Goal: Communication & Community: Share content

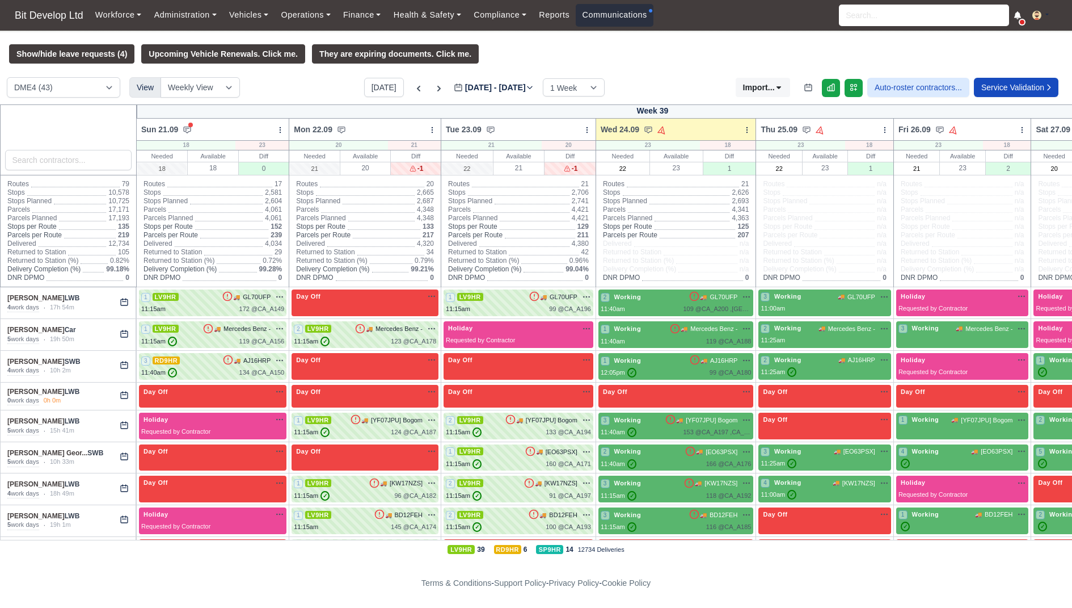
click at [649, 16] on link "Communications" at bounding box center [615, 15] width 78 height 22
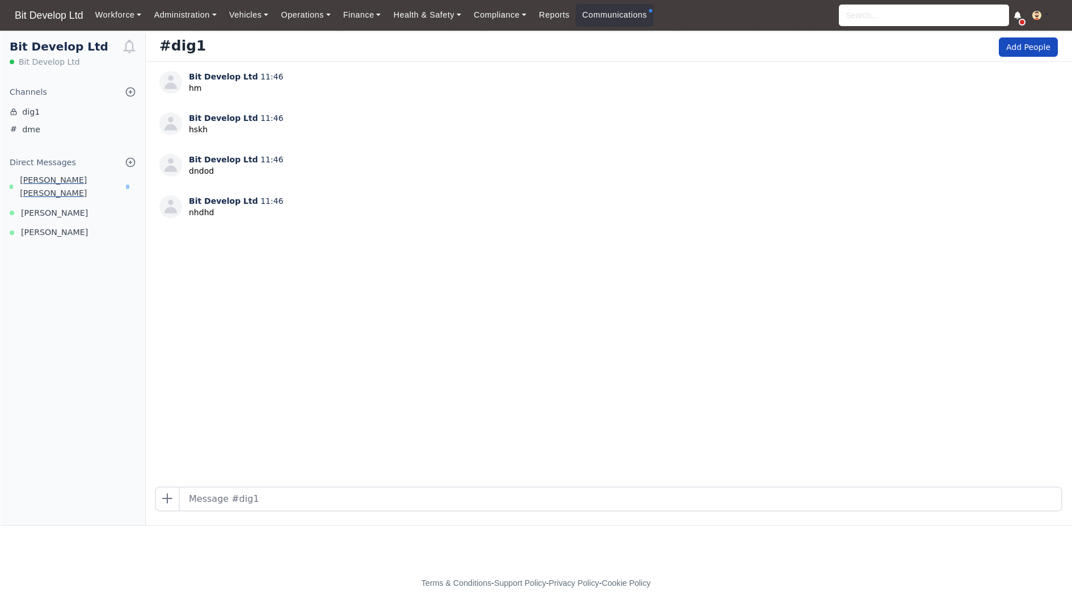
click at [83, 179] on span "Ruben Van Dunem Santos" at bounding box center [73, 187] width 106 height 26
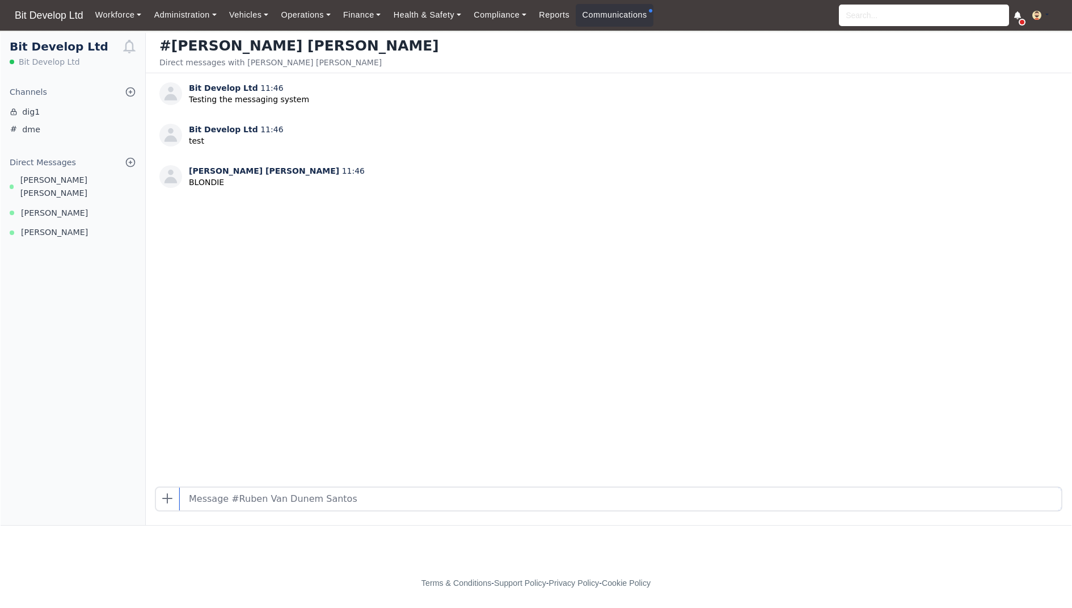
click at [255, 508] on input "text" at bounding box center [621, 498] width 882 height 23
type input "No this is Petko :D"
click at [589, 23] on link "Communications" at bounding box center [615, 15] width 78 height 22
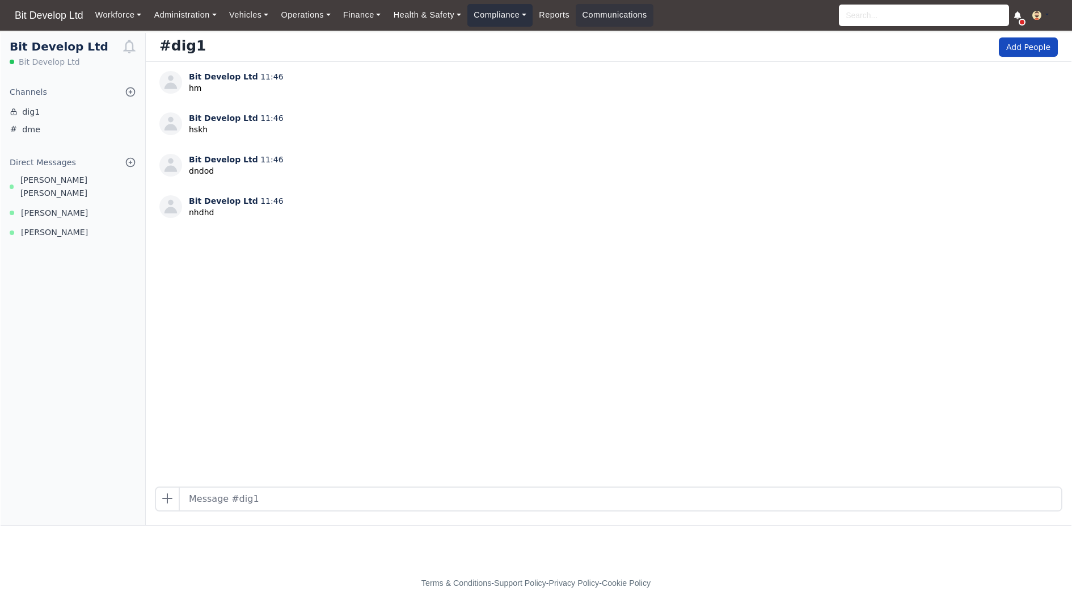
click at [520, 9] on link "Compliance" at bounding box center [500, 15] width 65 height 22
click at [515, 112] on link "Communication Center" at bounding box center [524, 111] width 102 height 24
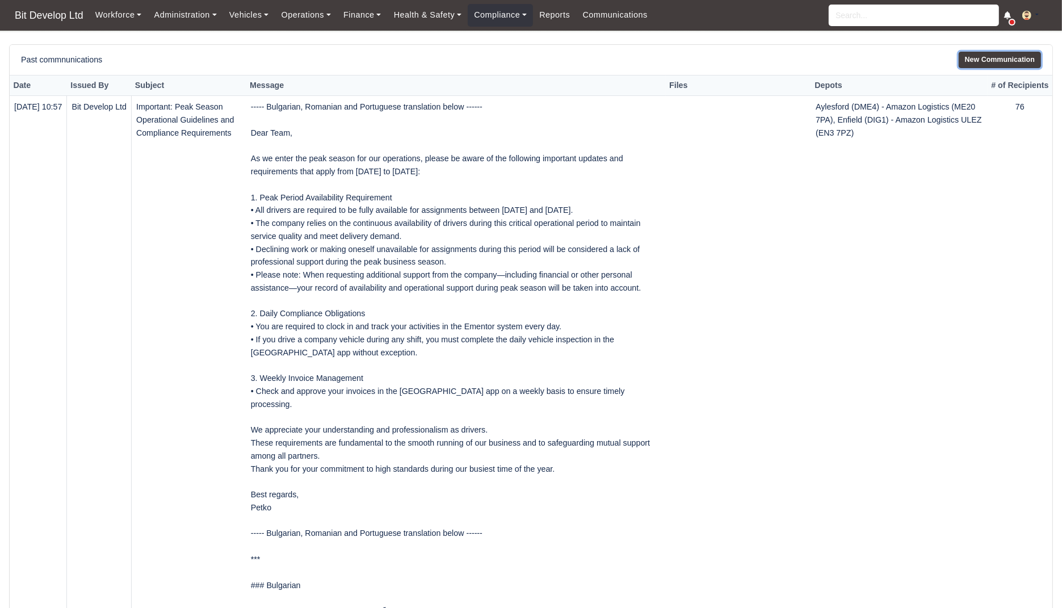
click at [993, 52] on link "New Communication" at bounding box center [999, 60] width 82 height 16
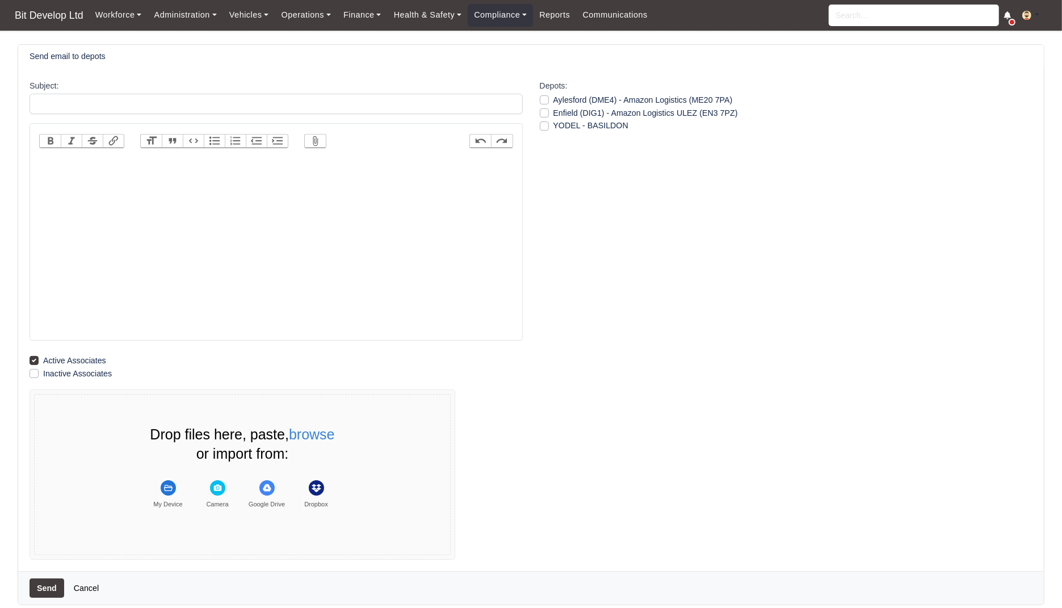
click at [369, 266] on trix-editor at bounding box center [276, 247] width 474 height 182
paste trix-editor "<lor>Ipsu Dolo,<si>Am co adipisci eli sedd eius tempor, in utla et dolor mag al…"
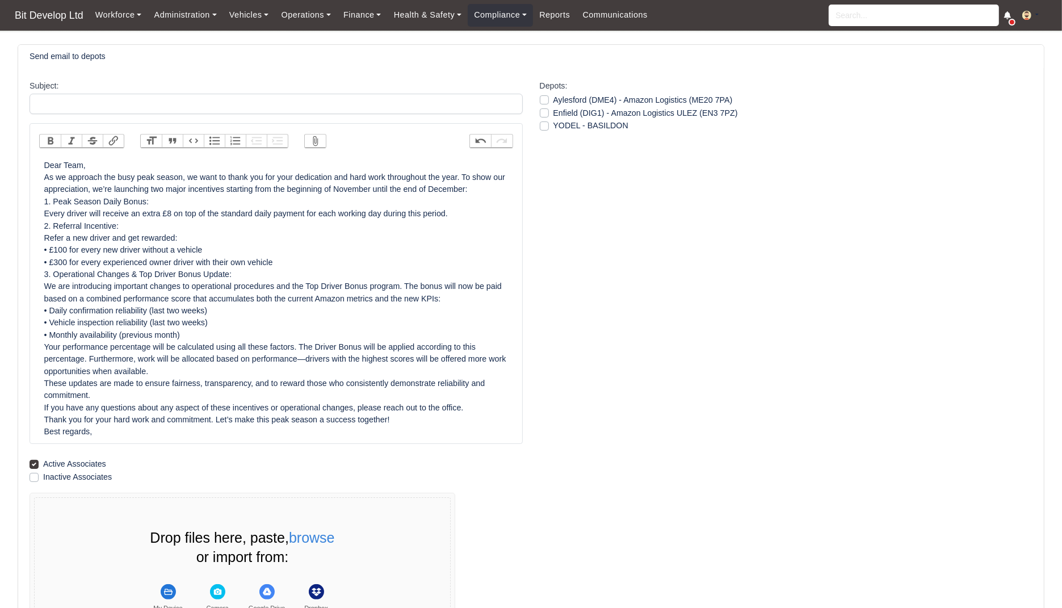
click at [497, 187] on div "Dear Team, As we approach the busy peak season, we want to thank you for your d…" at bounding box center [276, 298] width 464 height 279
click at [507, 187] on div "Dear Team, As we approach the busy peak season, we want to thank you for your d…" at bounding box center [276, 298] width 464 height 279
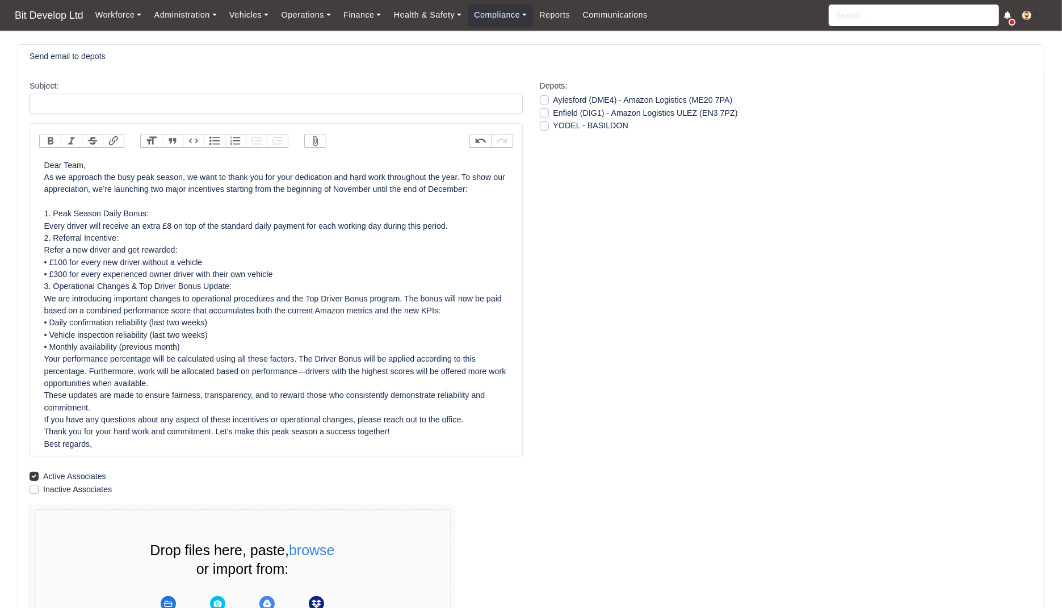
click at [178, 216] on div "Dear Team, As we approach the busy peak season, we want to thank you for your d…" at bounding box center [276, 304] width 464 height 290
click at [414, 254] on div "Dear Team, As we approach the busy peak season, we want to thank you for your d…" at bounding box center [276, 304] width 464 height 290
click at [465, 225] on div "Dear Team, As we approach the busy peak season, we want to thank you for your d…" at bounding box center [276, 304] width 464 height 290
click at [454, 226] on div "Dear Team, As we approach the busy peak season, we want to thank you for your d…" at bounding box center [276, 304] width 464 height 290
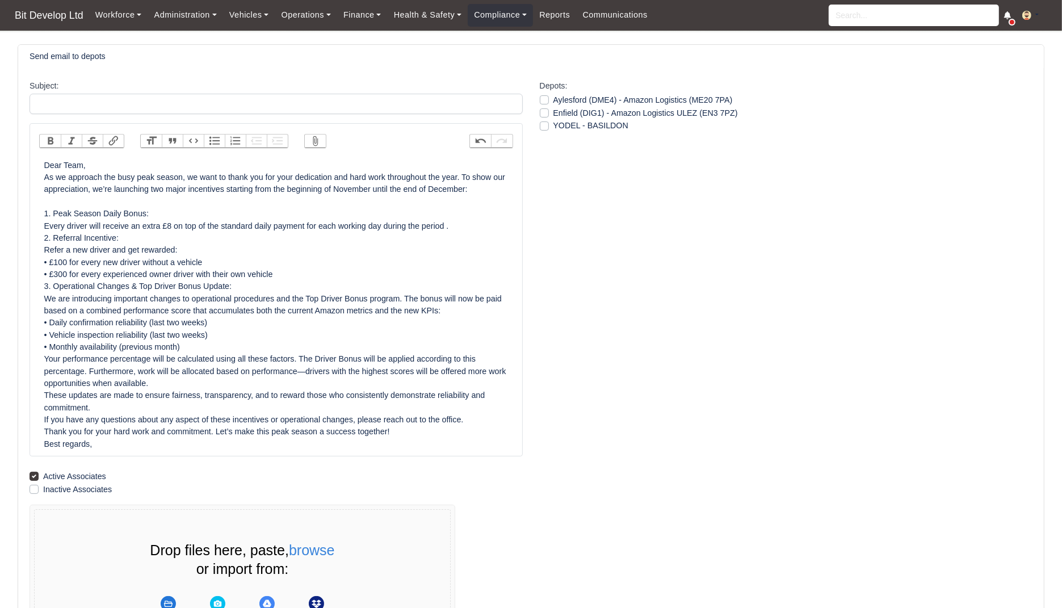
paste trix-editor "11/02/25-12/27/25"
click at [481, 225] on div "Dear Team, As we approach the busy peak season, we want to thank you for your d…" at bounding box center [276, 304] width 464 height 290
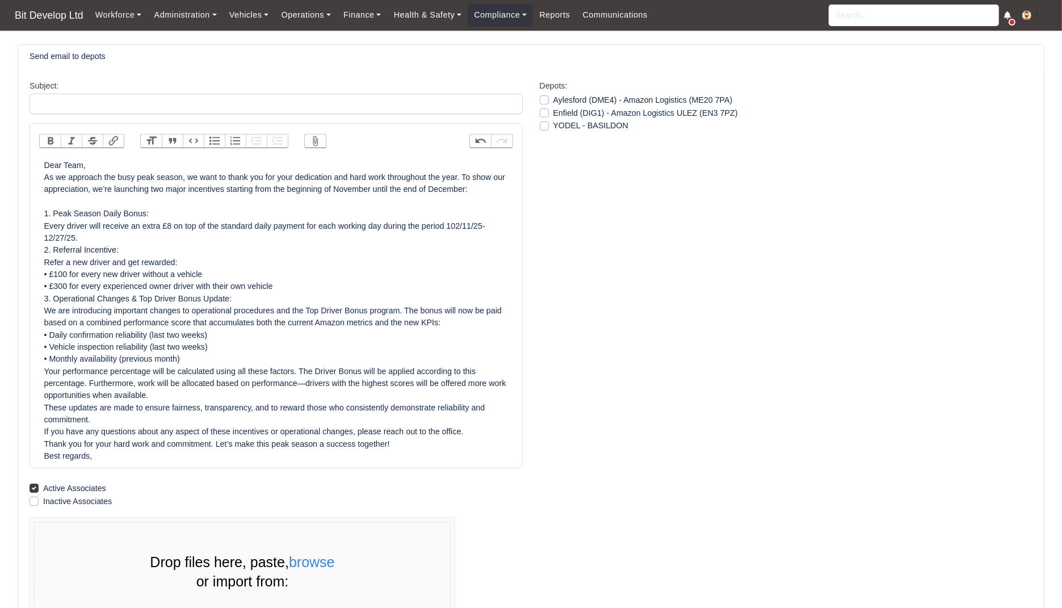
click at [469, 224] on div "Dear Team, As we approach the busy peak season, we want to thank you for your d…" at bounding box center [276, 310] width 464 height 303
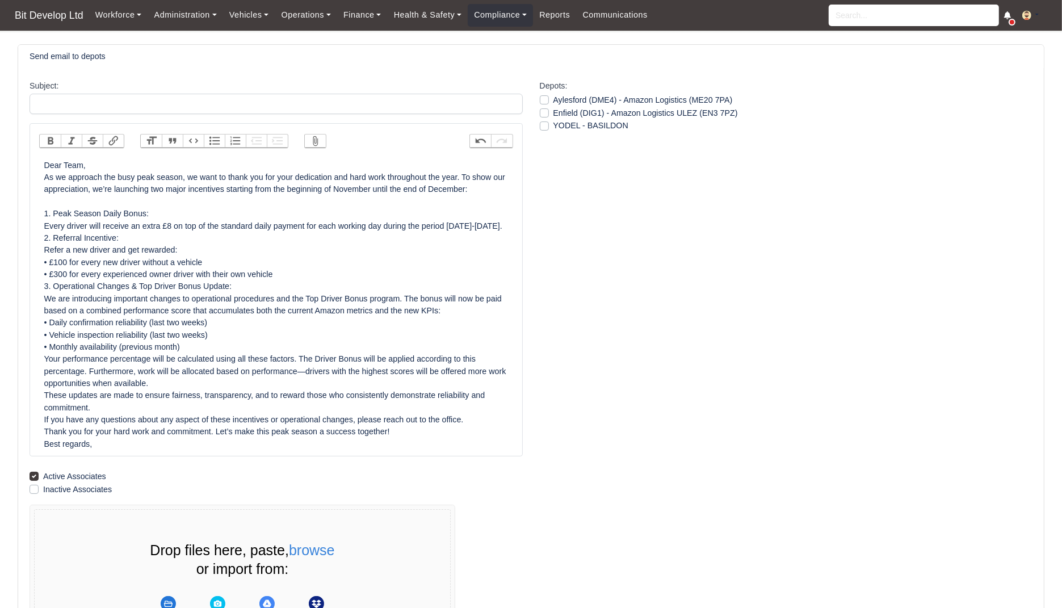
click at [64, 237] on div "Dear Team, As we approach the busy peak season, we want to thank you for your d…" at bounding box center [276, 304] width 464 height 290
click at [43, 233] on trix-editor "Dear Team, As we approach the busy peak season, we want to thank you for your d…" at bounding box center [276, 304] width 474 height 297
click at [120, 239] on div "Dear Team, As we approach the busy peak season, we want to thank you for your d…" at bounding box center [276, 304] width 464 height 290
drag, startPoint x: 101, startPoint y: 235, endPoint x: 18, endPoint y: 224, distance: 83.6
click at [18, 224] on div "Subject: Bold Italic Strikethrough Link Heading Quote Code Bullets Numbers Decr…" at bounding box center [530, 377] width 1025 height 618
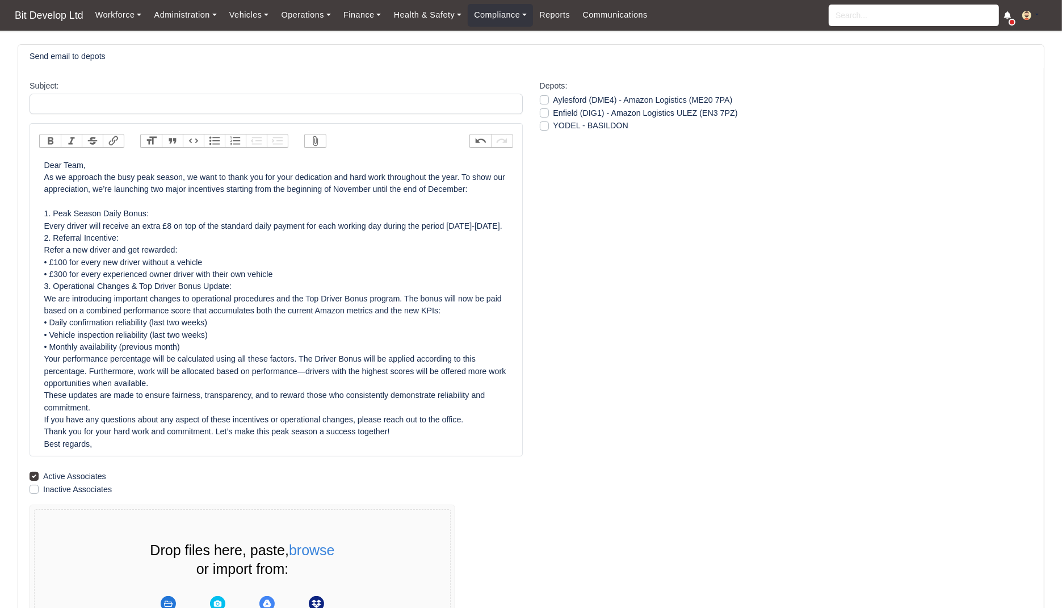
click at [46, 136] on button "Bold" at bounding box center [50, 140] width 21 height 13
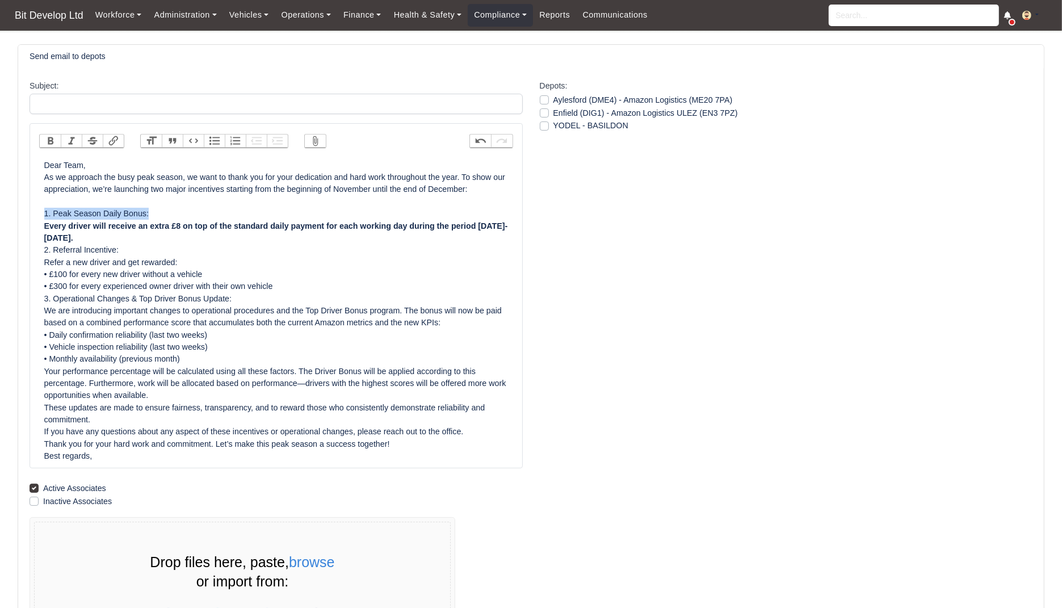
drag, startPoint x: 163, startPoint y: 213, endPoint x: 32, endPoint y: 214, distance: 130.5
click at [32, 214] on div "Bold Italic Strikethrough Link Heading Quote Code Bullets Numbers Decrease Leve…" at bounding box center [276, 295] width 493 height 345
click at [179, 234] on div "Dear Team, As we approach the busy peak season, we want to thank you for your d…" at bounding box center [276, 310] width 464 height 303
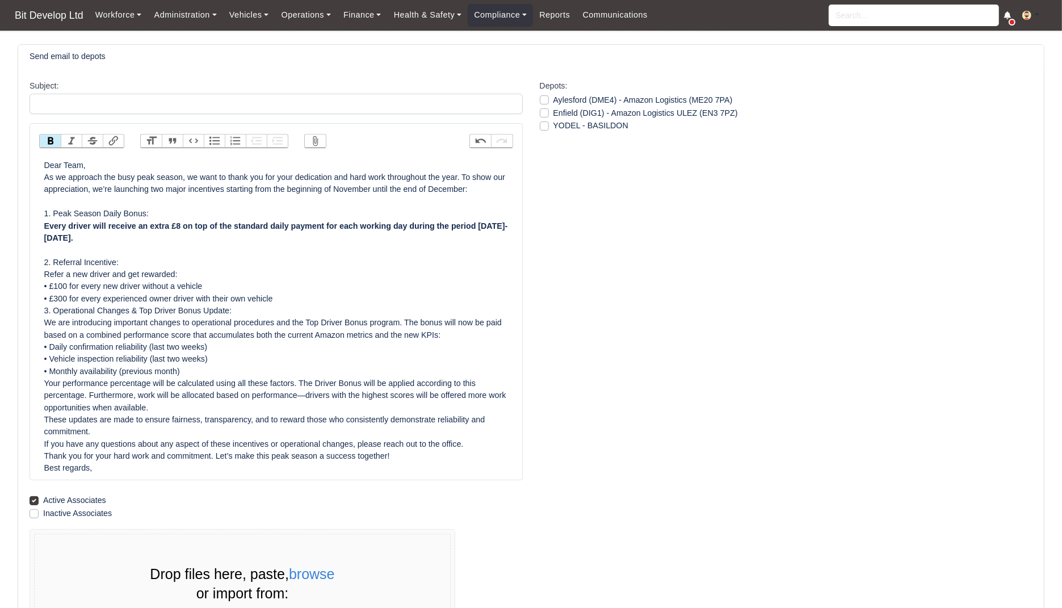
click at [61, 298] on div "Dear Team, As we approach the busy peak season, we want to thank you for your d…" at bounding box center [276, 316] width 464 height 315
drag, startPoint x: 319, startPoint y: 295, endPoint x: 33, endPoint y: 270, distance: 286.5
click at [33, 270] on div "Bold Italic Strikethrough Link Heading Quote Code Bullets Numbers Decrease Leve…" at bounding box center [276, 301] width 493 height 357
click at [127, 255] on div "Dear Team, As we approach the busy peak season, we want to thank you for your d…" at bounding box center [276, 316] width 464 height 315
click at [299, 308] on div "Dear Team, As we approach the busy peak season, we want to thank you for your d…" at bounding box center [276, 316] width 464 height 315
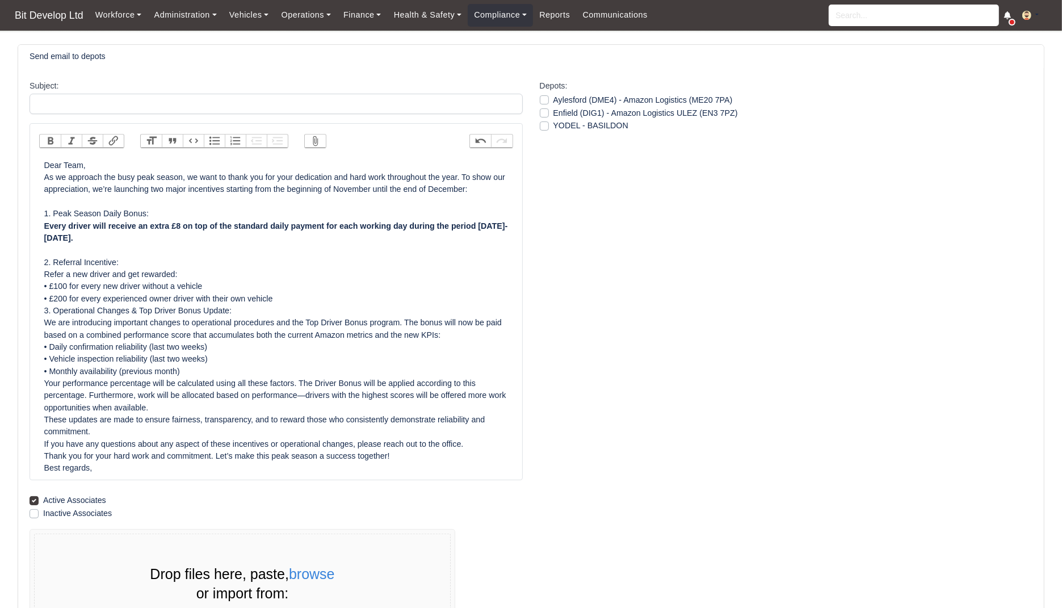
click at [302, 298] on div "Dear Team, As we approach the busy peak season, we want to thank you for your d…" at bounding box center [276, 316] width 464 height 315
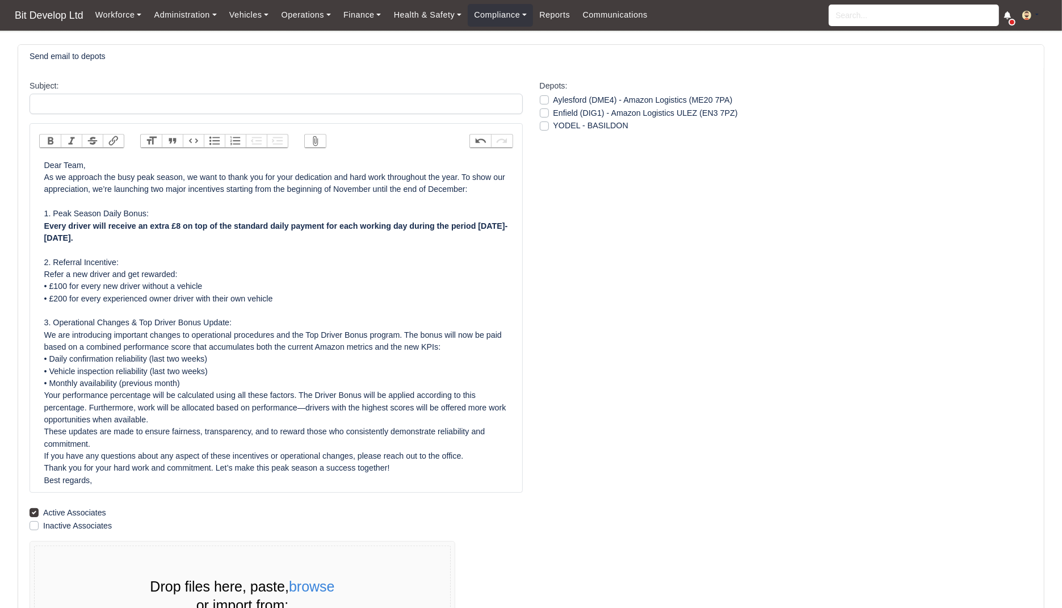
click at [262, 322] on div "Dear Team, As we approach the busy peak season, we want to thank you for your d…" at bounding box center [276, 322] width 464 height 327
click at [197, 359] on div "Dear Team, As we approach the busy peak season, we want to thank you for your d…" at bounding box center [276, 322] width 464 height 327
drag, startPoint x: 212, startPoint y: 372, endPoint x: 158, endPoint y: 372, distance: 53.3
click at [158, 372] on div "Dear Team, As we approach the busy peak season, we want to thank you for your d…" at bounding box center [276, 322] width 464 height 327
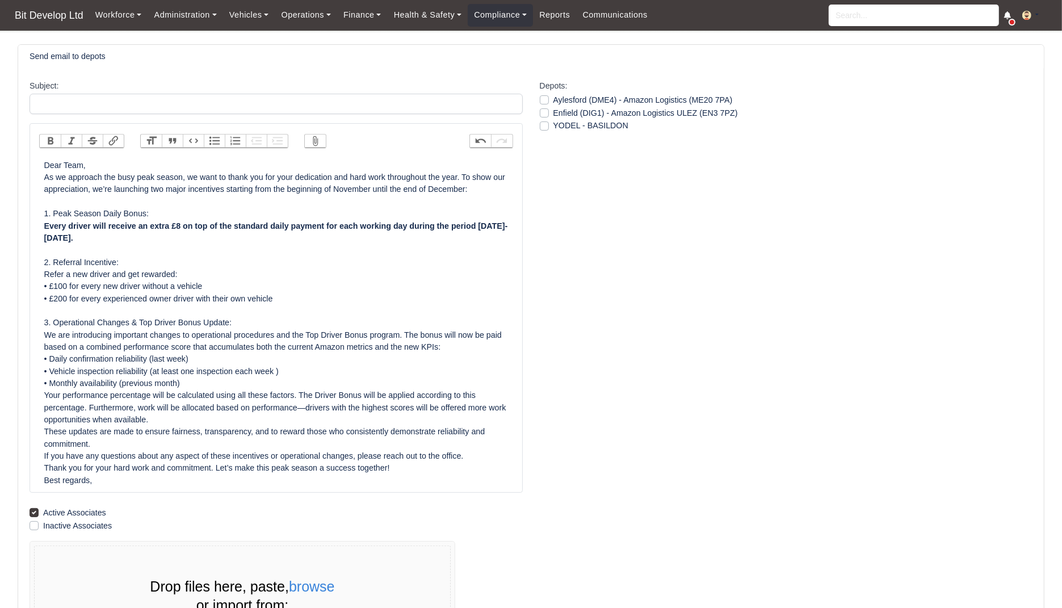
click at [198, 373] on div "Dear Team, As we approach the busy peak season, we want to thank you for your d…" at bounding box center [276, 322] width 464 height 327
click at [240, 373] on div "Dear Team, As we approach the busy peak season, we want to thank you for your d…" at bounding box center [276, 322] width 464 height 327
click at [259, 372] on div "Dear Team, As we approach the busy peak season, we want to thank you for your d…" at bounding box center [276, 322] width 464 height 327
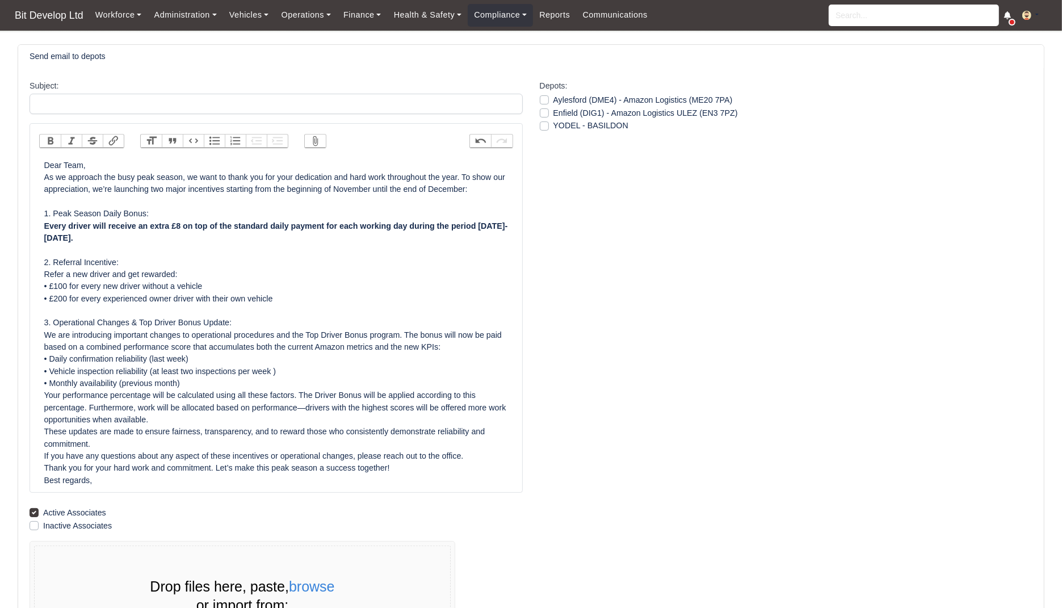
click at [283, 372] on div "Dear Team, As we approach the busy peak season, we want to thank you for your d…" at bounding box center [276, 322] width 464 height 327
click at [153, 357] on div "Dear Team, As we approach the busy peak season, we want to thank you for your d…" at bounding box center [276, 322] width 464 height 327
click at [171, 359] on div "Dear Team, As we approach the busy peak season, we want to thank you for your d…" at bounding box center [276, 322] width 464 height 327
click at [200, 359] on div "Dear Team, As we approach the busy peak season, we want to thank you for your d…" at bounding box center [276, 322] width 464 height 327
drag, startPoint x: 283, startPoint y: 357, endPoint x: 283, endPoint y: 370, distance: 12.5
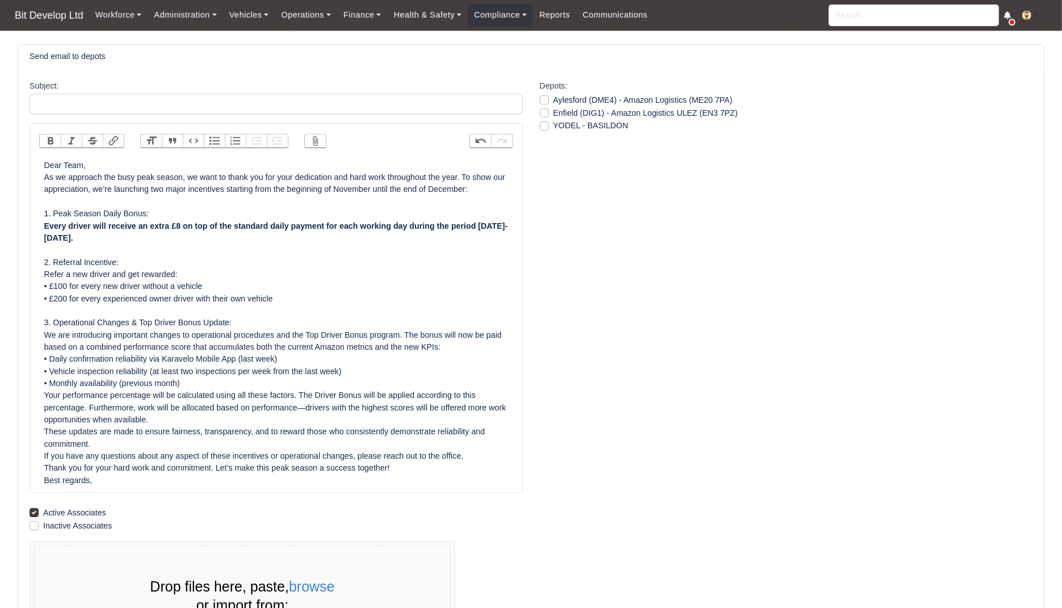
click at [283, 357] on div "Dear Team, As we approach the busy peak season, we want to thank you for your d…" at bounding box center [276, 322] width 464 height 327
click at [194, 385] on div "Dear Team, As we approach the busy peak season, we want to thank you for your d…" at bounding box center [276, 322] width 464 height 327
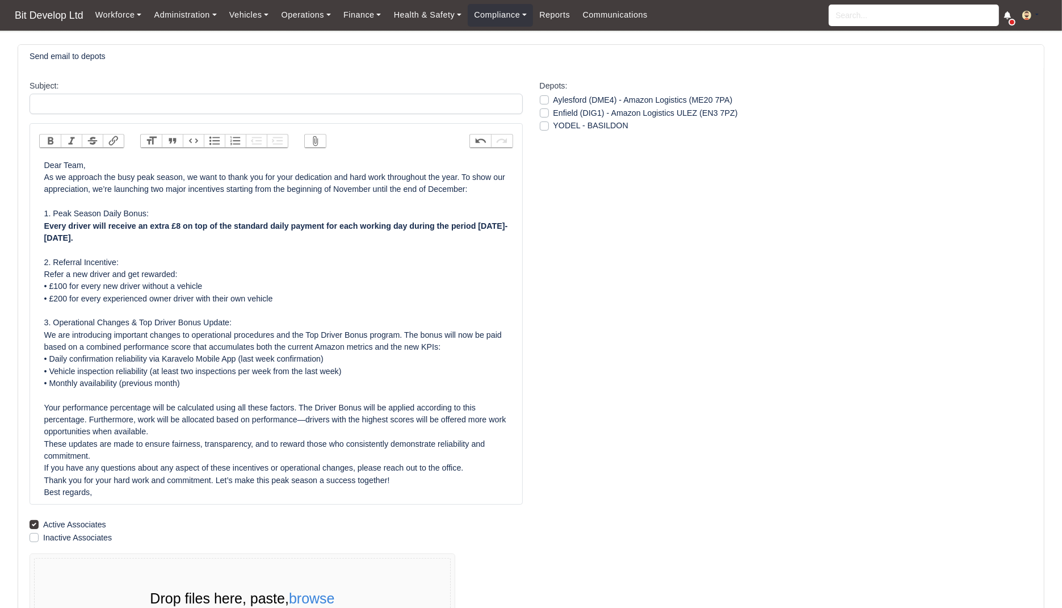
drag, startPoint x: 196, startPoint y: 379, endPoint x: 18, endPoint y: 385, distance: 177.7
click at [18, 384] on div "Subject: Bold Italic Strikethrough Link Heading Quote Code Bullets Numbers Decr…" at bounding box center [530, 401] width 1025 height 667
copy div "• Monthly availability (previous month)"
click at [199, 384] on div "Dear Team, As we approach the busy peak season, we want to thank you for your d…" at bounding box center [276, 328] width 464 height 339
click at [176, 401] on div "Dear Team, As we approach the busy peak season, we want to thank you for your d…" at bounding box center [276, 328] width 464 height 339
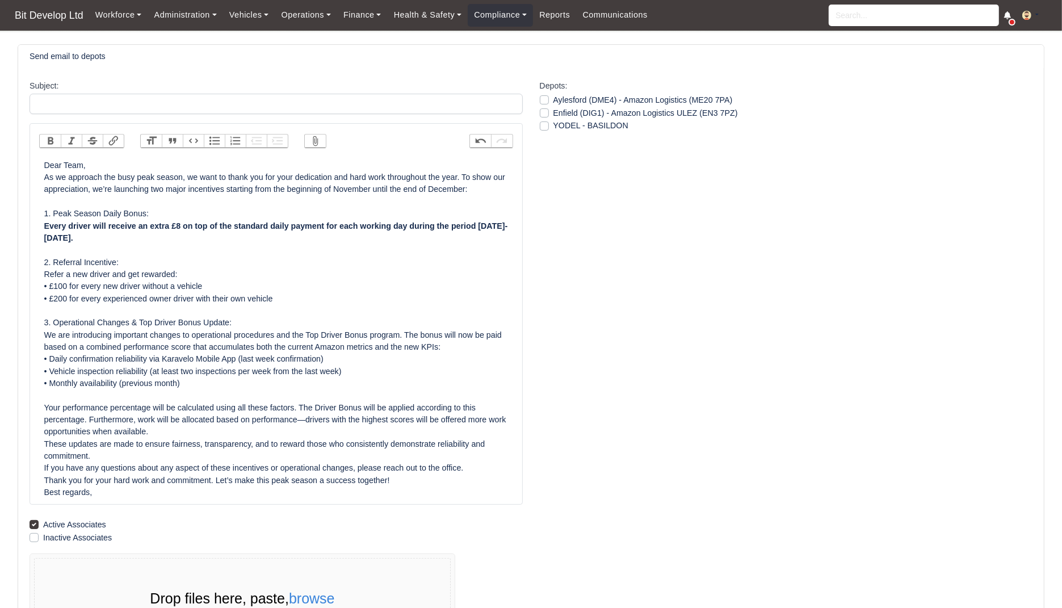
click at [168, 395] on div "Dear Team, As we approach the busy peak season, we want to thank you for your d…" at bounding box center [276, 328] width 464 height 339
paste trix-editor "• Monthly availability (previous month)"
drag, startPoint x: 185, startPoint y: 392, endPoint x: 52, endPoint y: 392, distance: 133.3
click at [52, 392] on div "Dear Team, As we approach the busy peak season, we want to thank you for your d…" at bounding box center [276, 328] width 464 height 339
click at [162, 395] on div "Dear Team, As we approach the busy peak season, we want to thank you for your d…" at bounding box center [276, 328] width 464 height 339
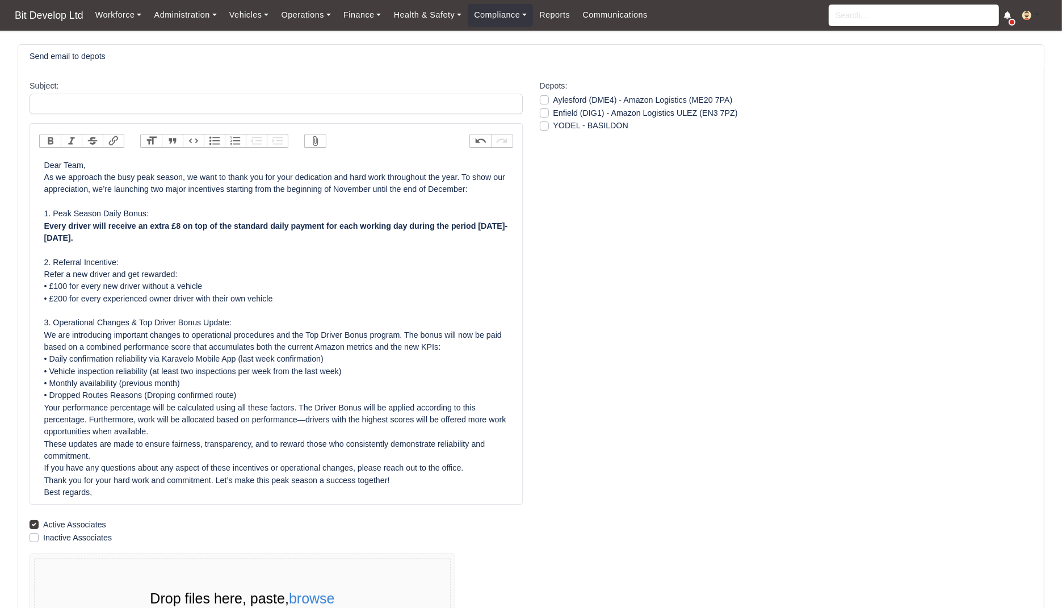
click at [162, 396] on div "Dear Team, As we approach the busy peak season, we want to thank you for your d…" at bounding box center [276, 328] width 464 height 339
click at [262, 375] on div "Dear Team, As we approach the busy peak season, we want to thank you for your d…" at bounding box center [276, 328] width 464 height 339
click at [162, 391] on div "Dear Team, As we approach the busy peak season, we want to thank you for your d…" at bounding box center [276, 328] width 464 height 339
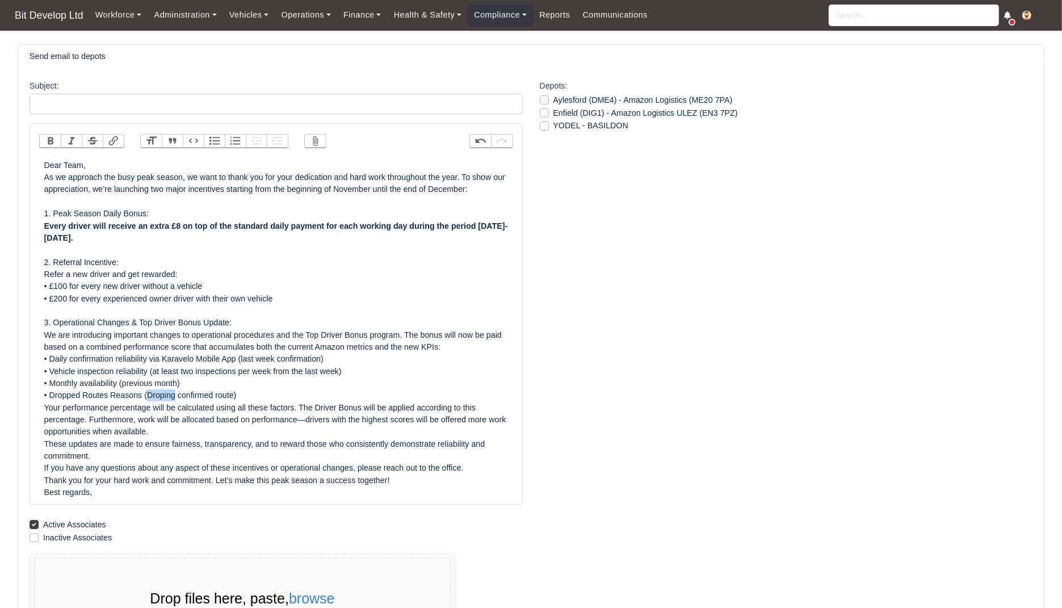
click at [162, 391] on div "Dear Team, As we approach the busy peak season, we want to thank you for your d…" at bounding box center [276, 328] width 464 height 339
click at [241, 390] on div "Dear Team, As we approach the busy peak season, we want to thank you for your d…" at bounding box center [276, 328] width 464 height 339
click at [245, 395] on div "Dear Team, As we approach the busy peak season, we want to thank you for your d…" at bounding box center [276, 328] width 464 height 339
click at [381, 395] on div "Dear Team, As we approach the busy peak season, we want to thank you for your d…" at bounding box center [276, 328] width 464 height 339
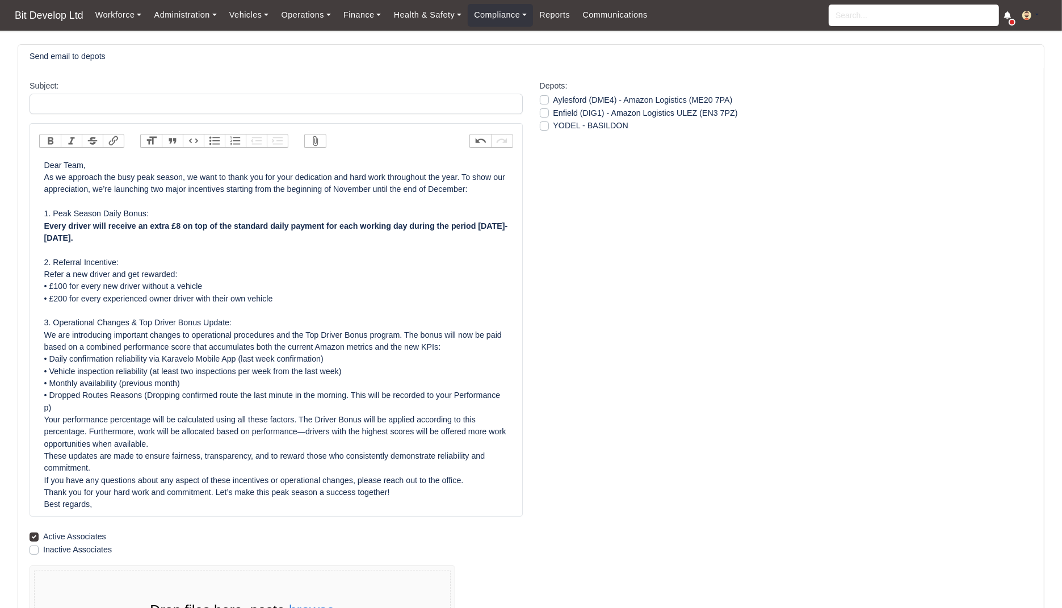
click at [99, 410] on div "Dear Team, As we approach the busy peak season, we want to thank you for your d…" at bounding box center [276, 334] width 464 height 351
click at [242, 406] on div "Dear Team, As we approach the busy peak season, we want to thank you for your d…" at bounding box center [276, 334] width 464 height 351
click at [375, 409] on div "Dear Team, As we approach the busy peak season, we want to thank you for your d…" at bounding box center [276, 334] width 464 height 351
click at [430, 405] on div "Dear Team, As we approach the busy peak season, we want to thank you for your d…" at bounding box center [276, 334] width 464 height 351
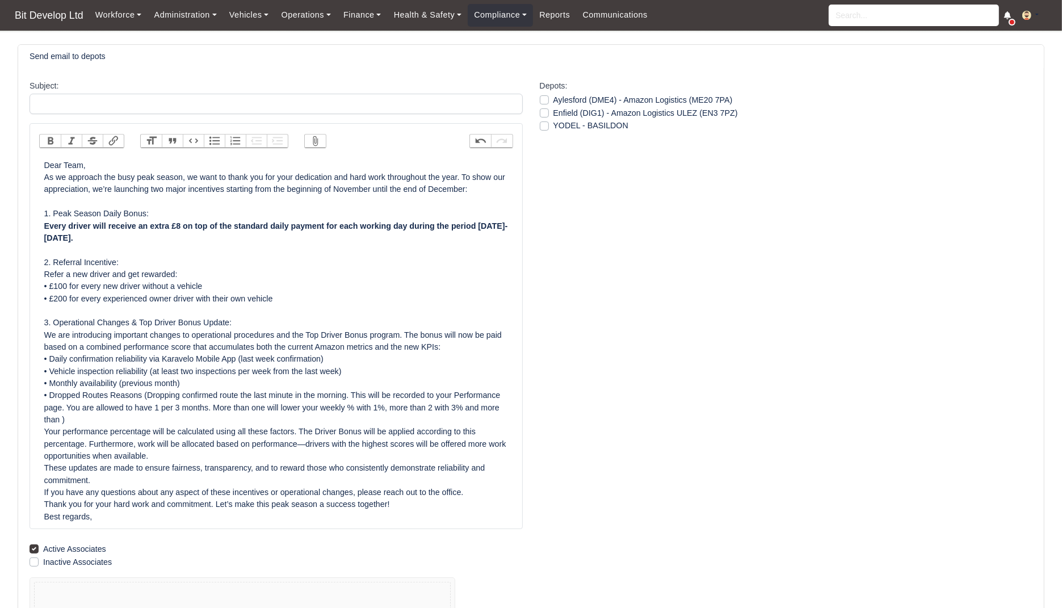
click at [462, 409] on div "Dear Team, As we approach the busy peak season, we want to thank you for your d…" at bounding box center [276, 340] width 464 height 363
click at [469, 409] on div "Dear Team, As we approach the busy peak season, we want to thank you for your d…" at bounding box center [276, 340] width 464 height 363
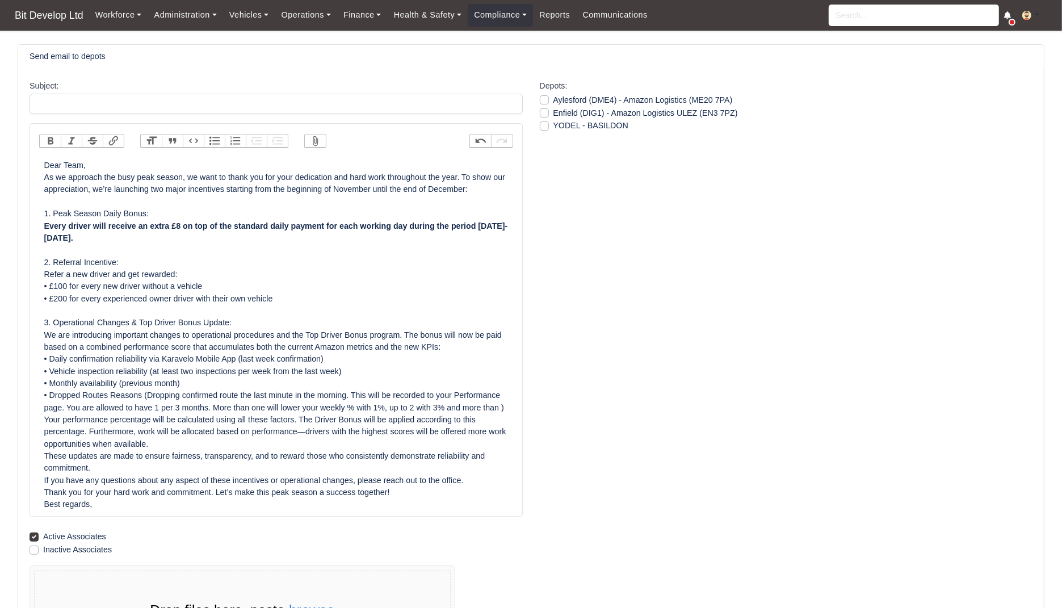
click at [99, 423] on div "Dear Team, As we approach the busy peak season, we want to thank you for your d…" at bounding box center [276, 334] width 464 height 351
click at [163, 410] on div "Dear Team, As we approach the busy peak season, we want to thank you for your d…" at bounding box center [276, 334] width 464 height 351
click at [193, 431] on div "Dear Team, As we approach the busy peak season, we want to thank you for your d…" at bounding box center [276, 334] width 464 height 351
click at [402, 408] on div "Dear Team, As we approach the busy peak season, we want to thank you for your d…" at bounding box center [276, 334] width 464 height 351
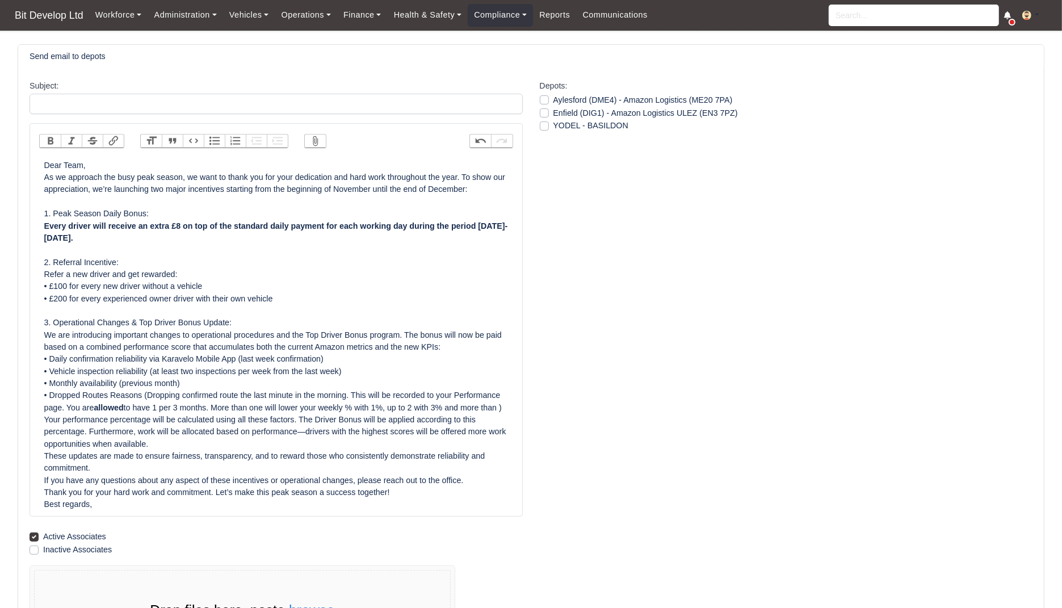
click at [403, 408] on div "Dear Team, As we approach the busy peak season, we want to thank you for your d…" at bounding box center [276, 334] width 464 height 351
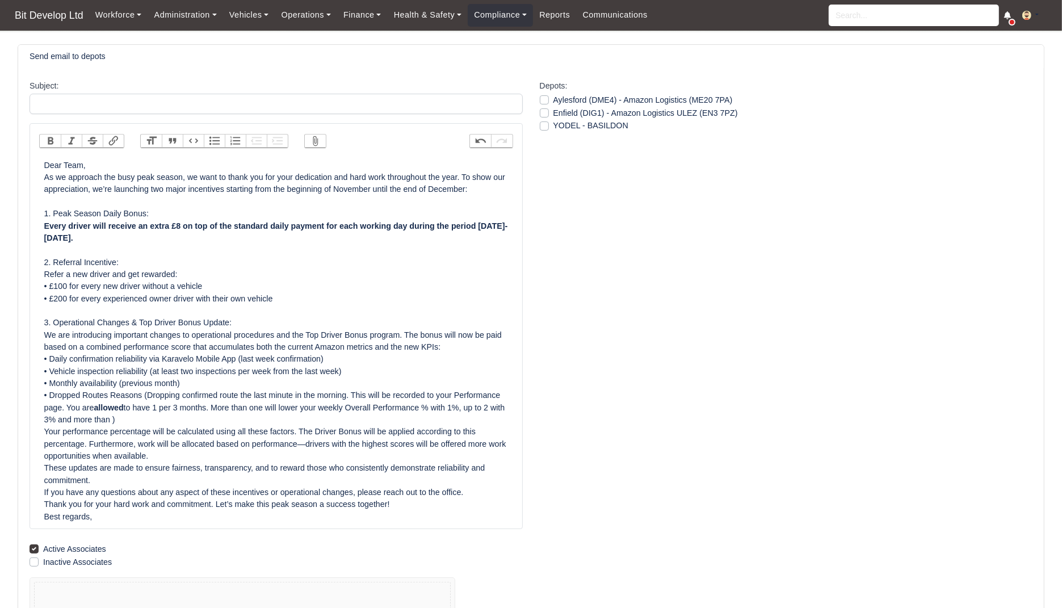
click at [376, 369] on div "Dear Team, As we approach the busy peak season, we want to thank you for your d…" at bounding box center [276, 340] width 464 height 363
drag, startPoint x: 494, startPoint y: 403, endPoint x: 407, endPoint y: 411, distance: 87.7
click at [407, 411] on div "Dear Team, As we approach the busy peak season, we want to thank you for your d…" at bounding box center [276, 340] width 464 height 363
copy div "Overall Performance %"
click at [451, 372] on div "Dear Team, As we approach the busy peak season, we want to thank you for your d…" at bounding box center [276, 340] width 464 height 363
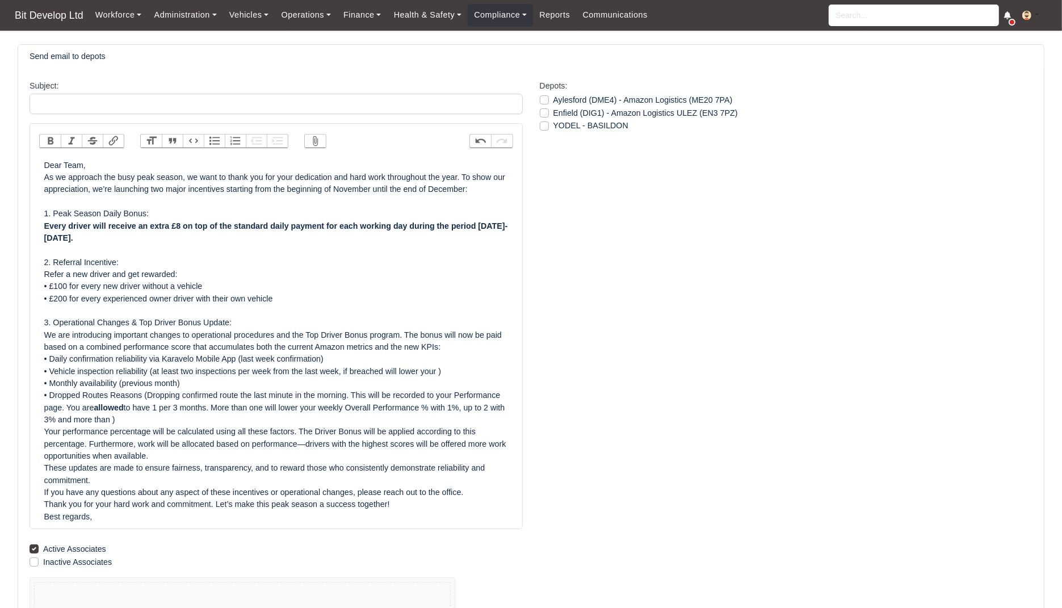
click at [454, 372] on div "Dear Team, As we approach the busy peak season, we want to thank you for your d…" at bounding box center [276, 340] width 464 height 363
paste trix-editor "Overall Performance %"
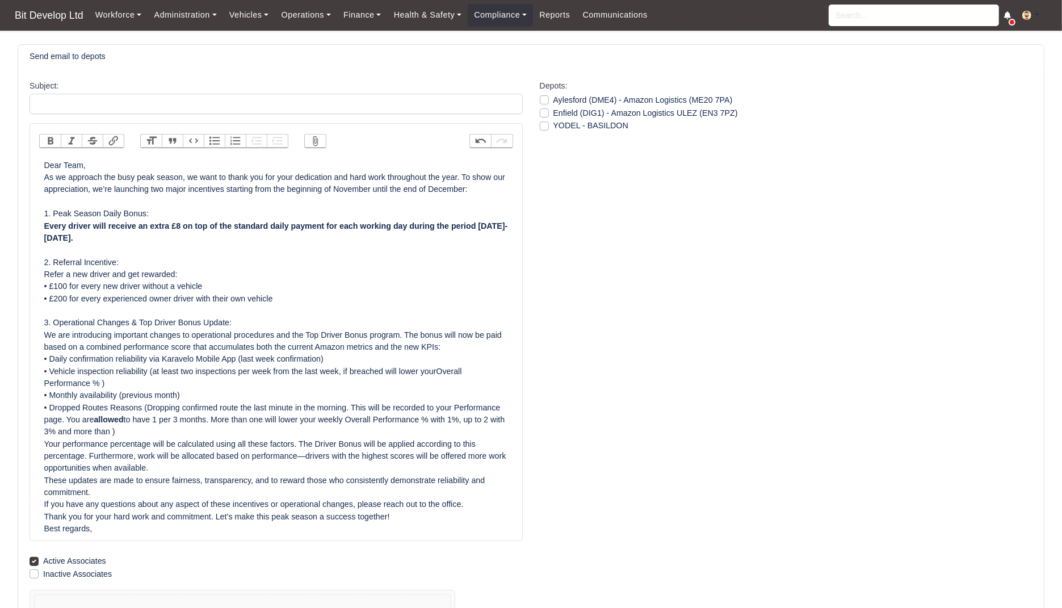
click at [452, 370] on div "Dear Team, As we approach the busy peak season, we want to thank you for your d…" at bounding box center [276, 347] width 464 height 376
click at [96, 384] on div "Dear Team, As we approach the busy peak season, we want to thank you for your d…" at bounding box center [276, 347] width 464 height 376
click at [98, 384] on div "Dear Team, As we approach the busy peak season, we want to thank you for your d…" at bounding box center [276, 347] width 464 height 376
click at [334, 360] on div "Dear Team, As we approach the busy peak season, we want to thank you for your d…" at bounding box center [276, 347] width 464 height 376
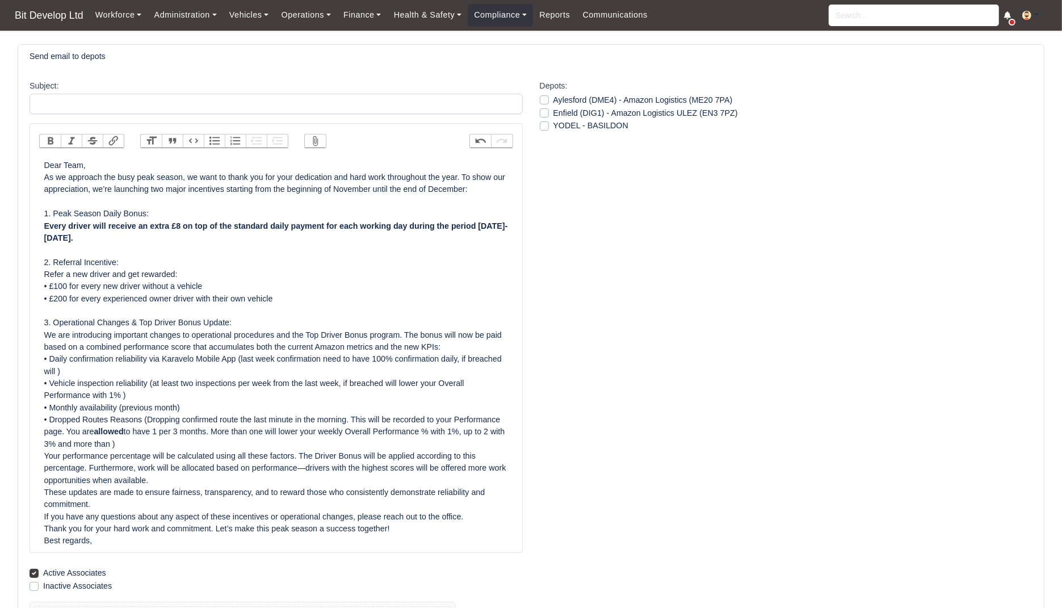
drag, startPoint x: 123, startPoint y: 395, endPoint x: 412, endPoint y: 382, distance: 289.7
click at [412, 382] on div "Dear Team, As we approach the busy peak season, we want to thank you for your d…" at bounding box center [276, 353] width 464 height 388
drag, startPoint x: 414, startPoint y: 382, endPoint x: 121, endPoint y: 394, distance: 293.6
click at [120, 394] on div "Dear Team, As we approach the busy peak season, we want to thank you for your d…" at bounding box center [276, 353] width 464 height 388
copy div "lower your Overall Performance with 1%"
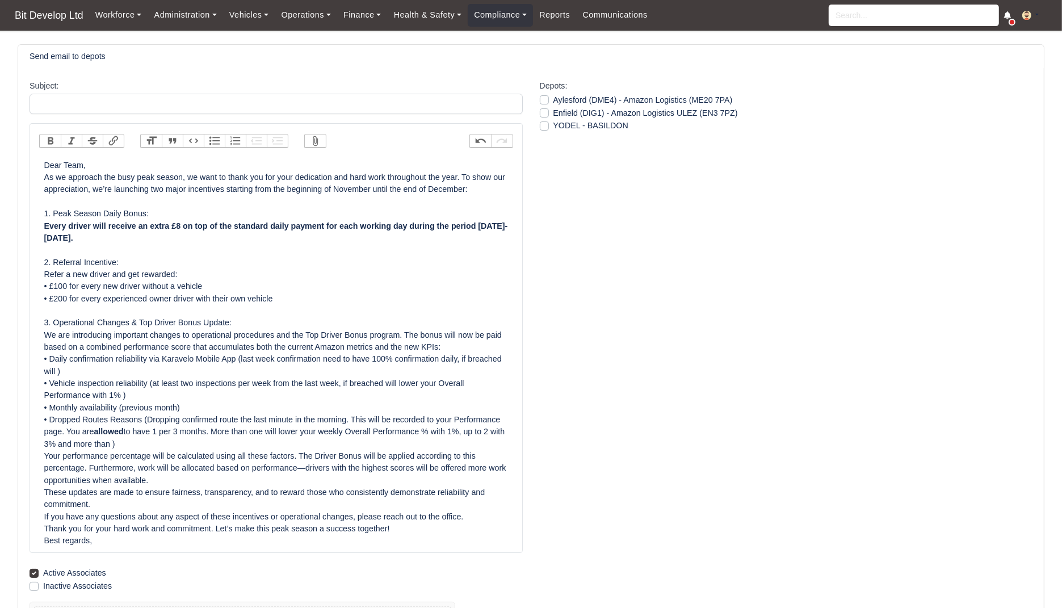
click at [95, 374] on div "Dear Team, As we approach the busy peak season, we want to thank you for your d…" at bounding box center [276, 353] width 464 height 388
paste trix-editor "lower your Overall Performance with 1%"
click at [234, 371] on div "Dear Team, As we approach the busy peak season, we want to thank you for your d…" at bounding box center [276, 353] width 464 height 388
click at [183, 406] on div "Dear Team, As we approach the busy peak season, we want to thank you for your d…" at bounding box center [276, 353] width 464 height 388
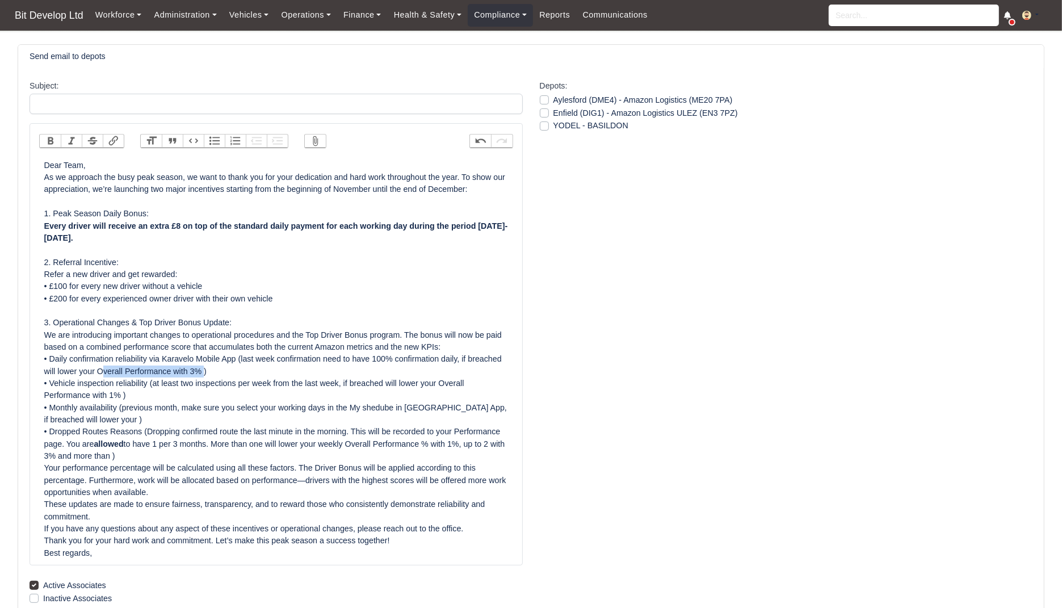
drag, startPoint x: 243, startPoint y: 373, endPoint x: 137, endPoint y: 369, distance: 106.7
click at [137, 369] on div "Dear Team, As we approach the busy peak season, we want to thank you for your d…" at bounding box center [276, 358] width 464 height 399
copy div "Overall Performance with 3%"
click at [136, 418] on div "Dear Team, As we approach the busy peak season, we want to thank you for your d…" at bounding box center [276, 358] width 464 height 399
click at [133, 418] on div "Dear Team, As we approach the busy peak season, we want to thank you for your d…" at bounding box center [276, 358] width 464 height 399
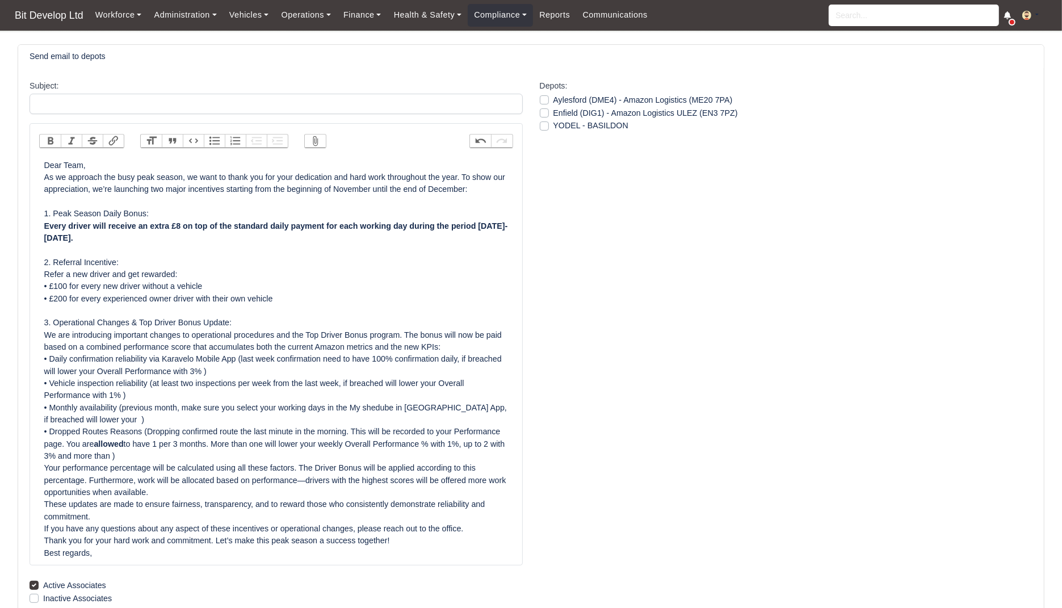
paste trix-editor "Overall Performance with 3%"
click at [234, 420] on div "Dear Team, As we approach the busy peak season, we want to thank you for your d…" at bounding box center [276, 358] width 464 height 399
click at [283, 414] on div "Dear Team, As we approach the busy peak season, we want to thank you for your d…" at bounding box center [276, 358] width 464 height 399
click at [129, 455] on div "Dear Team, As we approach the busy peak season, we want to thank you for your d…" at bounding box center [276, 358] width 464 height 399
click at [188, 458] on div "Dear Team, As we approach the busy peak season, we want to thank you for your d…" at bounding box center [276, 358] width 464 height 399
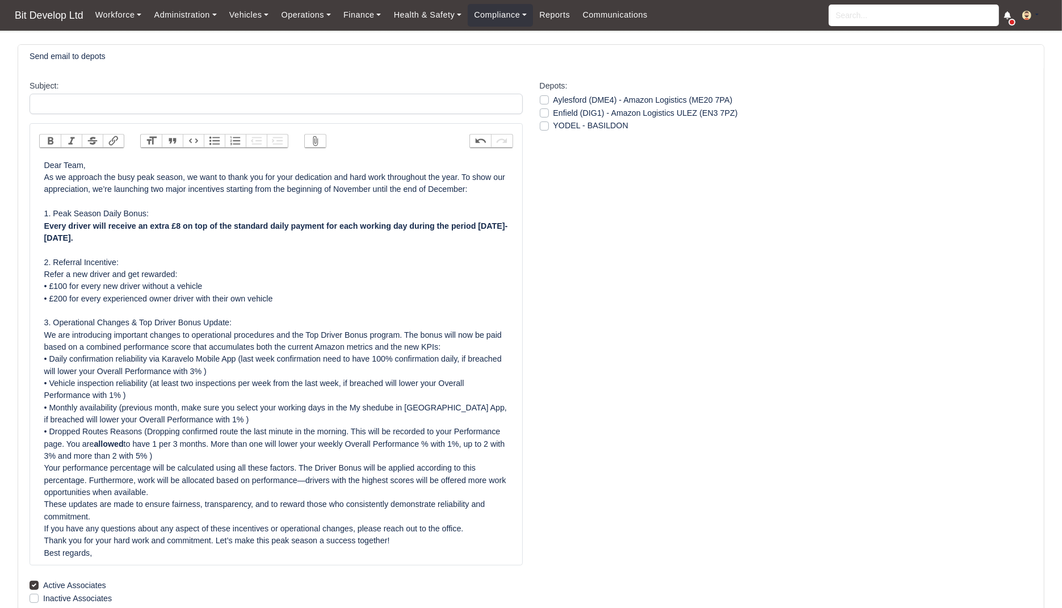
click at [266, 456] on div "Dear Team, As we approach the busy peak season, we want to thank you for your d…" at bounding box center [276, 358] width 464 height 399
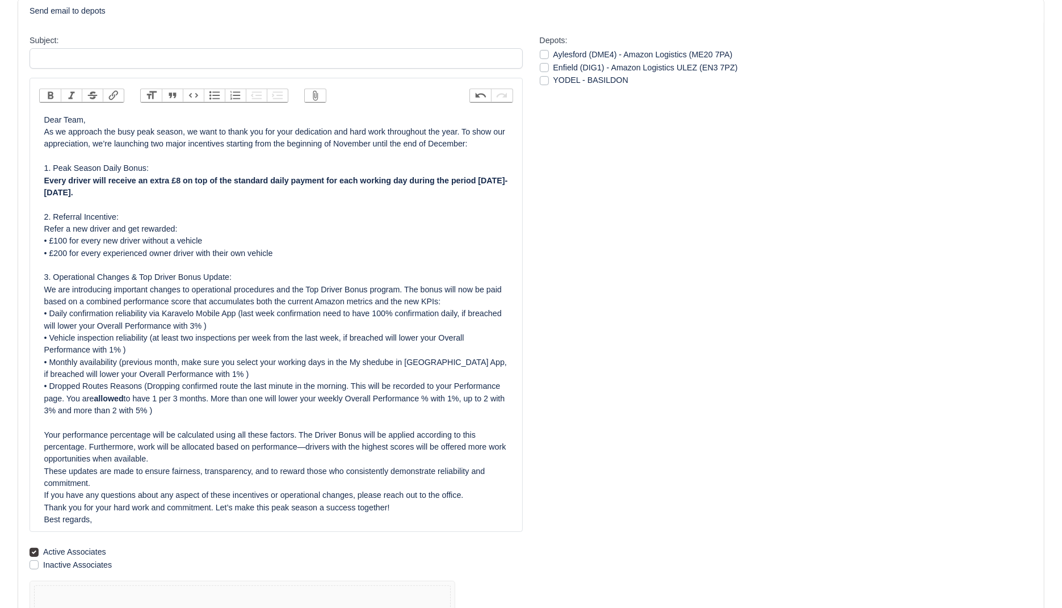
scroll to position [66, 0]
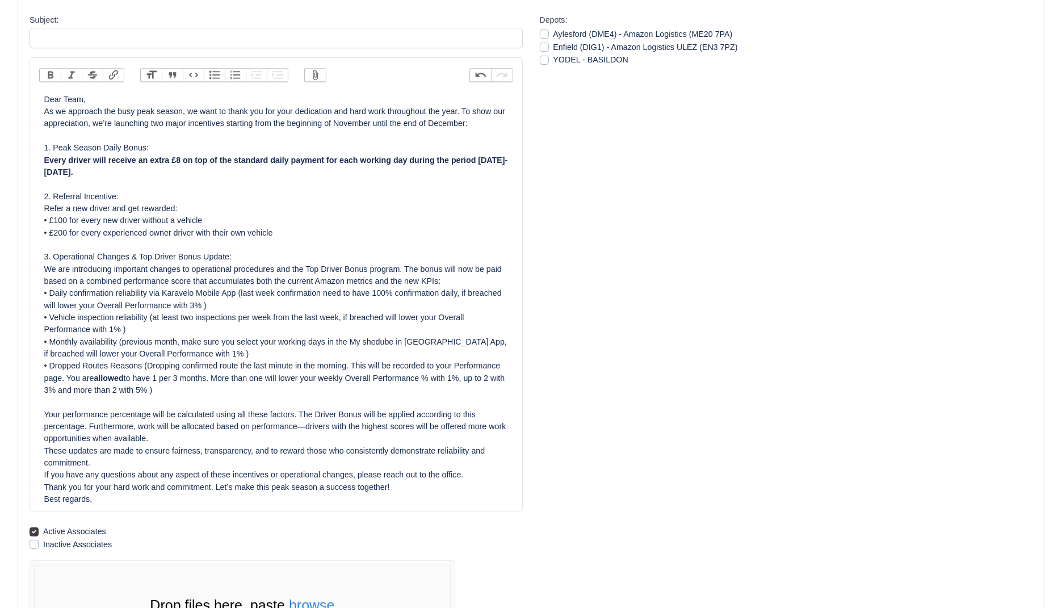
click at [485, 414] on div "Dear Team, As we approach the busy peak season, we want to thank you for your d…" at bounding box center [276, 300] width 464 height 412
paste trix-editor "Overall Performance with 3%"
drag, startPoint x: 170, startPoint y: 425, endPoint x: 146, endPoint y: 426, distance: 23.8
click at [146, 426] on div "Dear Team, As we approach the busy peak season, we want to thank you for your d…" at bounding box center [276, 300] width 464 height 412
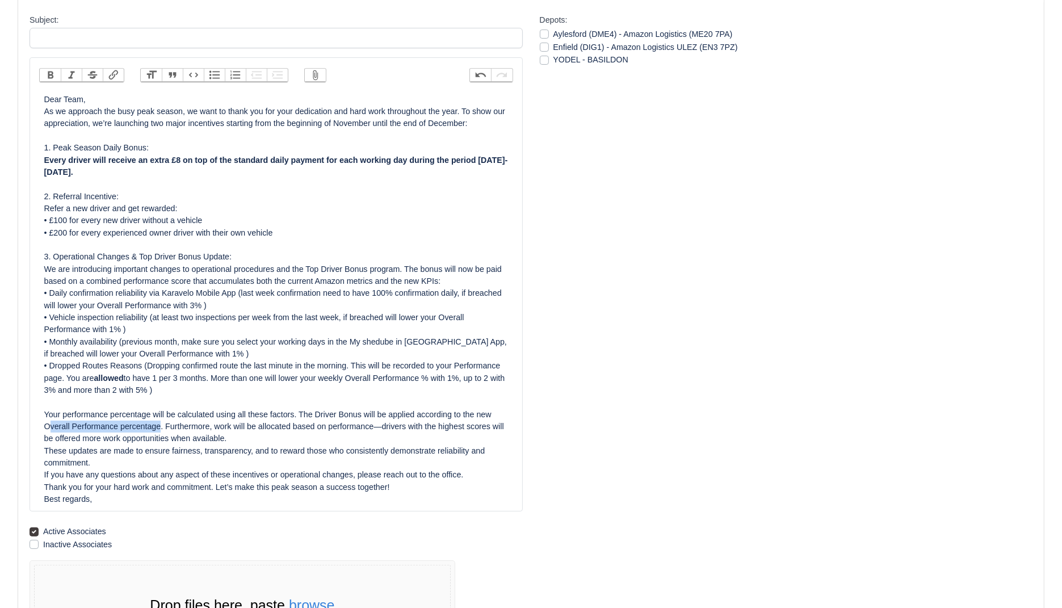
drag, startPoint x: 180, startPoint y: 424, endPoint x: 64, endPoint y: 423, distance: 116.3
click at [64, 423] on div "Dear Team, As we approach the busy peak season, we want to thank you for your d…" at bounding box center [276, 300] width 464 height 412
click at [75, 427] on div "Dear Team, As we approach the busy peak season, we want to thank you for your d…" at bounding box center [276, 300] width 464 height 412
click at [138, 428] on div "Dear Team, As we approach the busy peak season, we want to thank you for your d…" at bounding box center [276, 300] width 464 height 412
click at [154, 429] on div "Dear Team, As we approach the busy peak season, we want to thank you for your d…" at bounding box center [276, 300] width 464 height 412
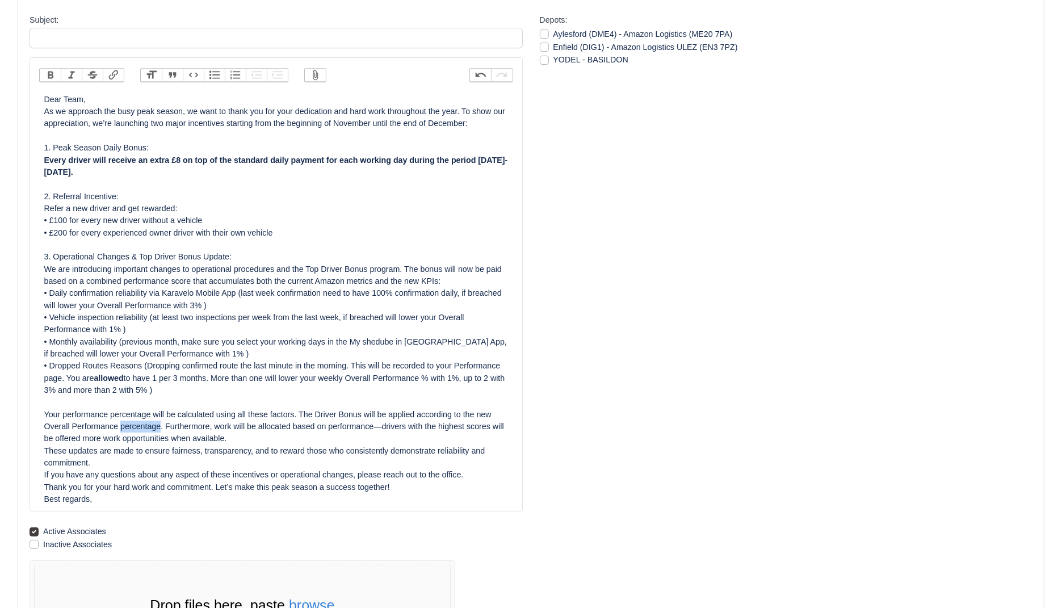
click at [154, 429] on div "Dear Team, As we approach the busy peak season, we want to thank you for your d…" at bounding box center [276, 300] width 464 height 412
drag, startPoint x: 137, startPoint y: 424, endPoint x: 62, endPoint y: 428, distance: 75.0
click at [62, 428] on div "Dear Team, As we approach the busy peak season, we want to thank you for your d…" at bounding box center [276, 300] width 464 height 412
copy div "Overall Performance"
click at [346, 426] on div "Dear Team, As we approach the busy peak season, we want to thank you for your d…" at bounding box center [276, 300] width 464 height 412
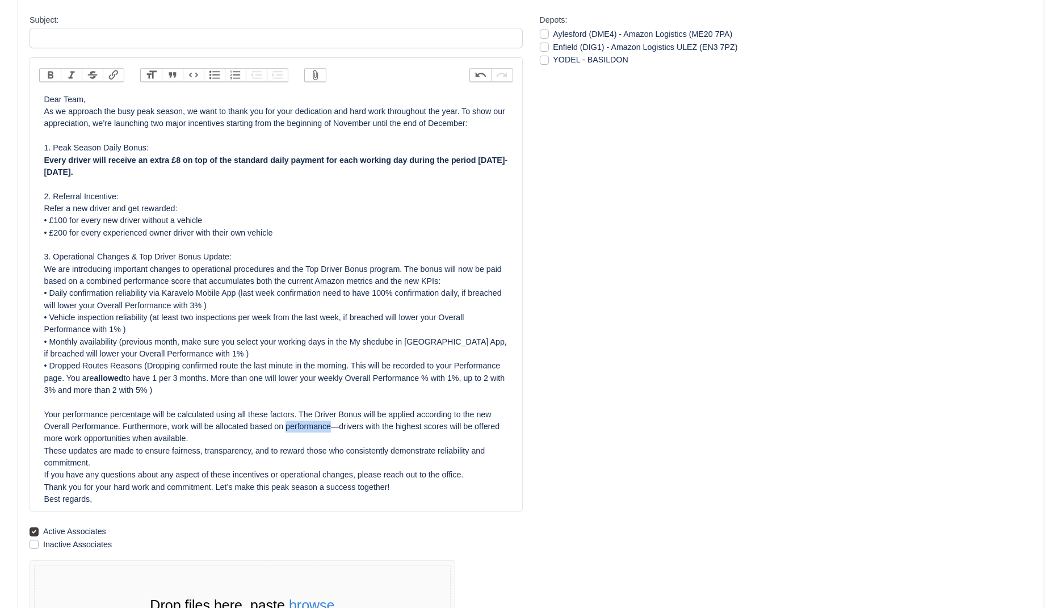
click at [346, 426] on div "Dear Team, As we approach the busy peak season, we want to thank you for your d…" at bounding box center [276, 300] width 464 height 412
paste trix-editor "Overall P"
click at [310, 425] on div "Dear Team, As we approach the busy peak season, we want to thank you for your d…" at bounding box center [276, 300] width 464 height 412
click at [278, 438] on div "Dear Team, As we approach the busy peak season, we want to thank you for your d…" at bounding box center [276, 300] width 464 height 412
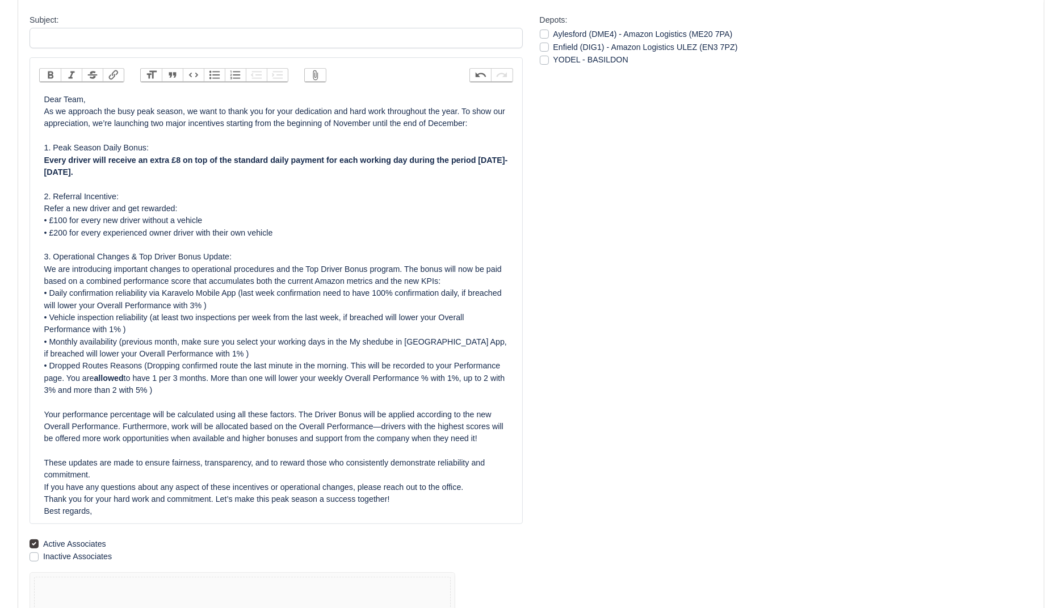
click at [490, 496] on div "Dear Team, As we approach the busy peak season, we want to thank you for your d…" at bounding box center [276, 306] width 464 height 424
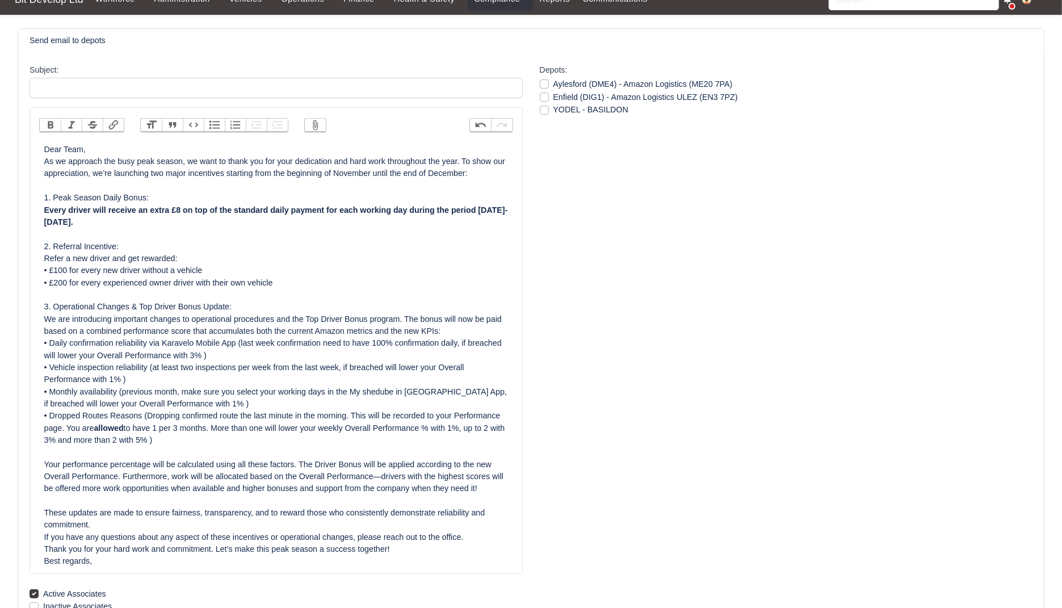
scroll to position [0, 0]
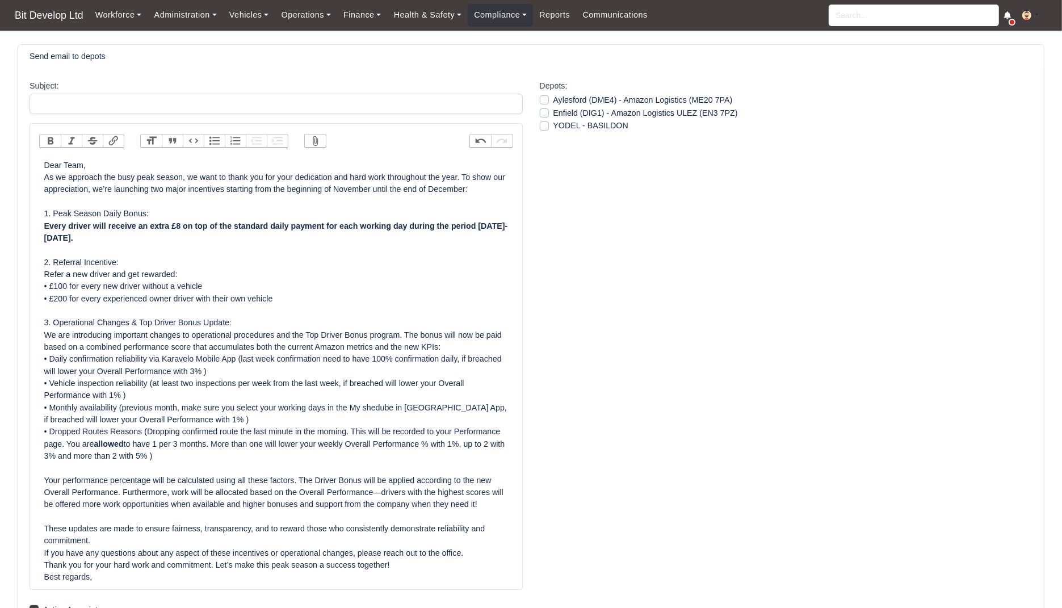
click at [141, 166] on div "Dear Team, As we approach the busy peak season, we want to thank you for your d…" at bounding box center [276, 371] width 464 height 424
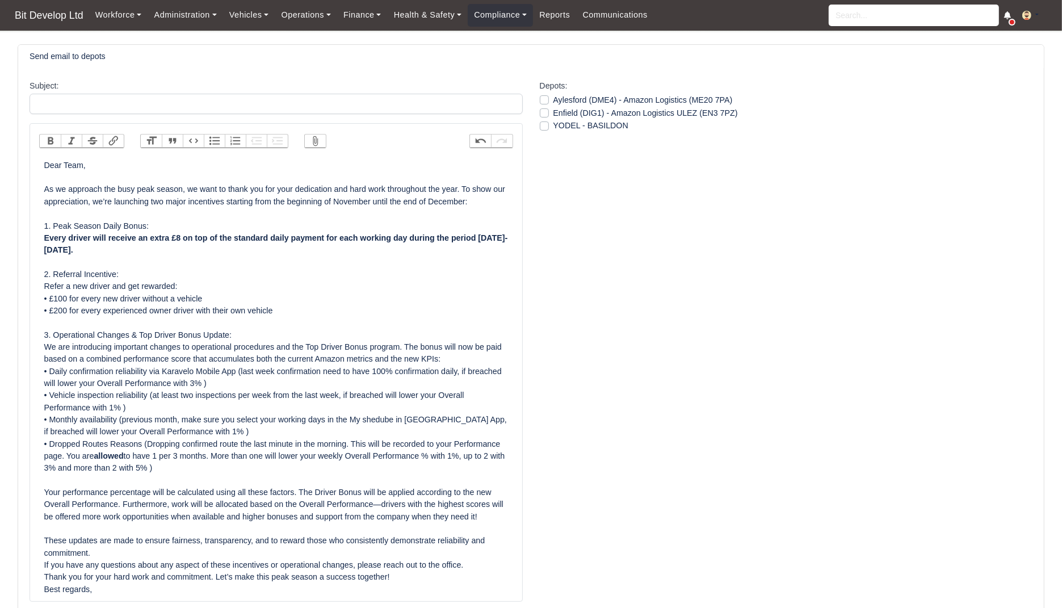
click at [140, 276] on div "Dear Team, As we approach the busy peak season, we want to thank you for your d…" at bounding box center [276, 377] width 464 height 436
click at [250, 203] on div "Dear Team, As we approach the busy peak season, we want to thank you for your d…" at bounding box center [276, 377] width 464 height 436
click at [248, 201] on div "Dear Team, As we approach the busy peak season, we want to thank you for your d…" at bounding box center [276, 377] width 464 height 436
click at [313, 201] on div "Dear Team, As we approach the busy peak season, we want to thank you for your d…" at bounding box center [276, 377] width 464 height 436
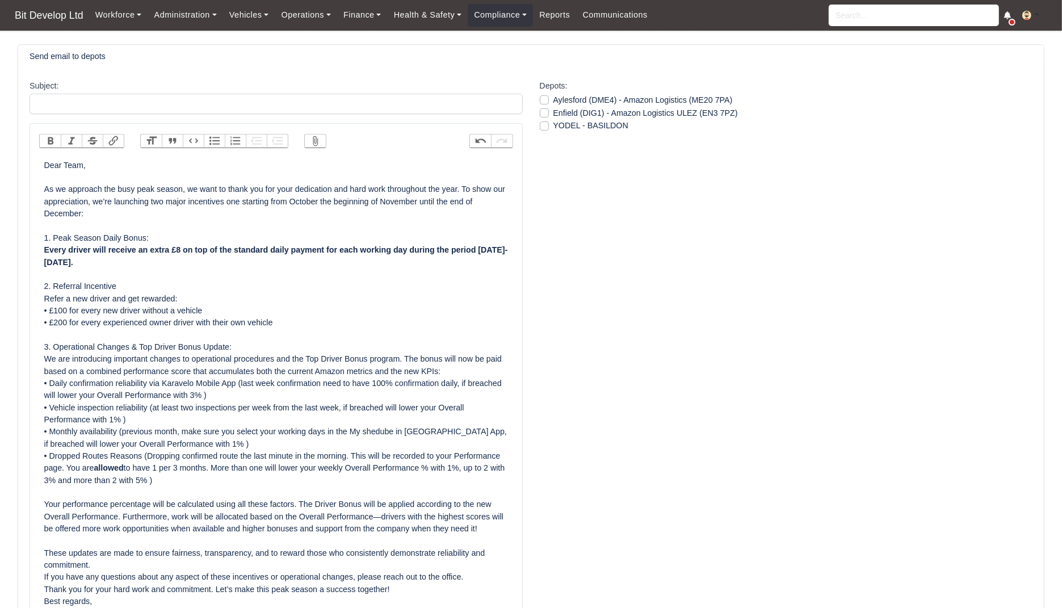
click at [327, 201] on div "Dear Team, As we approach the busy peak season, we want to thank you for your d…" at bounding box center [276, 383] width 464 height 448
drag, startPoint x: 160, startPoint y: 215, endPoint x: 61, endPoint y: 217, distance: 98.7
click at [61, 217] on div "Dear Team, As we approach the busy peak season, we want to thank you for your d…" at bounding box center [276, 383] width 464 height 448
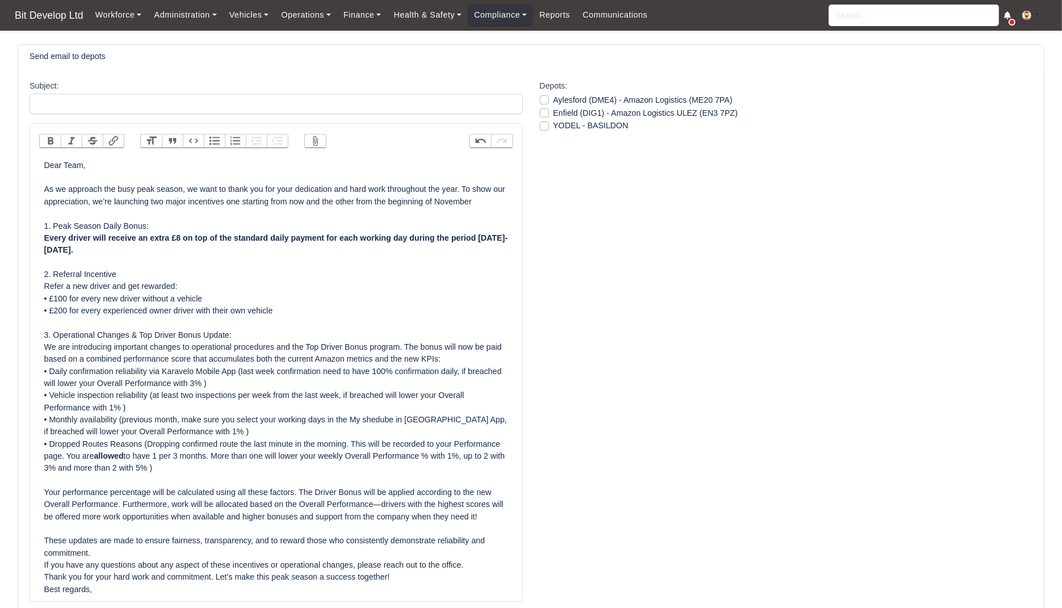
click at [138, 274] on div "Dear Team, As we approach the busy peak season, we want to thank you for your d…" at bounding box center [276, 377] width 464 height 436
click at [213, 273] on div "Dear Team, As we approach the busy peak season, we want to thank you for your d…" at bounding box center [276, 377] width 464 height 436
click at [123, 275] on div "Dear Team, As we approach the busy peak season, we want to thank you for your d…" at bounding box center [276, 377] width 464 height 436
drag, startPoint x: 270, startPoint y: 273, endPoint x: 125, endPoint y: 276, distance: 145.3
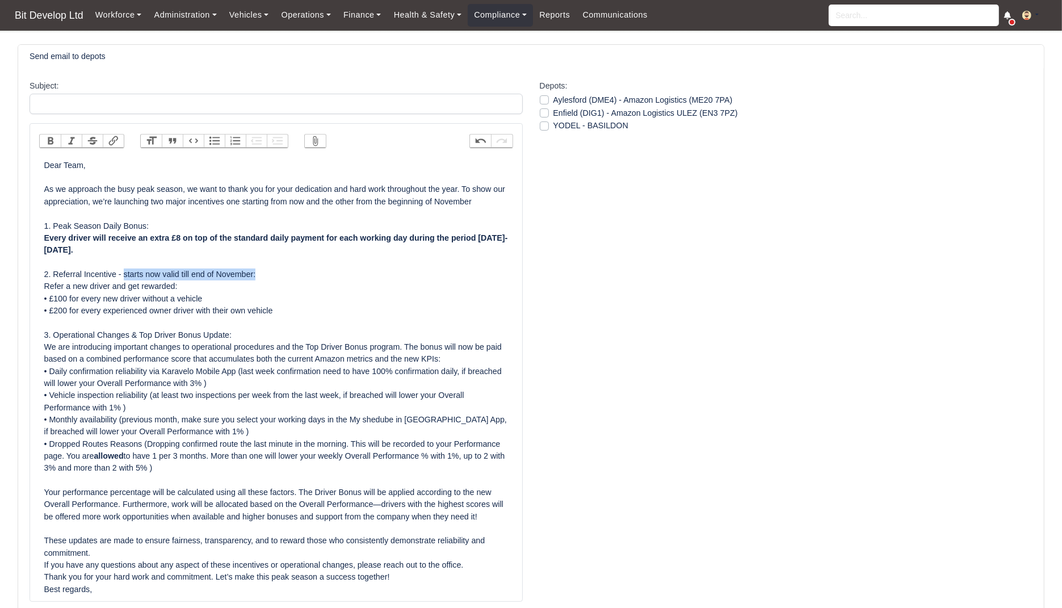
click at [125, 276] on div "Dear Team, As we approach the busy peak season, we want to thank you for your d…" at bounding box center [276, 377] width 464 height 436
click at [269, 314] on div "Dear Team, As we approach the busy peak season, we want to thank you for your d…" at bounding box center [276, 377] width 464 height 436
click at [121, 267] on div "Dear Team, As we approach the busy peak season, we want to thank you for your d…" at bounding box center [276, 377] width 464 height 436
click at [123, 275] on div "Dear Team, As we approach the busy peak season, we want to thank you for your d…" at bounding box center [276, 377] width 464 height 436
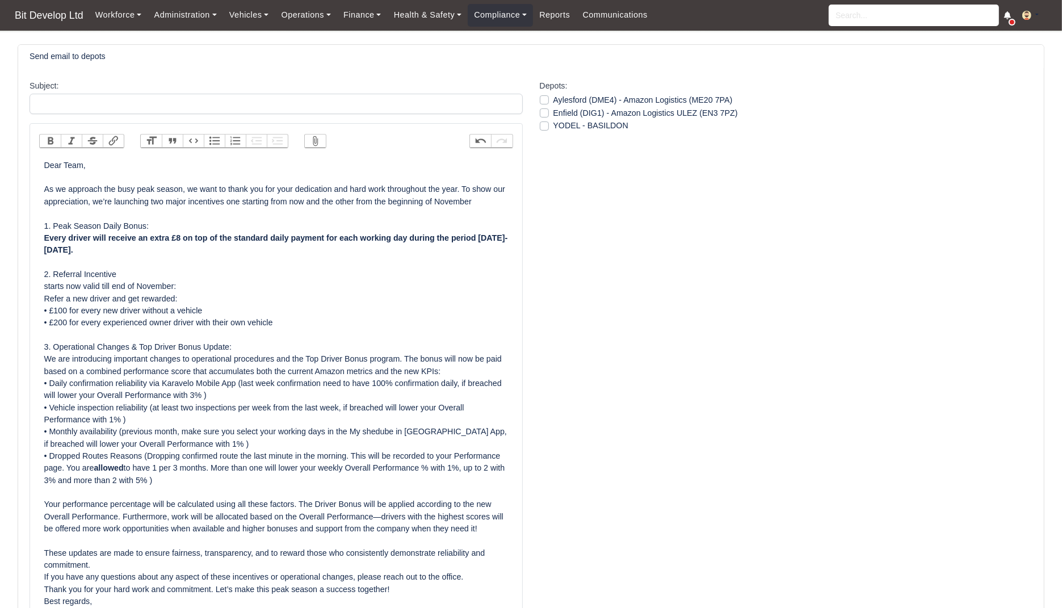
click at [130, 275] on div "Dear Team, As we approach the busy peak season, we want to thank you for your d…" at bounding box center [276, 383] width 464 height 448
click at [47, 288] on div "Dear Team, As we approach the busy peak season, we want to thank you for your d…" at bounding box center [276, 383] width 464 height 448
click at [46, 288] on div "Dear Team, As we approach the busy peak season, we want to thank you for your d…" at bounding box center [276, 383] width 464 height 448
click at [46, 301] on div "Dear Team, As we approach the busy peak season, we want to thank you for your d…" at bounding box center [276, 383] width 464 height 448
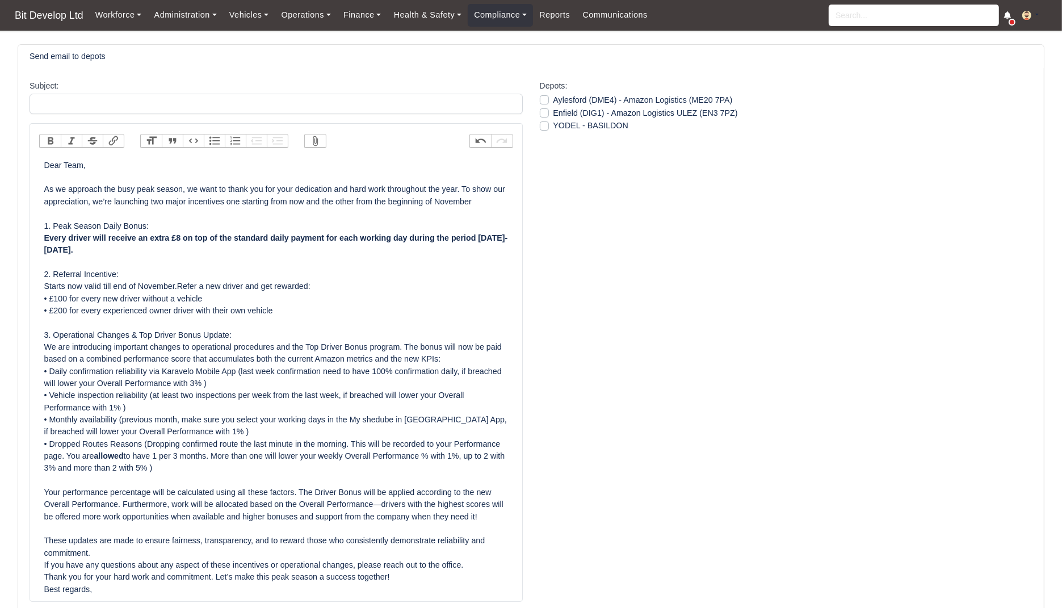
click at [226, 300] on div "Dear Team, As we approach the busy peak season, we want to thank you for your d…" at bounding box center [276, 377] width 464 height 436
click at [288, 310] on div "Dear Team, As we approach the busy peak season, we want to thank you for your d…" at bounding box center [276, 377] width 464 height 436
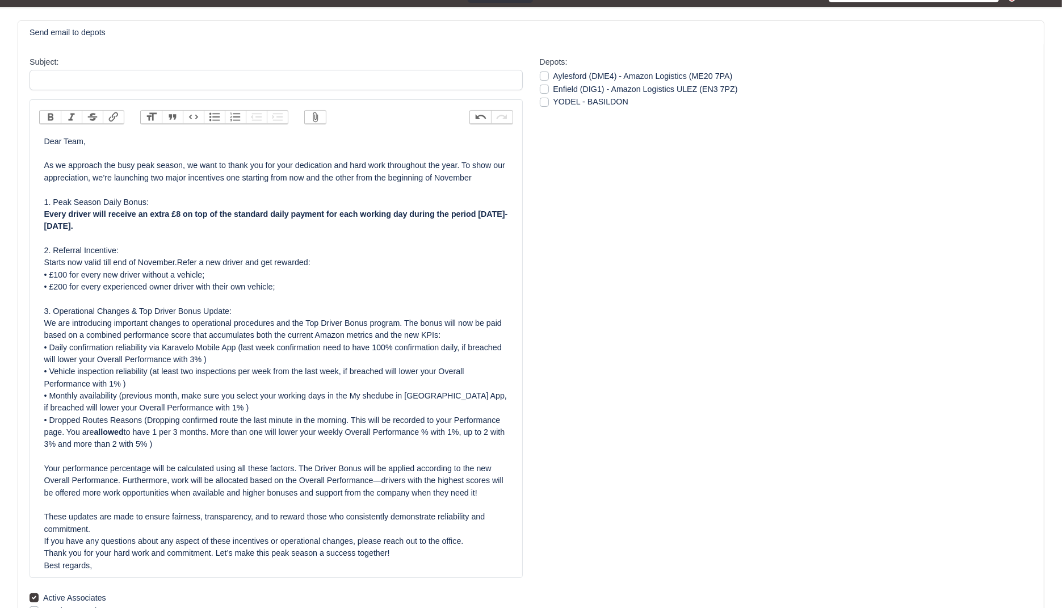
scroll to position [23, 0]
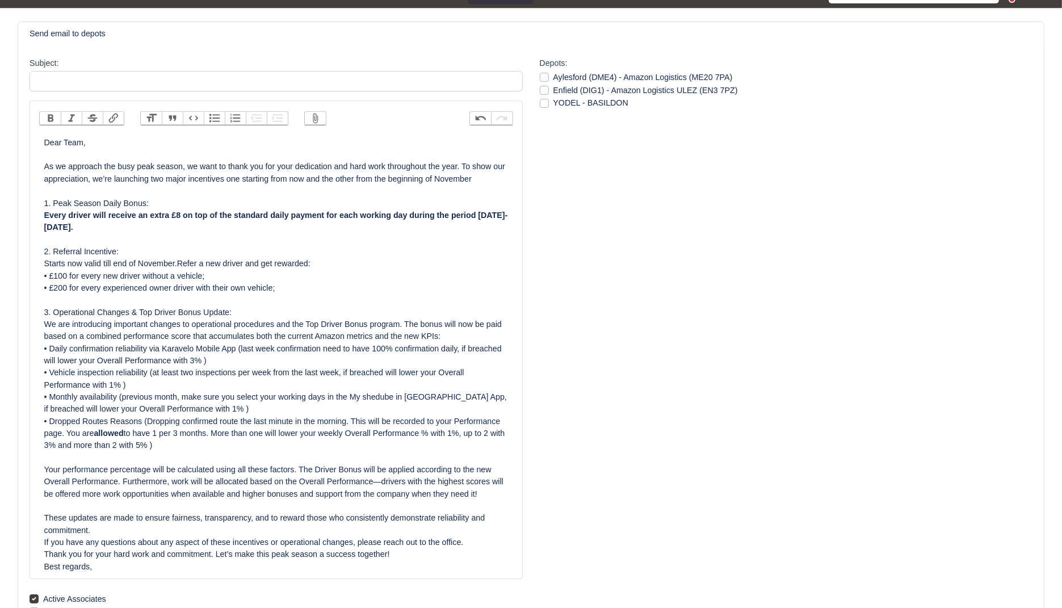
click at [392, 363] on div "Dear Team, As we approach the busy peak season, we want to thank you for your d…" at bounding box center [276, 355] width 464 height 436
click at [187, 140] on div "Dear Team, As we approach the busy peak season, we want to thank you for your d…" at bounding box center [276, 355] width 464 height 436
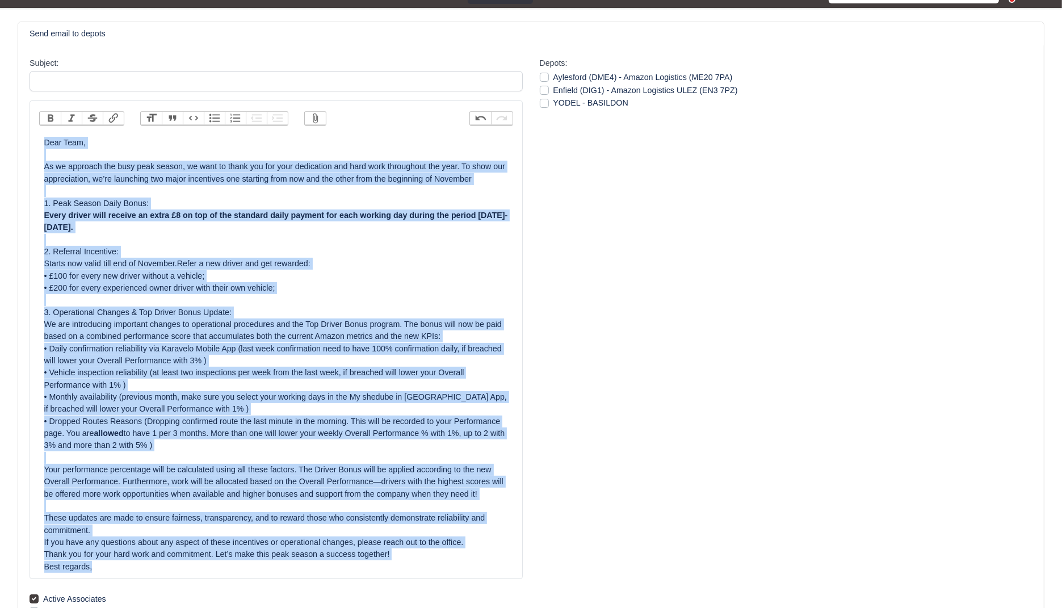
copy div "Dear Team, As we approach the busy peak season, we want to thank you for your d…"
click at [447, 289] on div "Dear Team, As we approach the busy peak season, we want to thank you for your d…" at bounding box center [276, 355] width 464 height 436
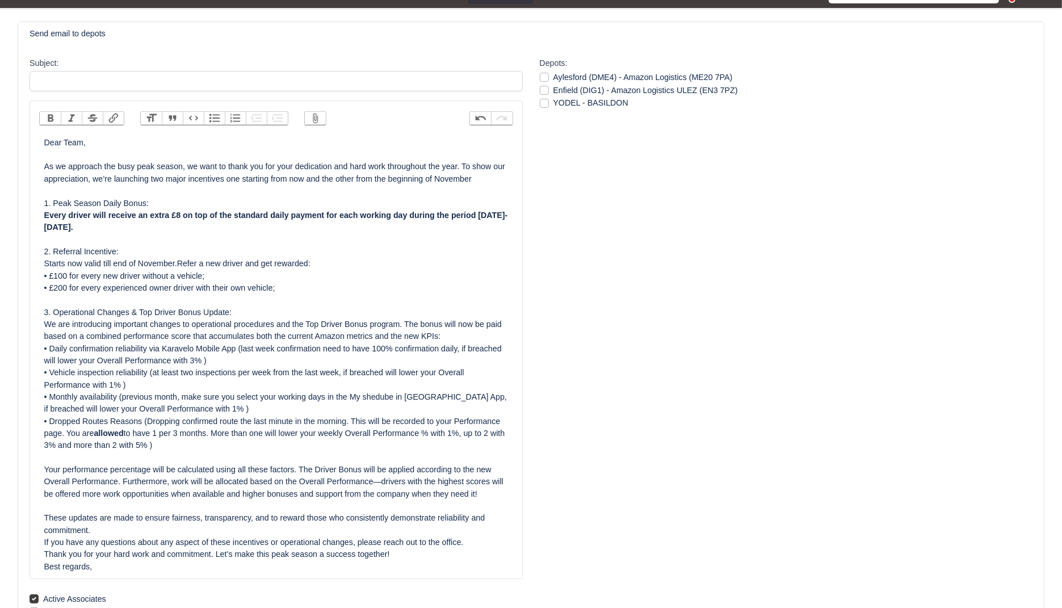
click at [279, 264] on div "Dear Team, As we approach the busy peak season, we want to thank you for your d…" at bounding box center [276, 355] width 464 height 436
click at [416, 293] on div "Dear Team, As we approach the busy peak season, we want to thank you for your d…" at bounding box center [276, 355] width 464 height 436
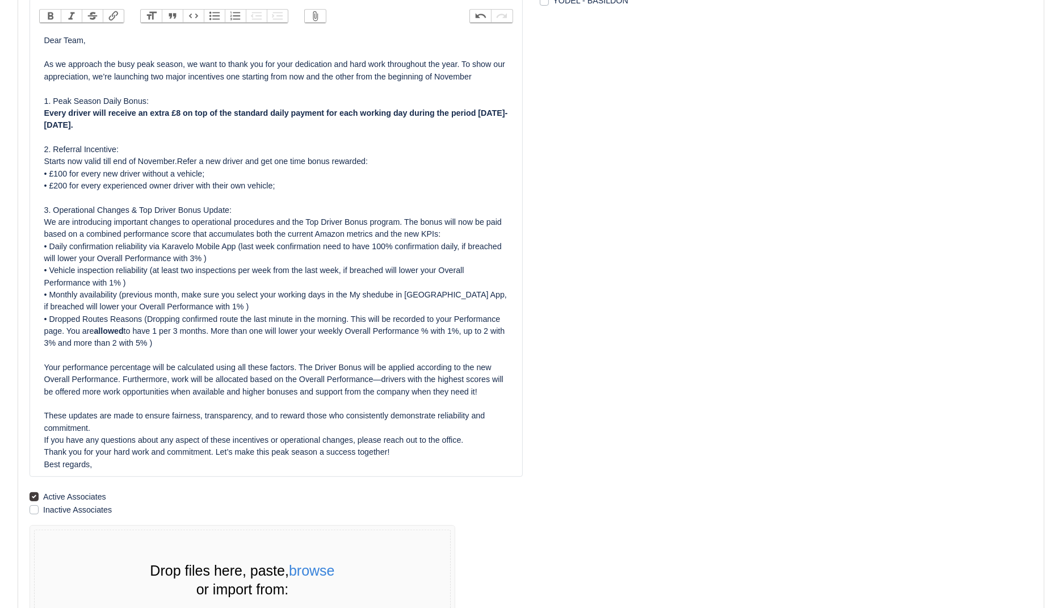
scroll to position [228, 0]
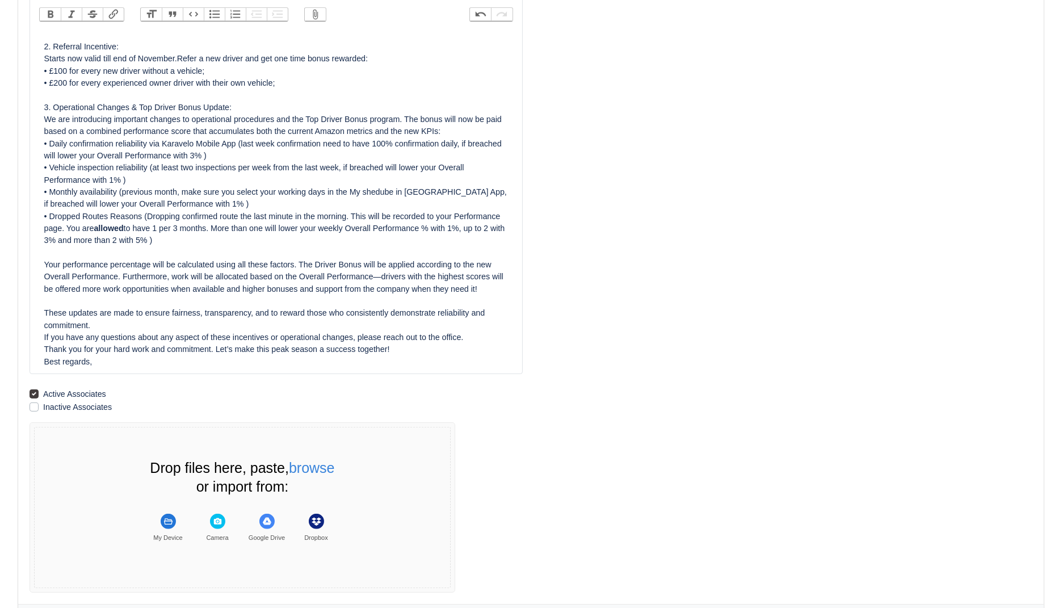
click at [421, 358] on div "Dear Team, As we approach the busy peak season, we want to thank you for your d…" at bounding box center [276, 150] width 464 height 436
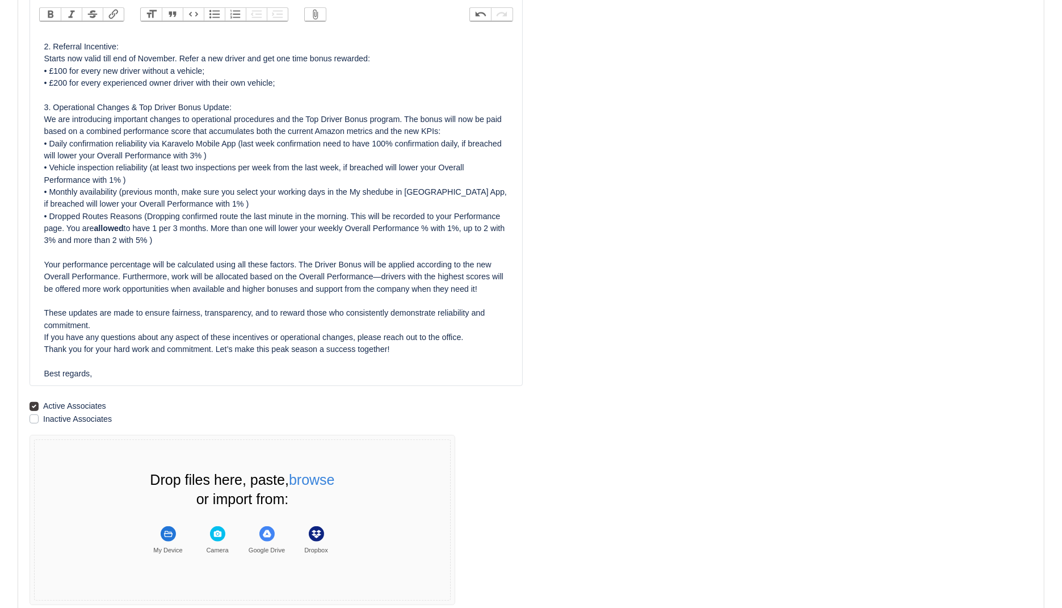
click at [429, 340] on div "Dear Team, As we approach the busy peak season, we want to thank you for your d…" at bounding box center [276, 156] width 464 height 448
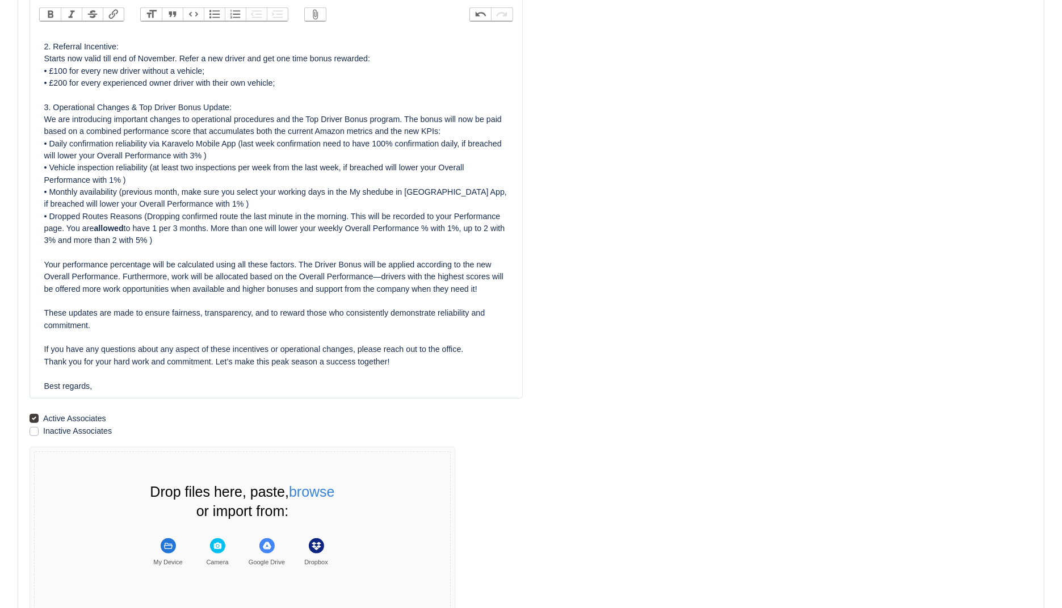
click at [433, 392] on div "Dear Team, As we approach the busy peak season, we want to thank you for your d…" at bounding box center [276, 162] width 464 height 460
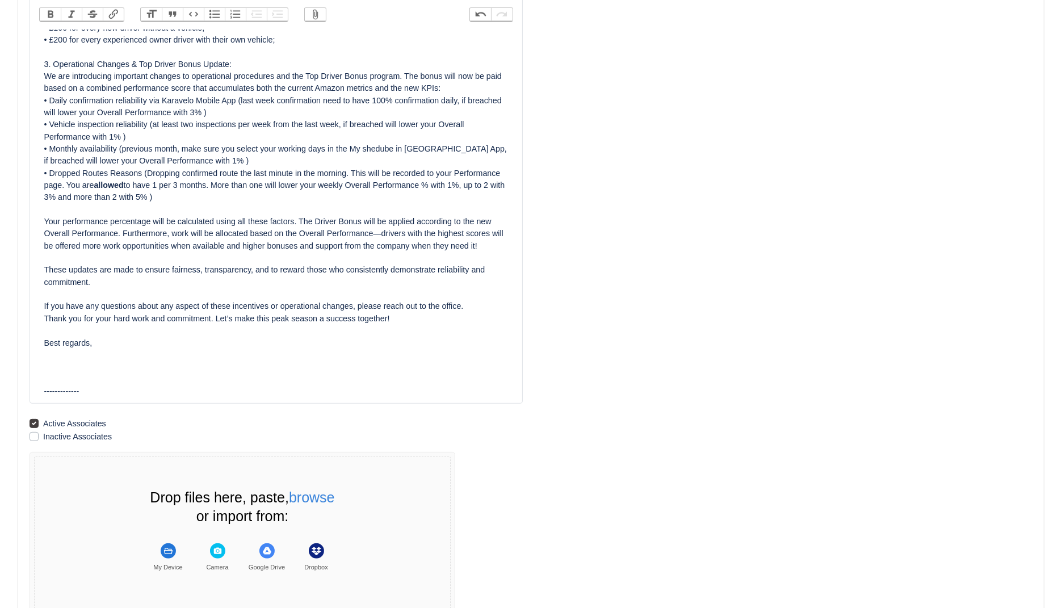
scroll to position [285, 0]
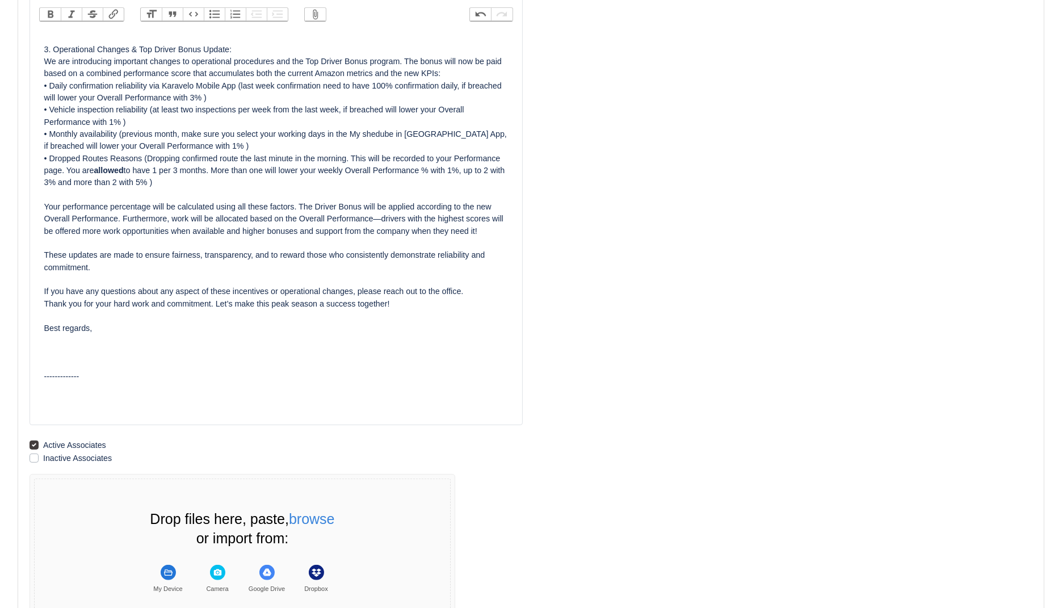
paste trix-editor "Уважаем екип,<br>С наближаването на натоварения сезон искаме да благодарим за в…"
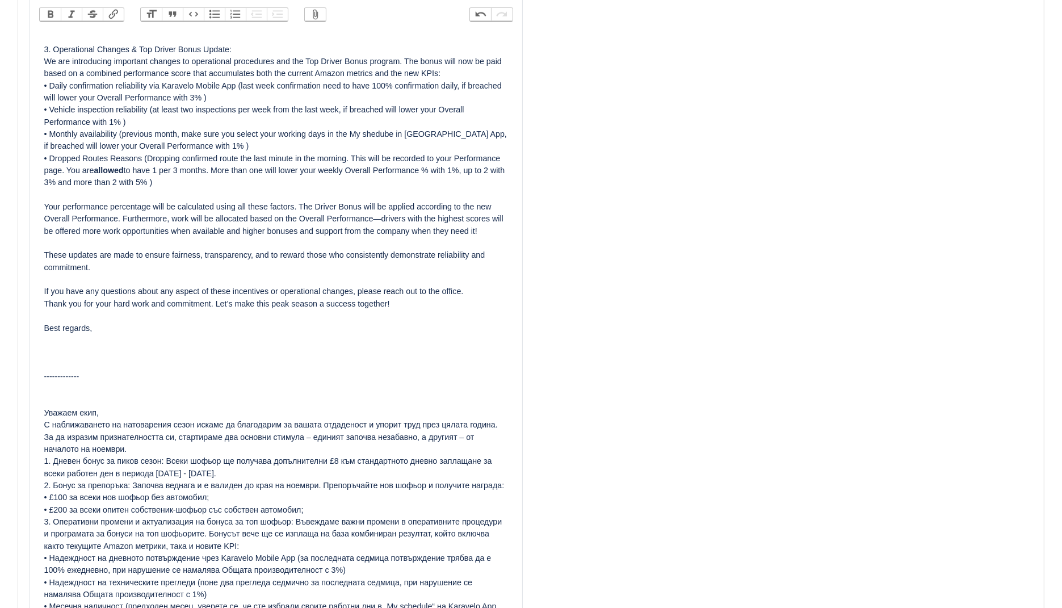
click at [190, 422] on div "Dear Team, As we approach the busy peak season, we want to thank you for your d…" at bounding box center [276, 310] width 464 height 872
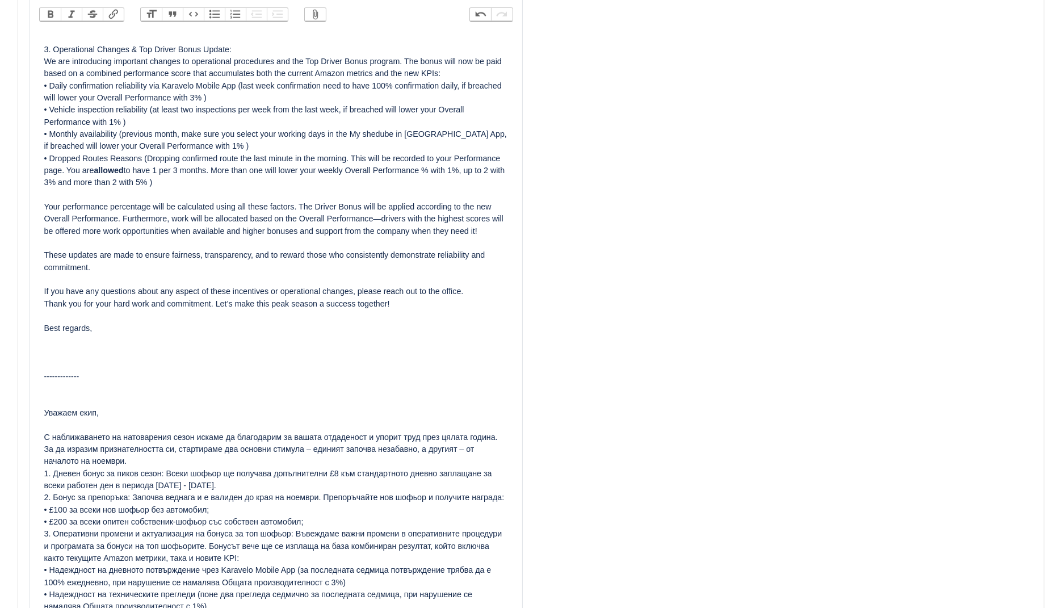
scroll to position [453, 0]
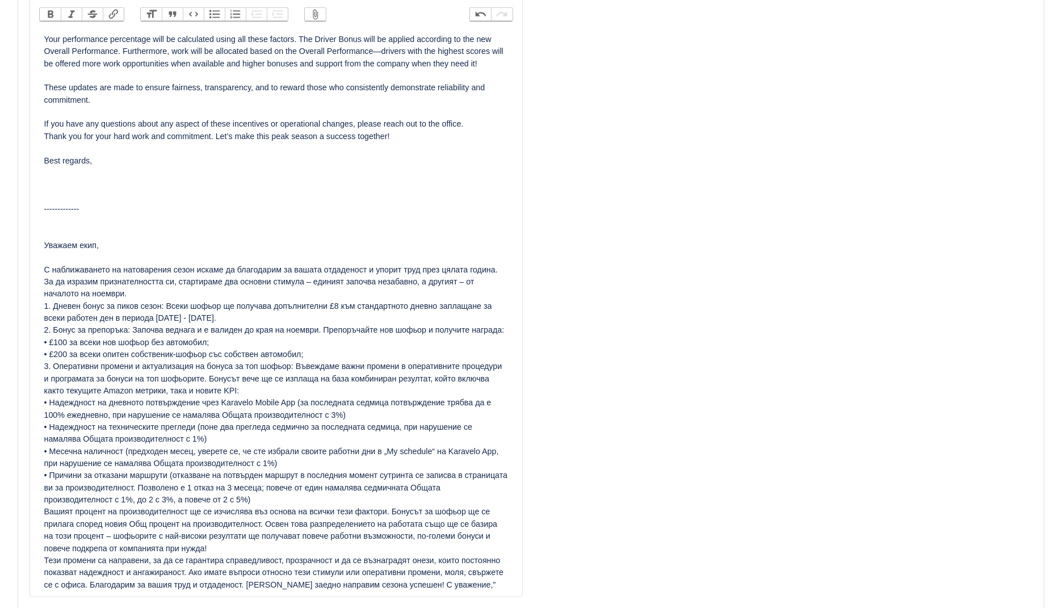
click at [194, 302] on div "Dear Team, As we approach the busy peak season, we want to thank you for your d…" at bounding box center [276, 149] width 464 height 884
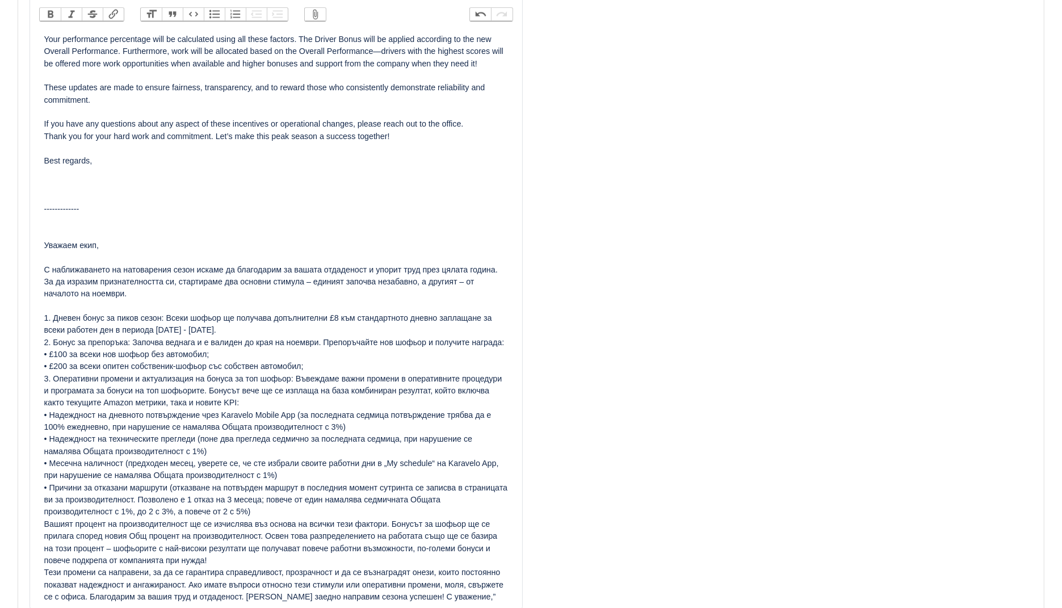
click at [241, 340] on div "Dear Team, As we approach the busy peak season, we want to thank you for your d…" at bounding box center [276, 155] width 464 height 896
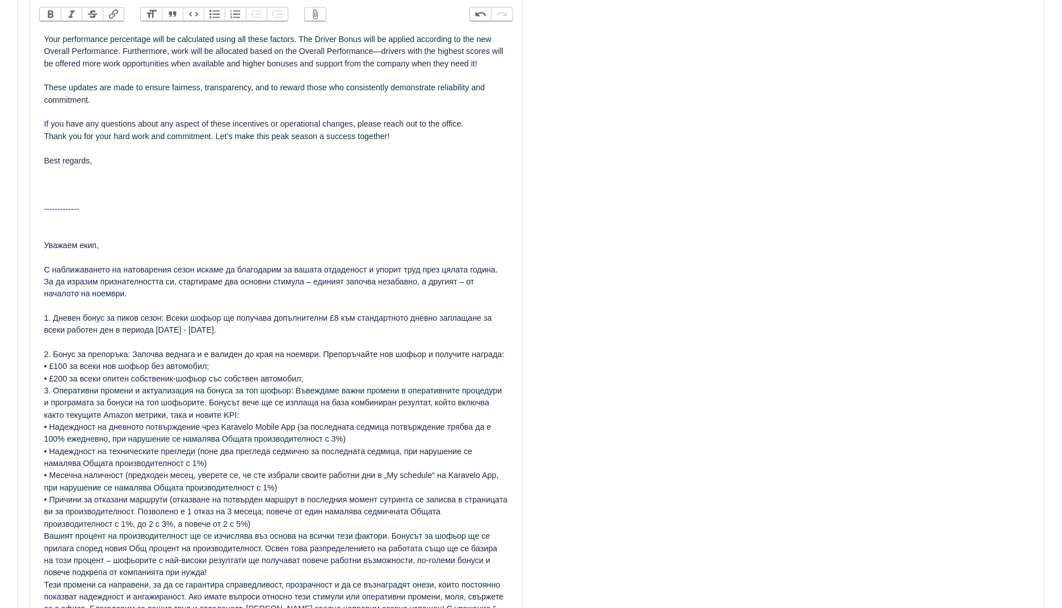
click at [349, 402] on div "Dear Team, As we approach the busy peak season, we want to thank you for your d…" at bounding box center [276, 161] width 464 height 908
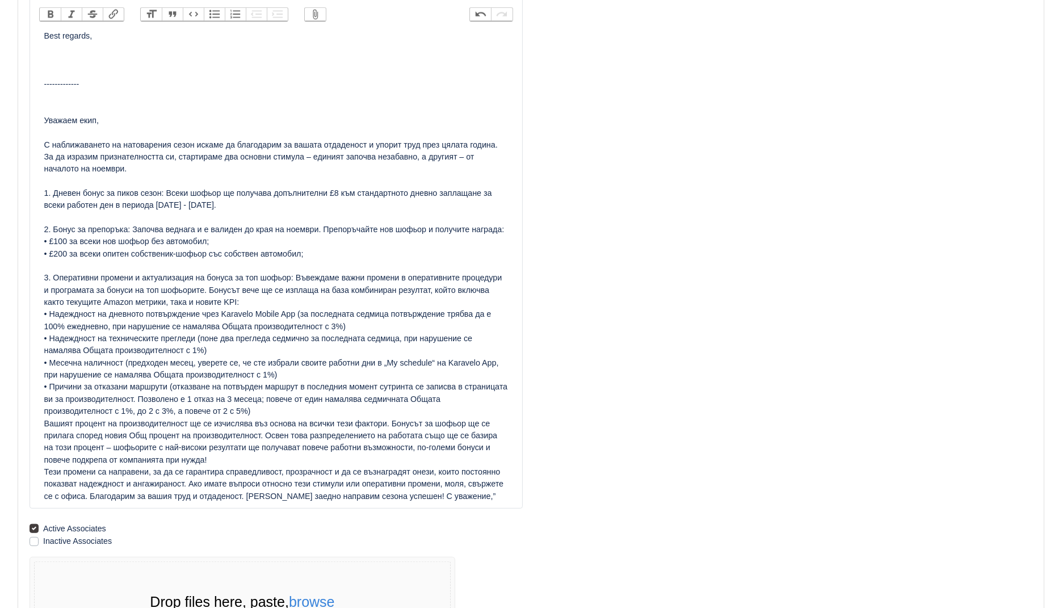
scroll to position [590, 0]
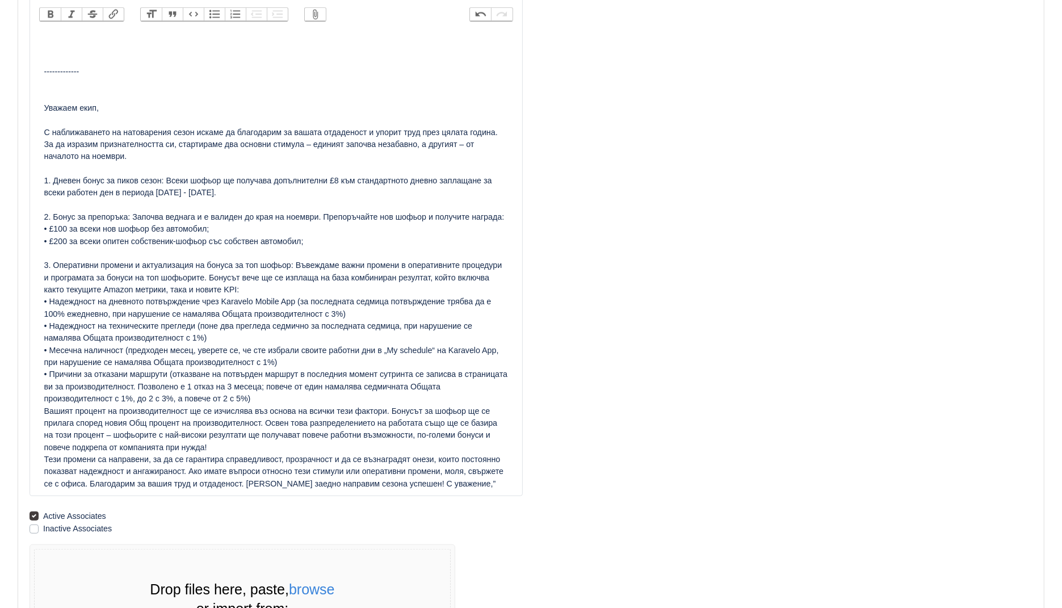
click at [301, 423] on div "Dear Team, As we approach the busy peak season, we want to thank you for your d…" at bounding box center [276, 29] width 464 height 920
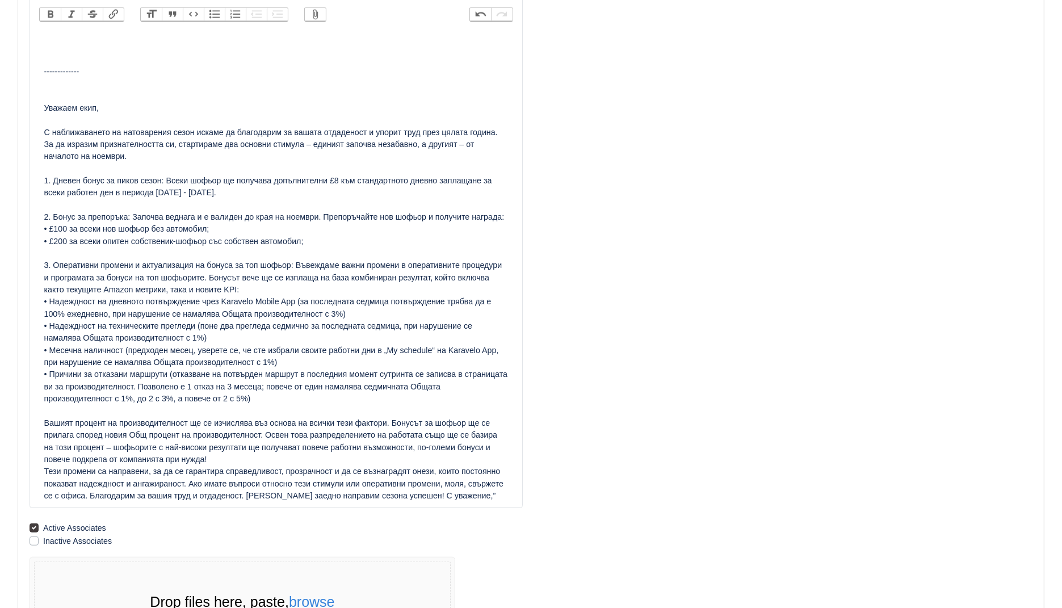
click at [284, 485] on div "Dear Team, As we approach the busy peak season, we want to thank you for your d…" at bounding box center [276, 35] width 464 height 932
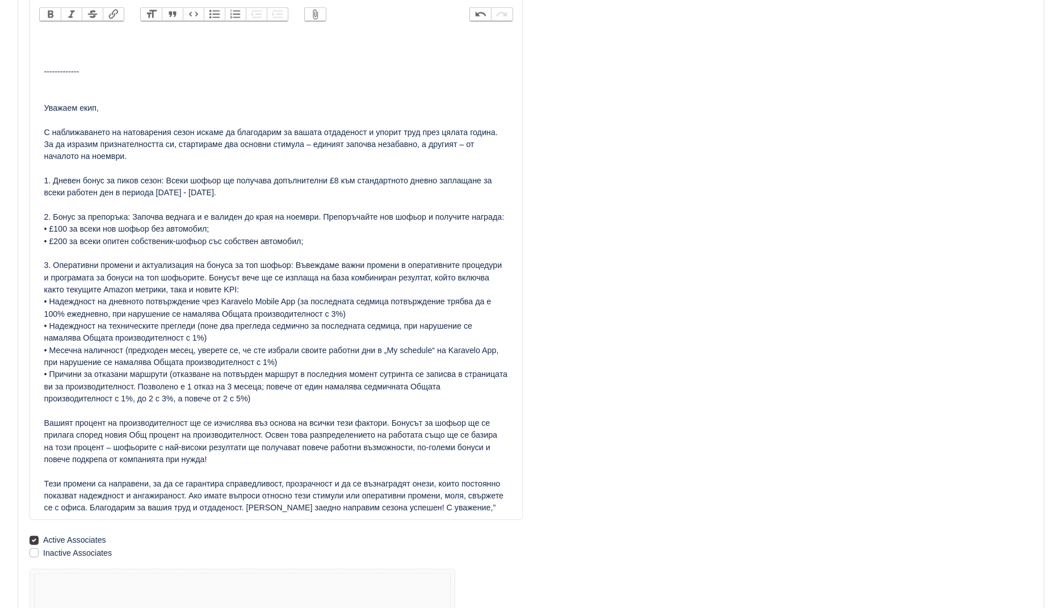
scroll to position [600, 0]
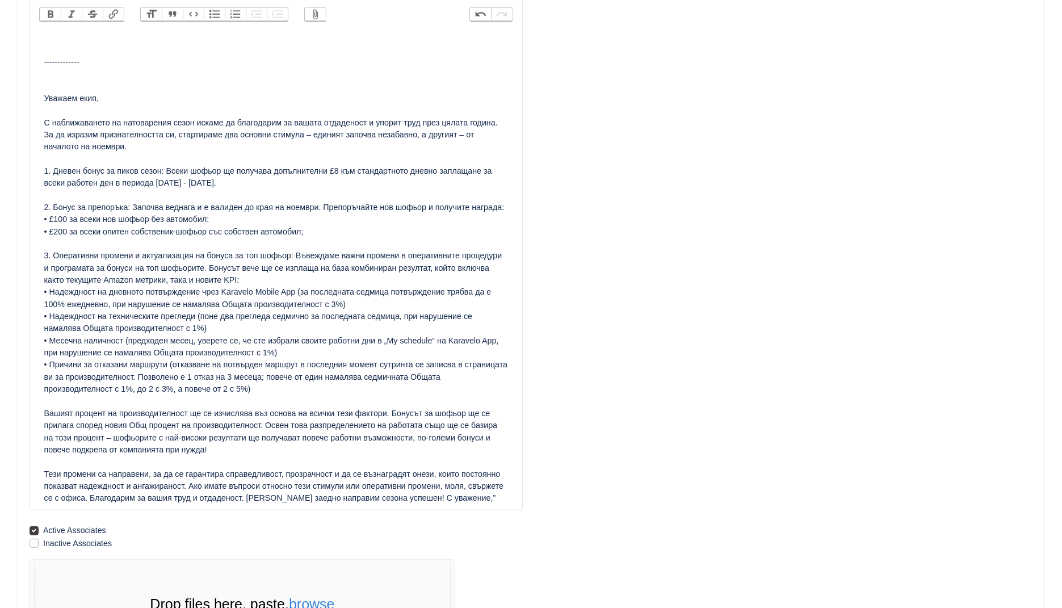
click at [474, 504] on div "Dear Team, As we approach the busy peak season, we want to thank you for your d…" at bounding box center [276, 32] width 464 height 945
drag, startPoint x: 98, startPoint y: 550, endPoint x: 22, endPoint y: 546, distance: 76.1
click at [22, 546] on div "Subject: Bold Italic Strikethrough Link Heading Quote Code Bullets Numbers Decr…" at bounding box center [276, 116] width 510 height 1273
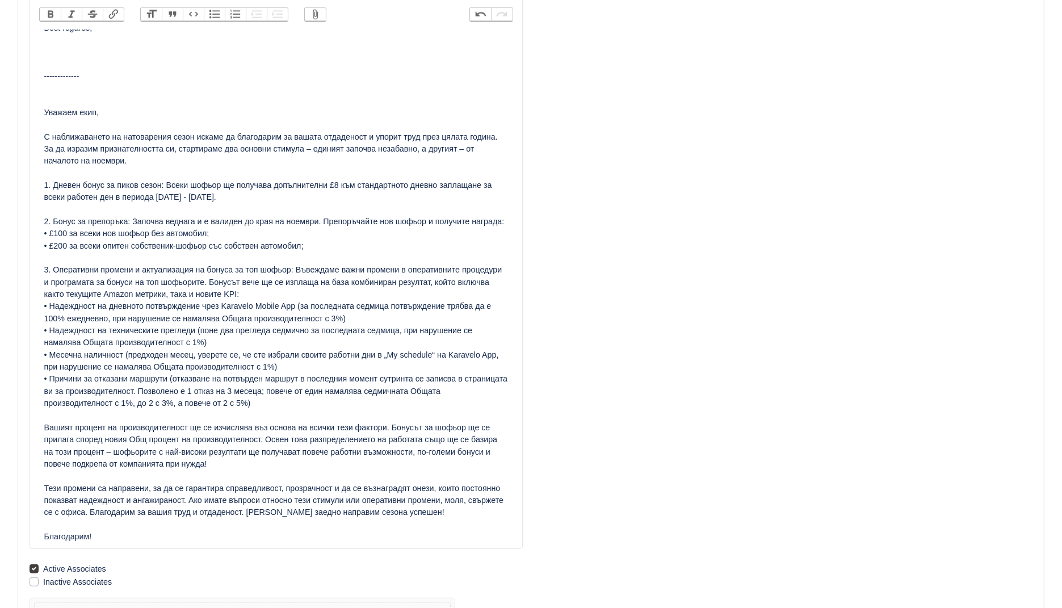
scroll to position [584, 0]
click at [136, 237] on div "Dear Team, As we approach the busy peak season, we want to thank you for your d…" at bounding box center [276, 59] width 464 height 969
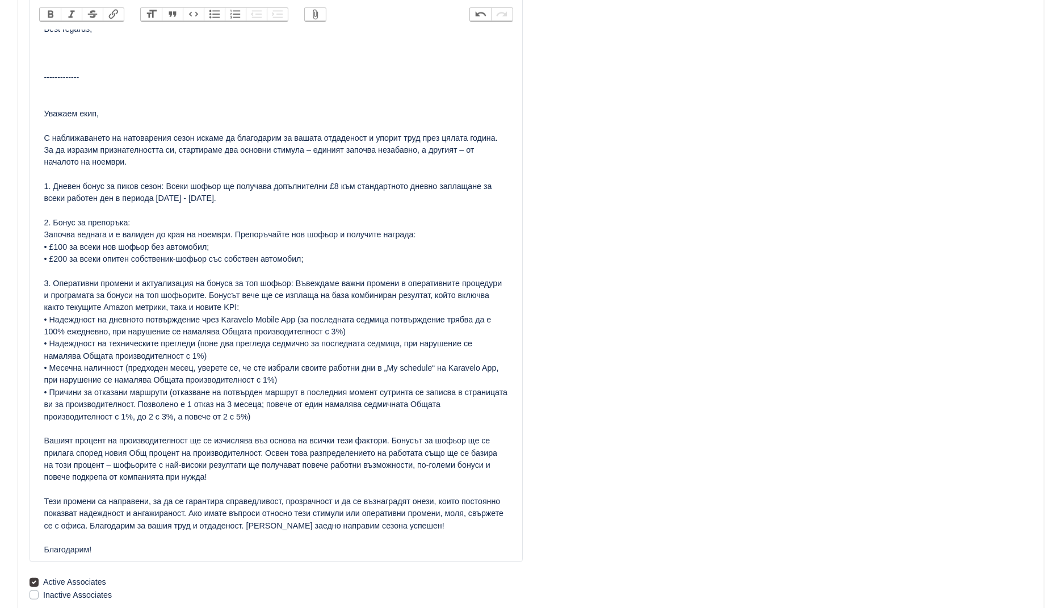
click at [435, 251] on div "Dear Team, As we approach the busy peak season, we want to thank you for your d…" at bounding box center [276, 65] width 464 height 981
click at [171, 200] on div "Dear Team, As we approach the busy peak season, we want to thank you for your d…" at bounding box center [276, 65] width 464 height 981
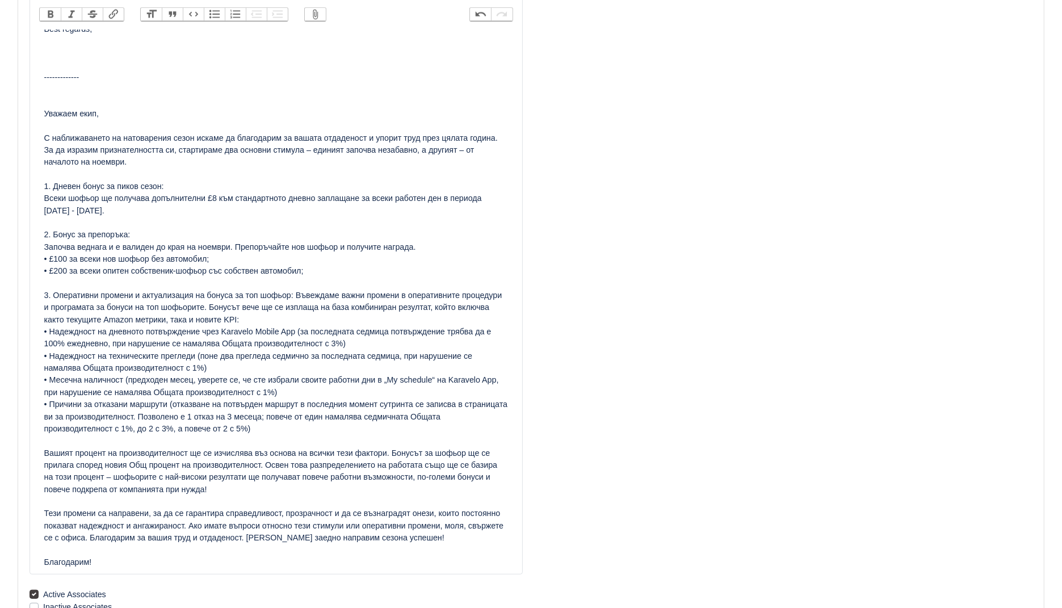
click at [97, 393] on div "Dear Team, As we approach the busy peak season, we want to thank you for your d…" at bounding box center [276, 71] width 464 height 993
click at [75, 345] on div "Dear Team, As we approach the busy peak season, we want to thank you for your d…" at bounding box center [276, 71] width 464 height 993
drag, startPoint x: 289, startPoint y: 344, endPoint x: 184, endPoint y: 345, distance: 105.5
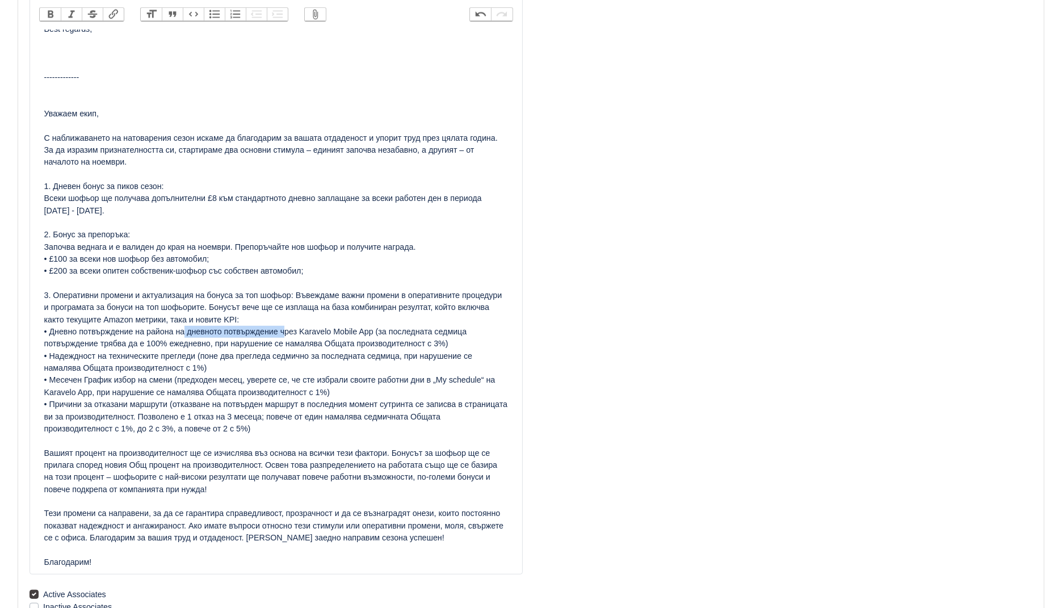
click at [184, 345] on div "Dear Team, As we approach the busy peak season, we want to thank you for your d…" at bounding box center [276, 71] width 464 height 993
drag, startPoint x: 205, startPoint y: 368, endPoint x: 48, endPoint y: 372, distance: 156.6
click at [48, 372] on div "Dear Team, As we approach the busy peak season, we want to thank you for your d…" at bounding box center [276, 71] width 464 height 993
click at [165, 428] on div "Dear Team, As we approach the busy peak season, we want to thank you for your d…" at bounding box center [276, 71] width 464 height 993
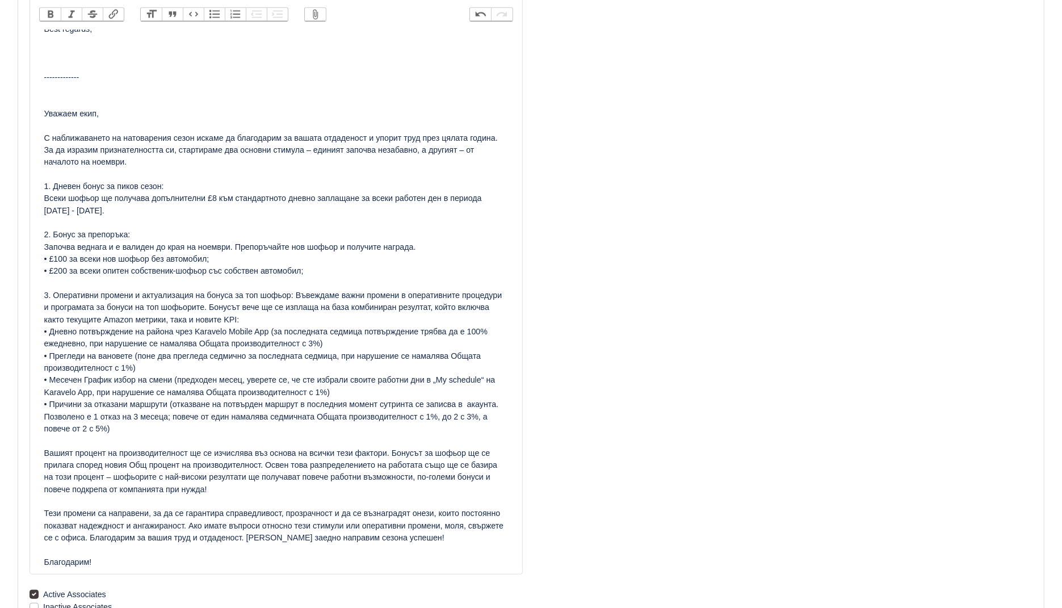
scroll to position [609, 0]
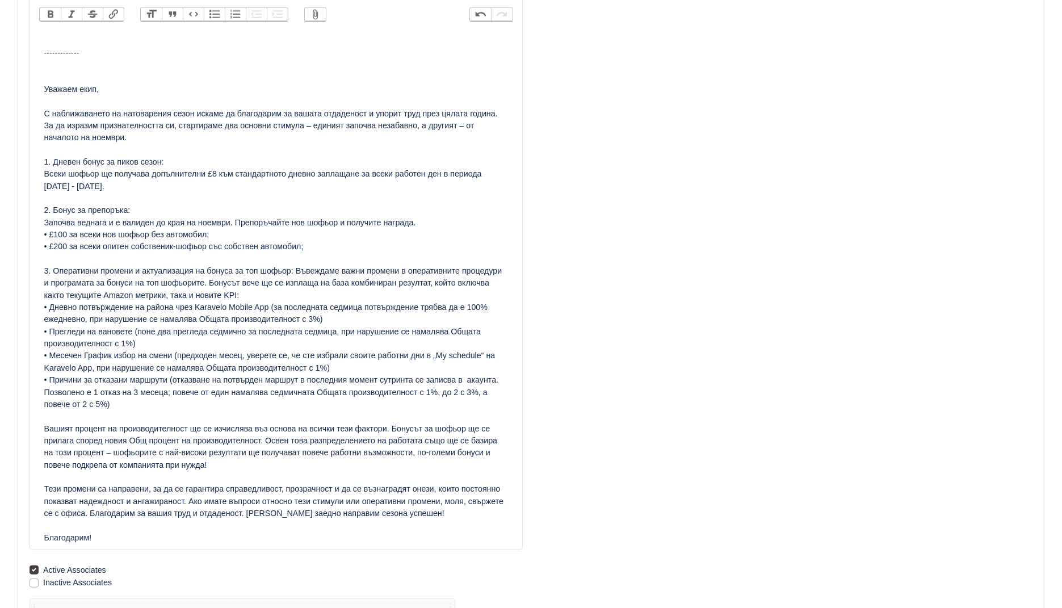
click at [304, 280] on div "Dear Team, As we approach the busy peak season, we want to thank you for your d…" at bounding box center [276, 47] width 464 height 993
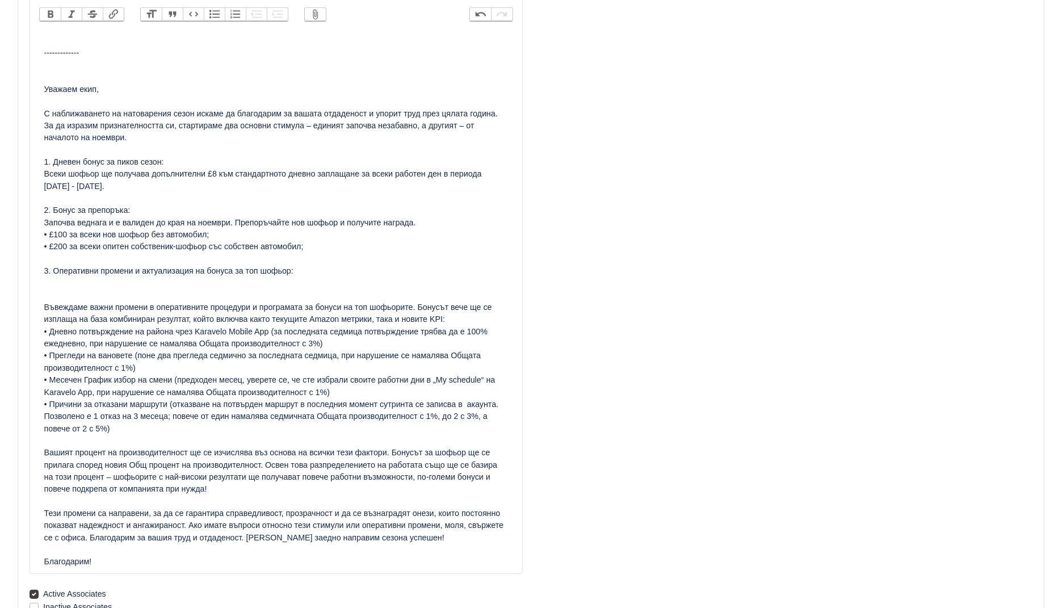
click at [338, 280] on div "Dear Team, As we approach the busy peak season, we want to thank you for your d…" at bounding box center [276, 59] width 464 height 1017
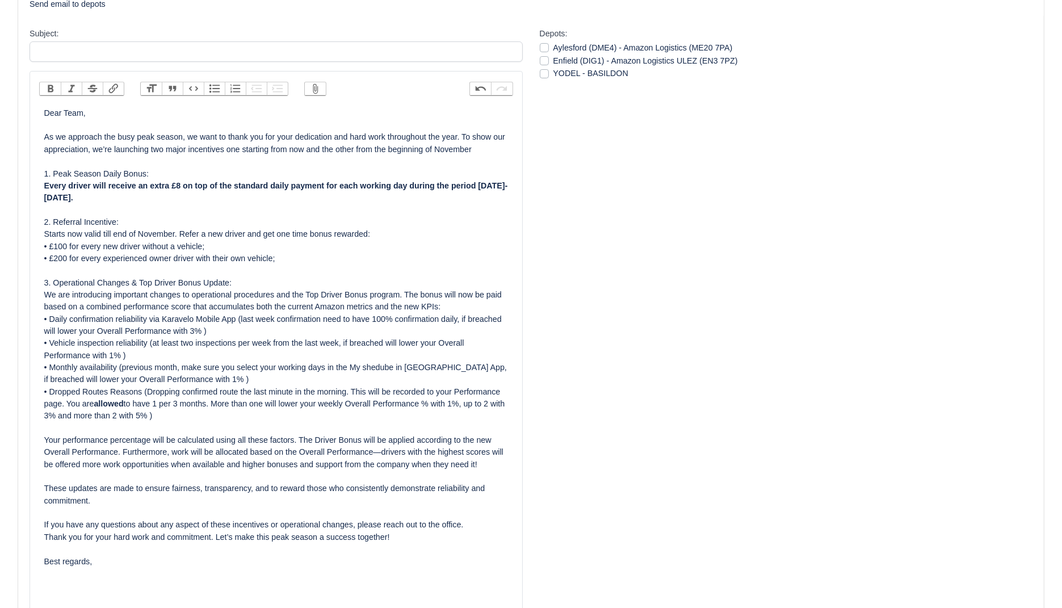
scroll to position [54, 0]
click at [258, 280] on div "Dear Team, As we approach the busy peak season, we want to thank you for your d…" at bounding box center [276, 614] width 464 height 1017
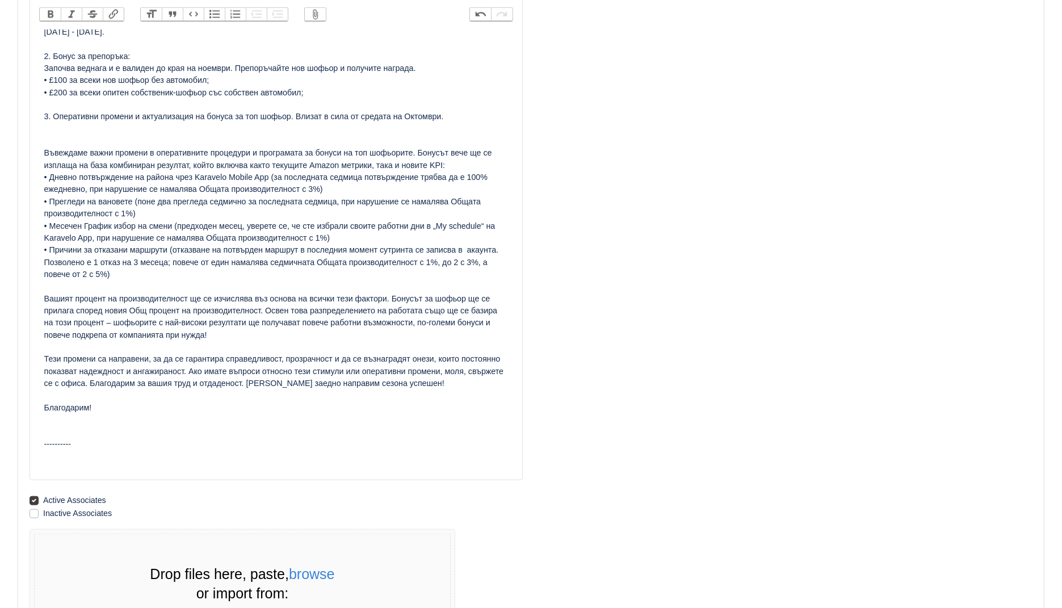
paste trix-editor "<div>Dear Team,<br><br>As we approach the busy peak season, we want to thank yo…"
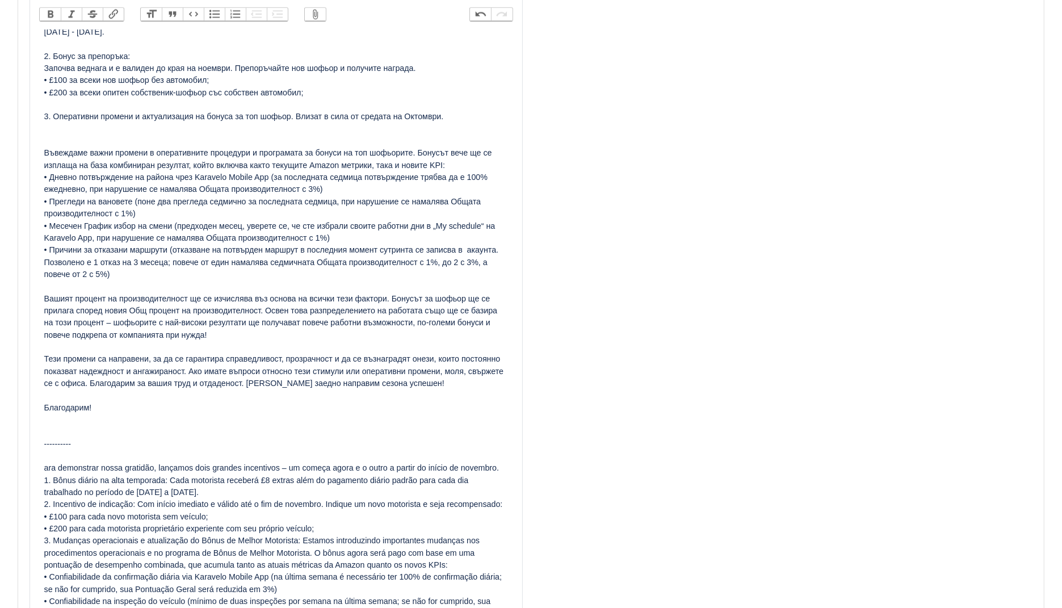
click at [39, 479] on trix-editor "Dear Team, As we approach the busy peak season, we want to thank you for your d…" at bounding box center [276, 74] width 474 height 1387
paste trix-editor "<div>Dear Team,<br><br>As we approach the busy peak season, we want to thank yo…"
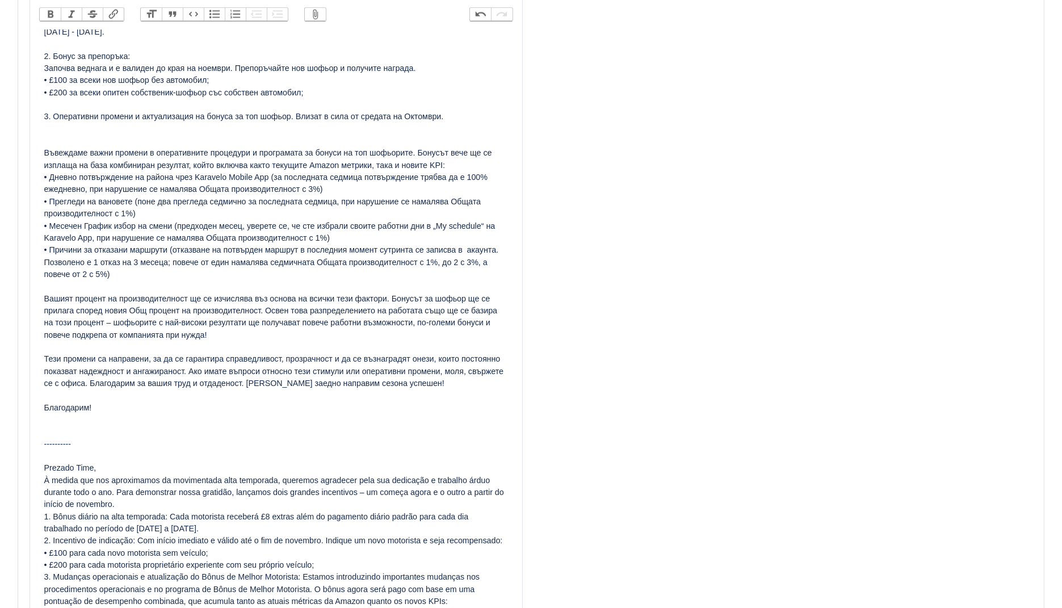
click at [106, 479] on div "Dear Team, As we approach the busy peak season, we want to thank you for your d…" at bounding box center [276, 92] width 464 height 1417
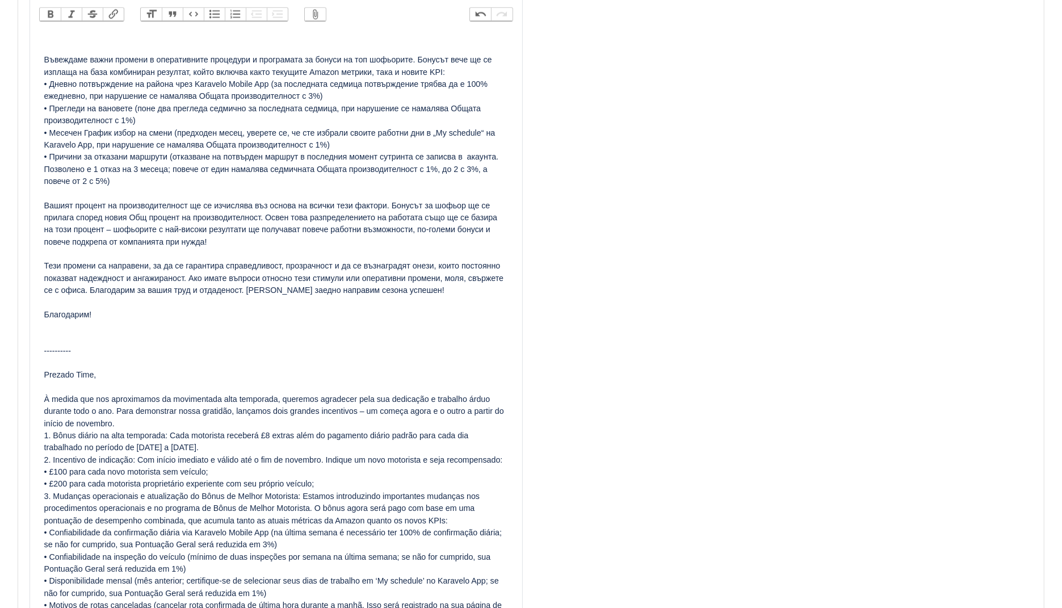
scroll to position [879, 0]
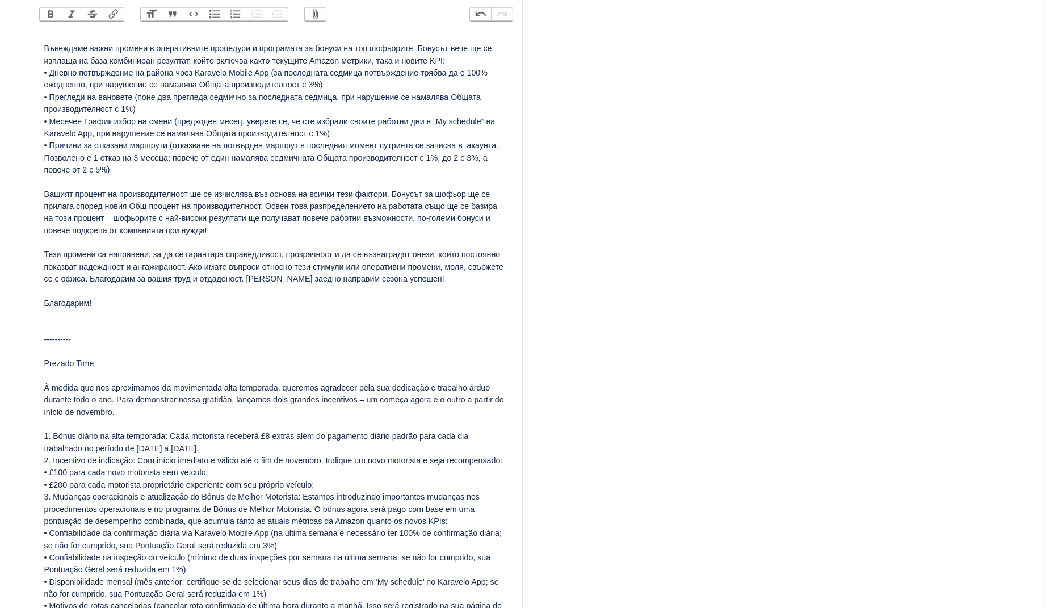
click at [171, 448] on div "Dear Team, As we approach the busy peak season, we want to thank you for your d…" at bounding box center [276, 0] width 464 height 1441
click at [209, 474] on div "Dear Team, As we approach the busy peak season, we want to thank you for your d…" at bounding box center [276, 0] width 464 height 1441
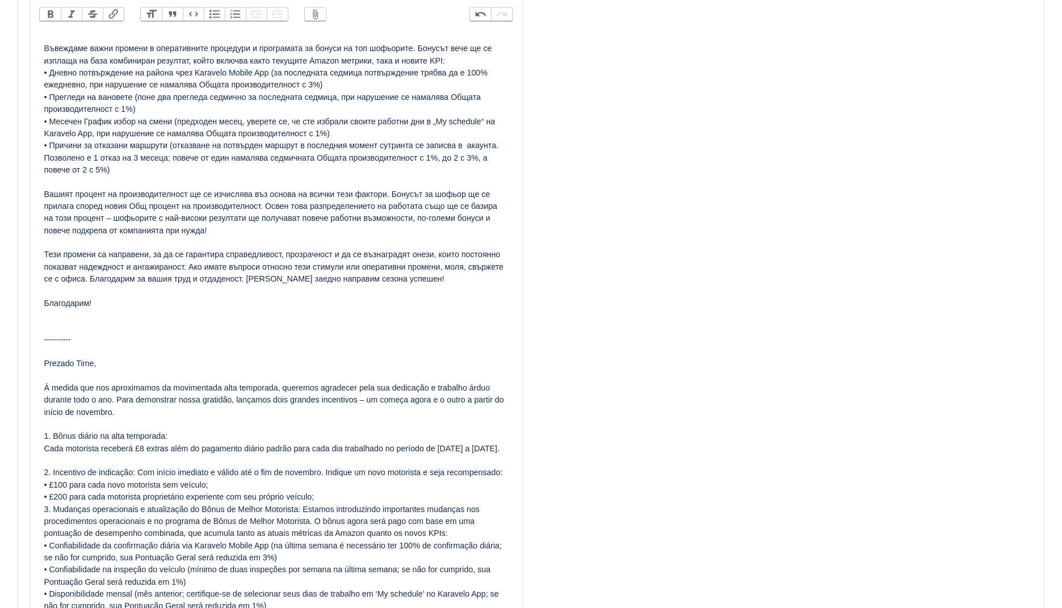
click at [142, 495] on div "Dear Team, As we approach the busy peak season, we want to thank you for your d…" at bounding box center [276, 6] width 464 height 1453
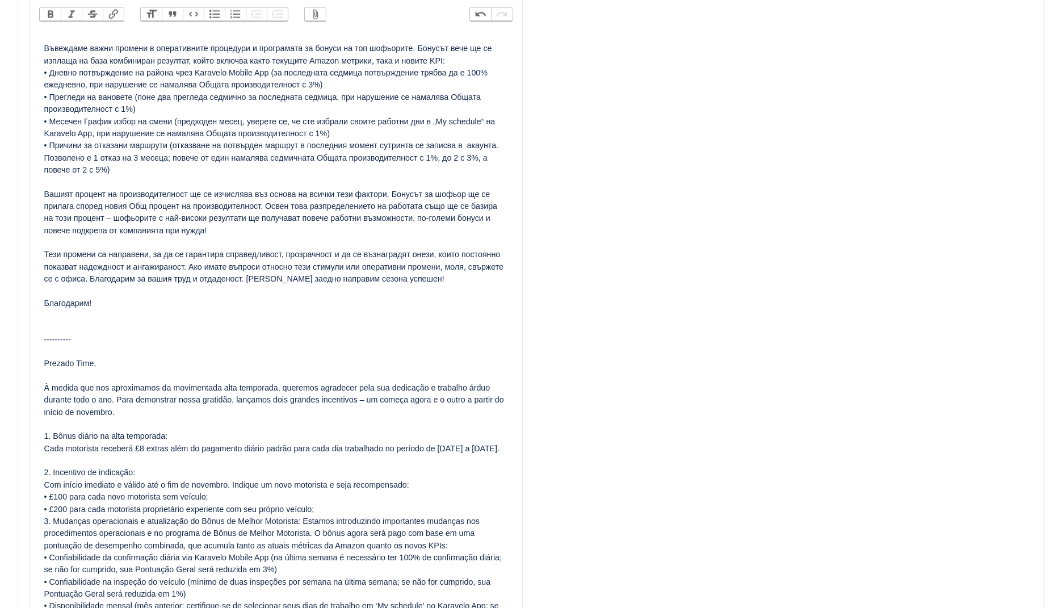
click at [348, 533] on div "Dear Team, As we approach the busy peak season, we want to thank you for your d…" at bounding box center [276, 13] width 464 height 1466
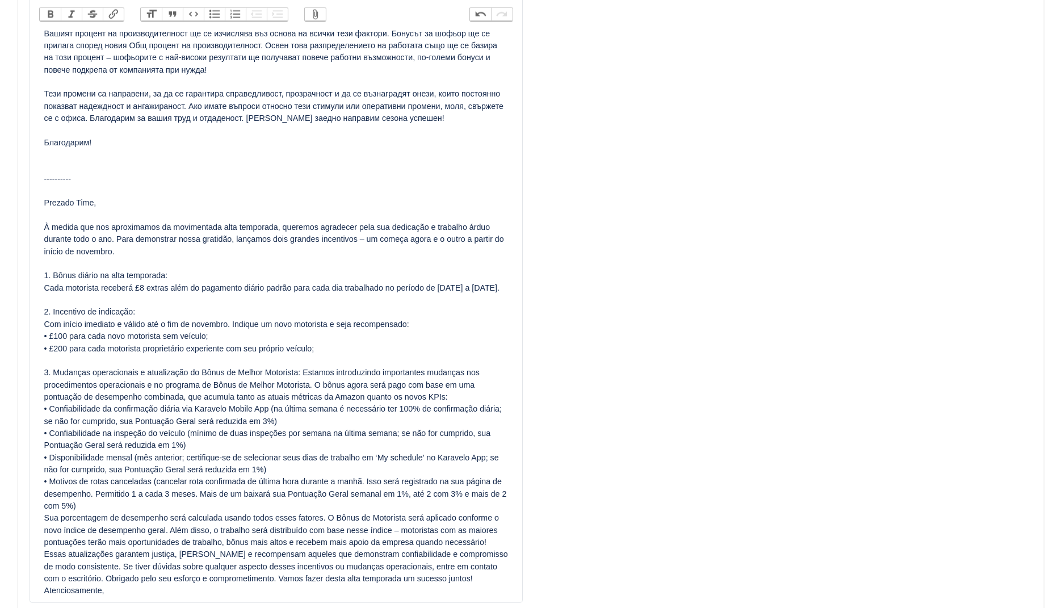
scroll to position [1193, 0]
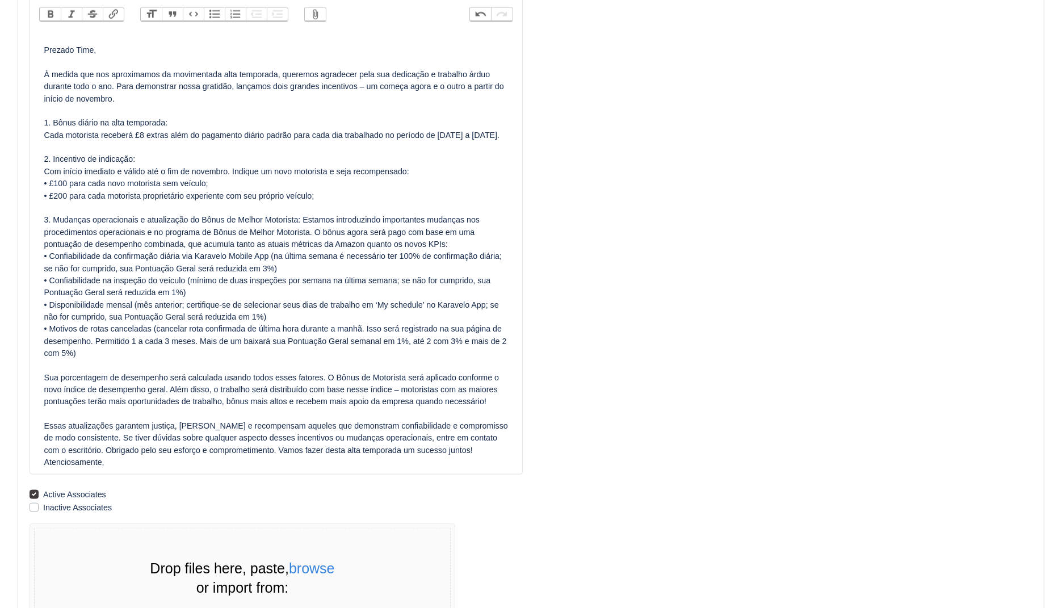
type trix-editor "<div>Dear Team,<br><br>As we approach the busy peak season, we want to thank yo…"
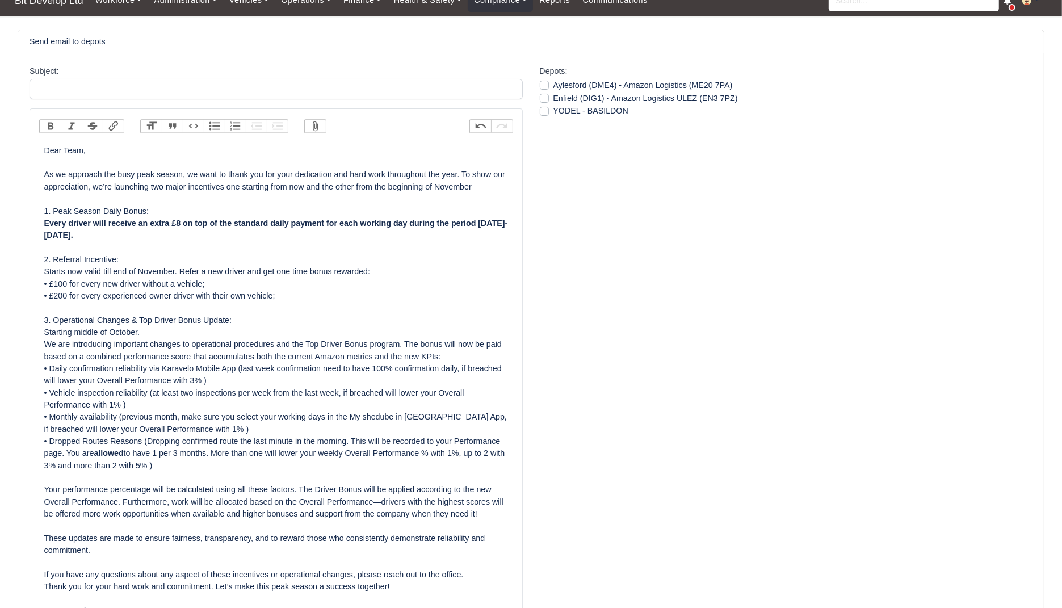
scroll to position [0, 0]
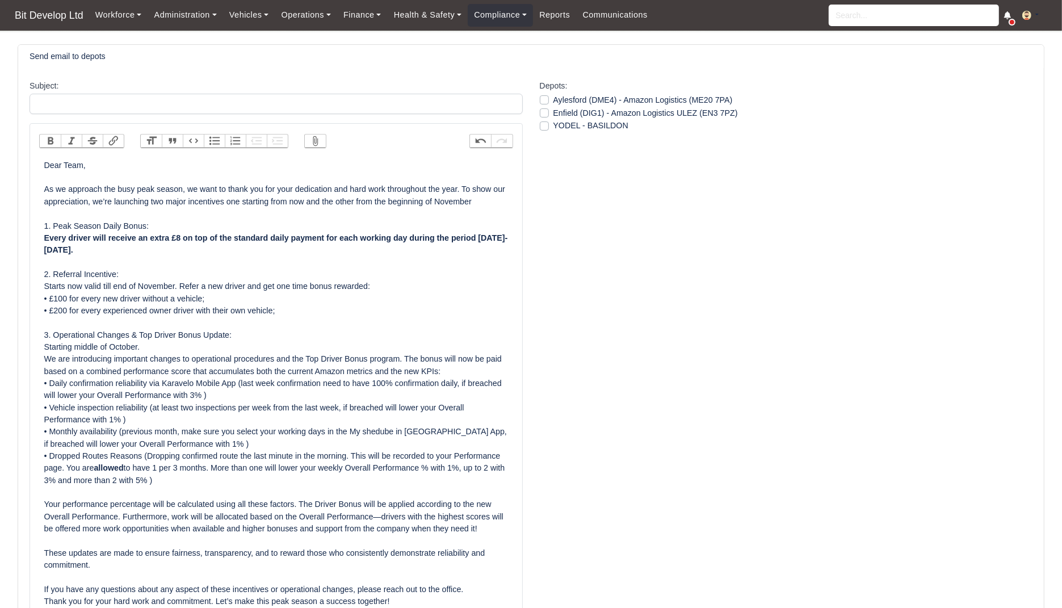
click at [553, 101] on label "Aylesford (DME4) - Amazon Logistics (ME20 7PA)" at bounding box center [642, 100] width 179 height 13
click at [542, 101] on input "Aylesford (DME4) - Amazon Logistics (ME20 7PA)" at bounding box center [544, 98] width 9 height 9
checkbox input "true"
click at [553, 116] on label "Enfield (DIG1) - Amazon Logistics ULEZ (EN3 7PZ)" at bounding box center [645, 113] width 184 height 13
click at [542, 116] on input "Enfield (DIG1) - Amazon Logistics ULEZ (EN3 7PZ)" at bounding box center [544, 111] width 9 height 9
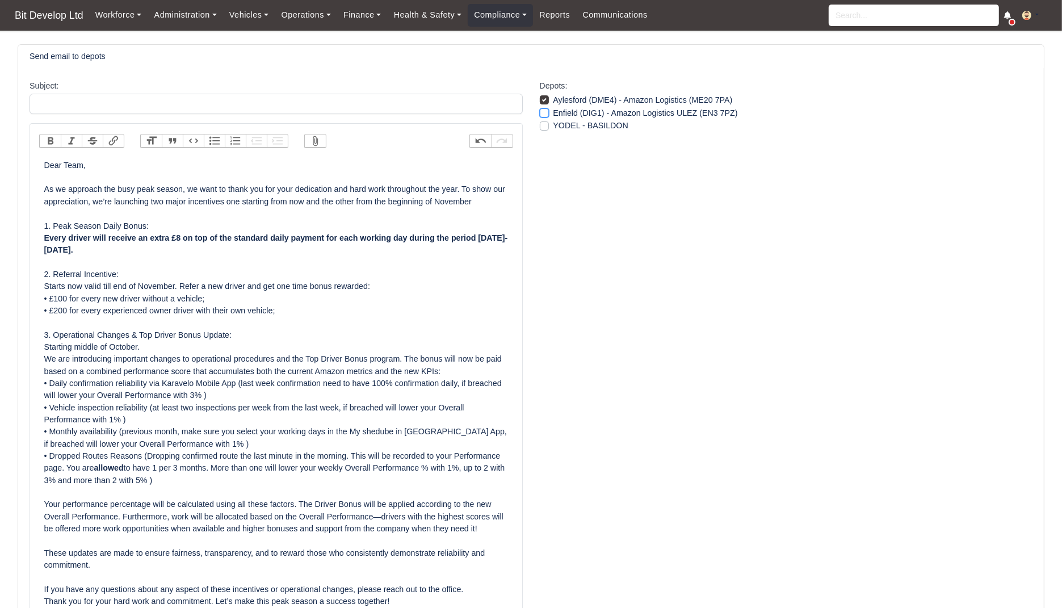
checkbox input "true"
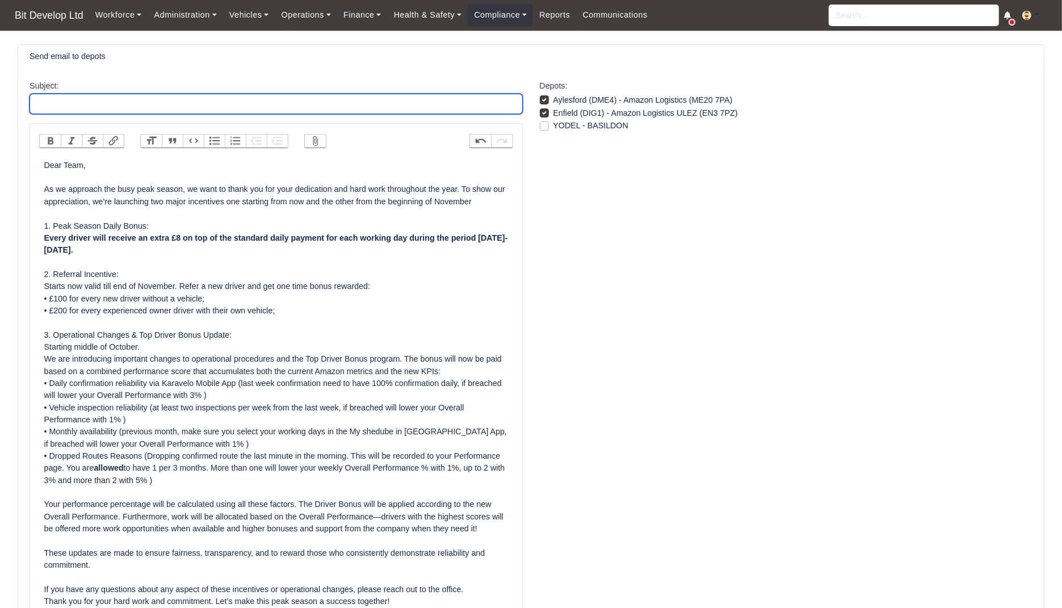
click at [334, 109] on input "Subject:" at bounding box center [276, 104] width 493 height 20
paste input "Peak Season Bonus, Referral Rewards & New Performance Updates"
click at [86, 103] on input "Peak Season Bonus, Referral Rewards & New Performance Updates" at bounding box center [276, 104] width 493 height 20
type input "Peak Season 2025 Bonus, Referral Rewards & New Performance Updates"
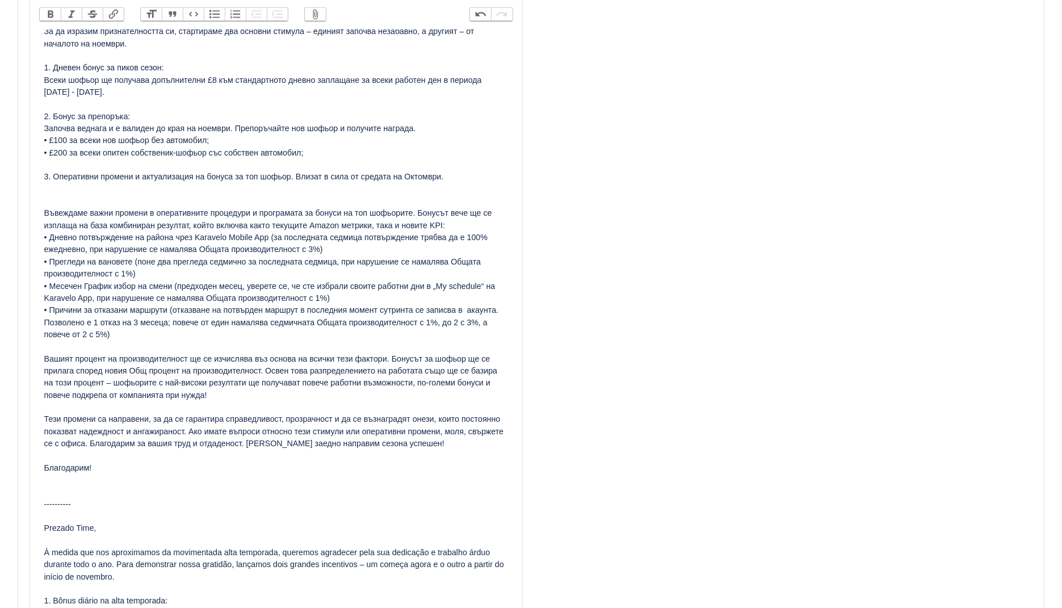
scroll to position [665, 0]
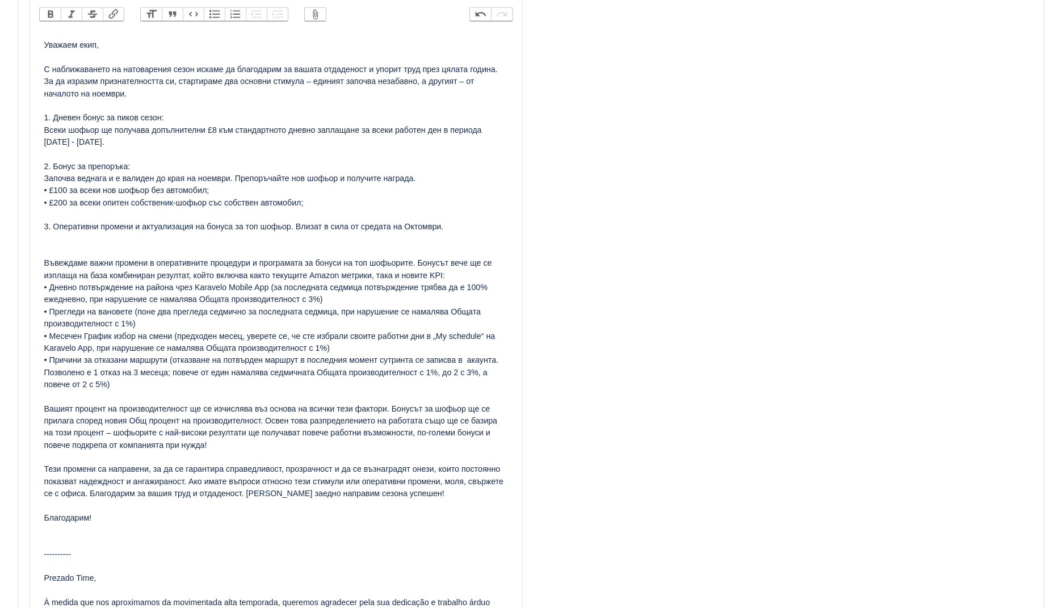
click at [472, 225] on div "Dear Team, As we approach the busy peak season, we want to thank you for your d…" at bounding box center [276, 251] width 464 height 1514
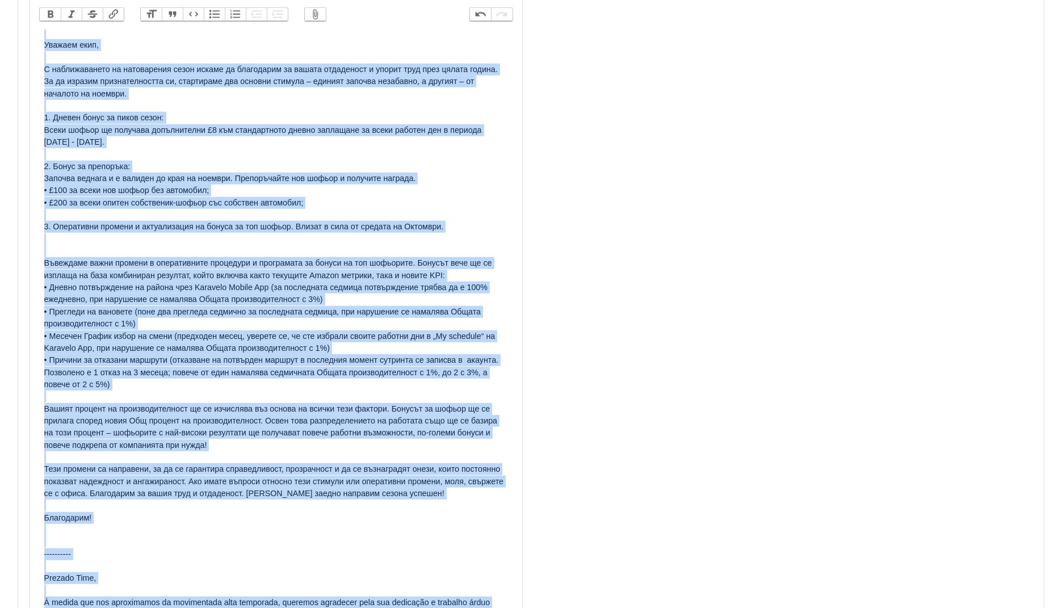
copy div "Dear Team, As we approach the busy peak season, we want to thank you for your d…"
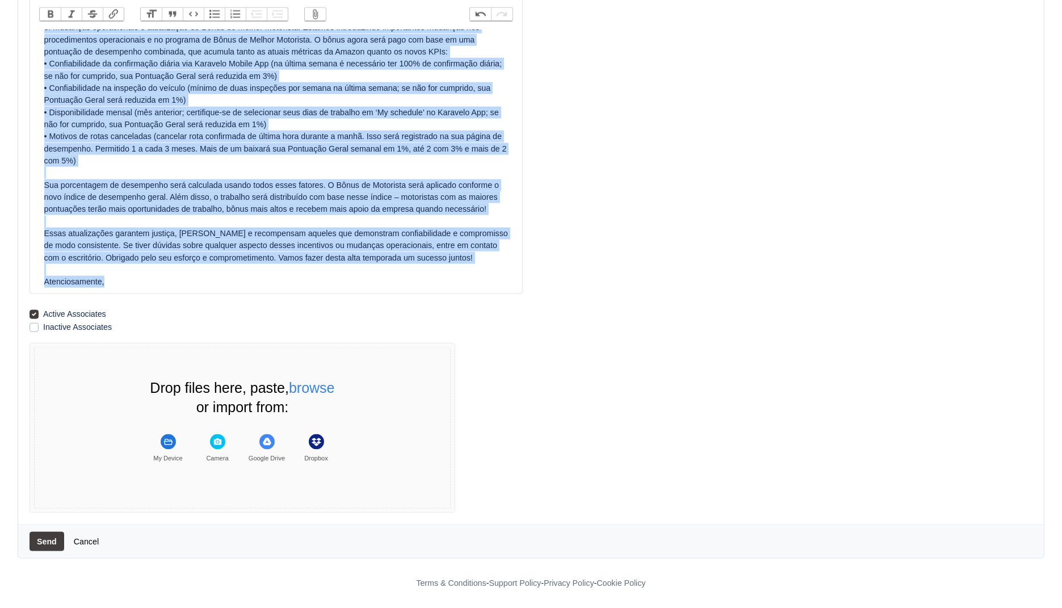
scroll to position [1433, 0]
click at [36, 537] on button "Send" at bounding box center [47, 541] width 35 height 19
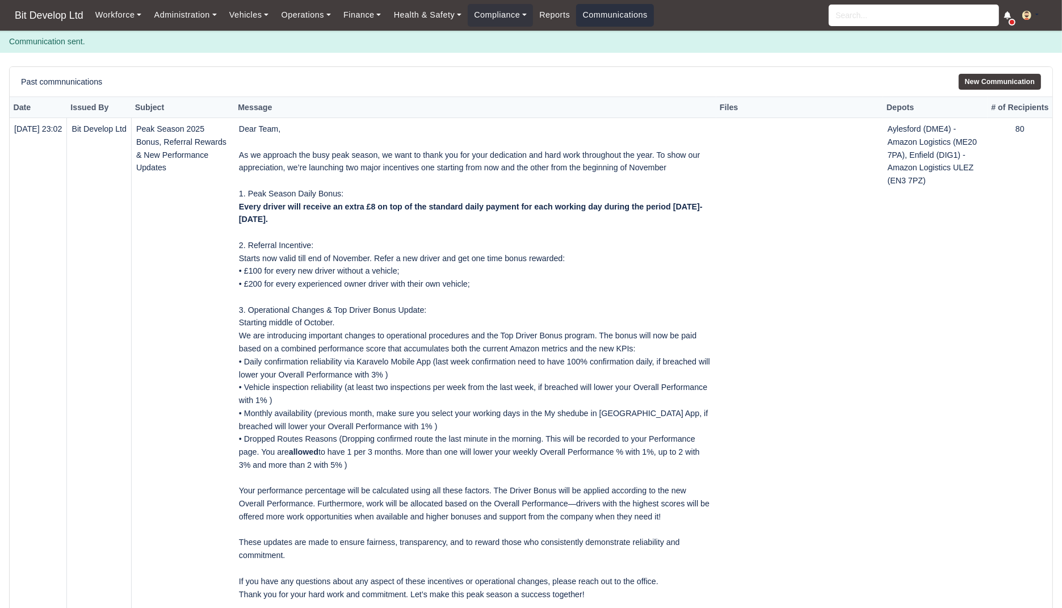
click at [637, 21] on link "Communications" at bounding box center [615, 15] width 78 height 22
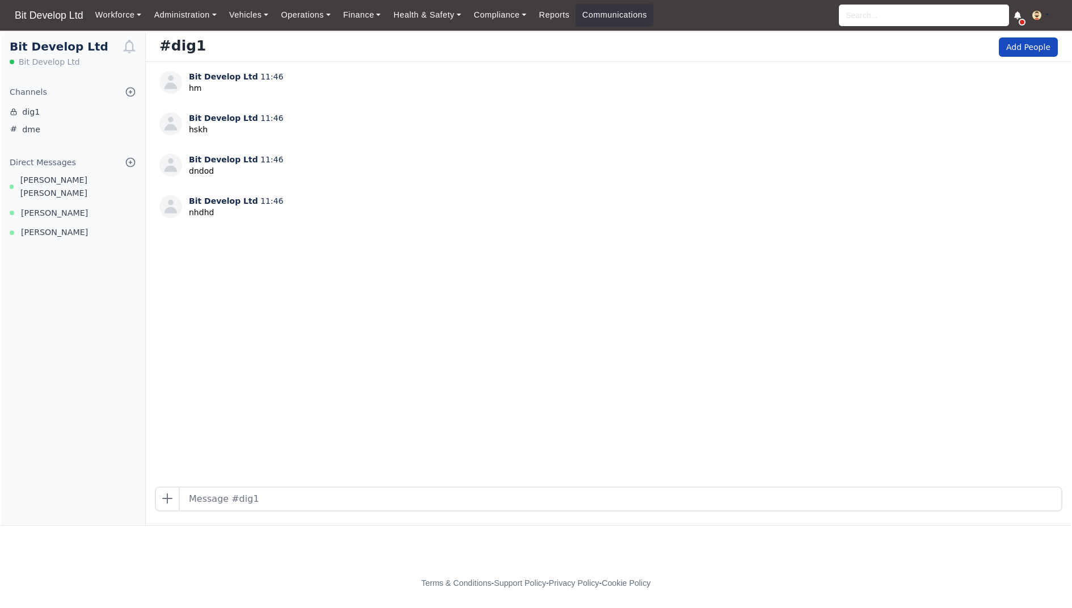
click at [120, 3] on div "Workforce Manpower Expiring Documents Leave Requests Daily Attendance Daily Tim…" at bounding box center [576, 15] width 974 height 31
click at [119, 12] on link "Workforce" at bounding box center [118, 15] width 59 height 22
click at [57, 15] on span "Bit Develop Ltd" at bounding box center [49, 15] width 80 height 23
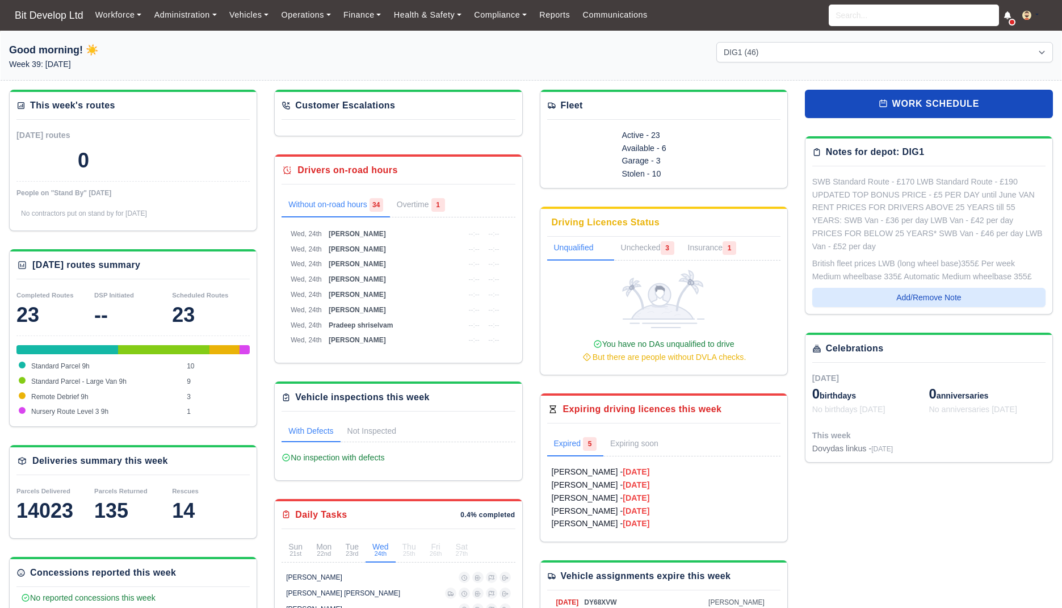
select select "2"
